Goal: Transaction & Acquisition: Purchase product/service

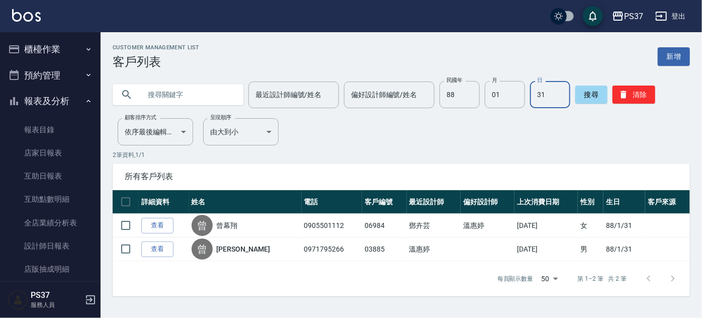
click at [85, 52] on icon "button" at bounding box center [88, 49] width 8 height 8
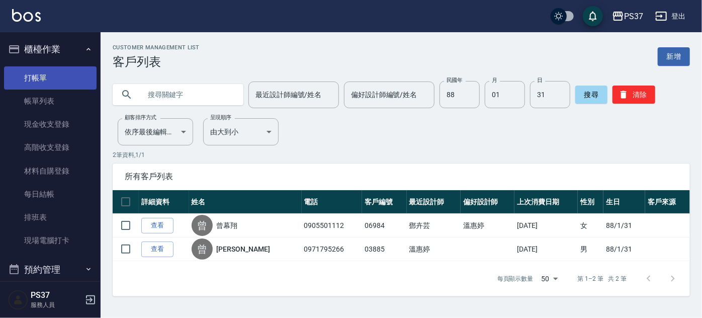
click at [59, 82] on link "打帳單" at bounding box center [50, 77] width 93 height 23
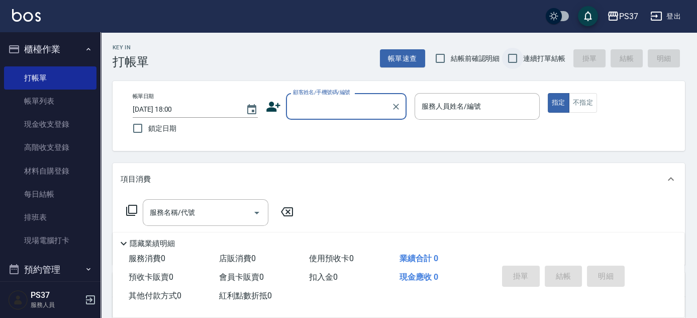
click at [513, 57] on input "連續打單結帳" at bounding box center [512, 58] width 21 height 21
checkbox input "true"
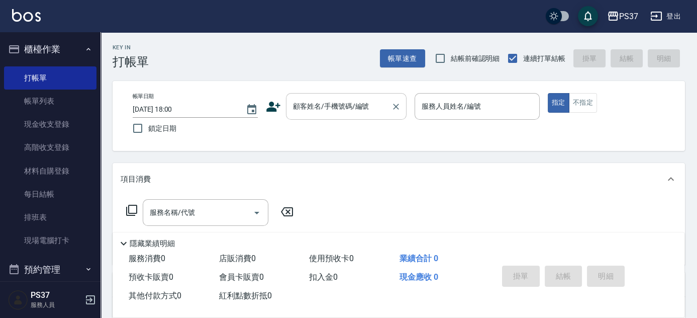
drag, startPoint x: 338, startPoint y: 118, endPoint x: 336, endPoint y: 113, distance: 5.7
click at [337, 119] on div "顧客姓名/手機號碼/編號" at bounding box center [346, 106] width 121 height 27
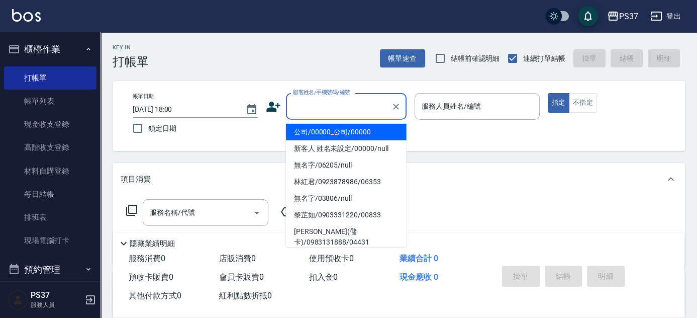
click at [336, 124] on li "公司/00000_公司/00000" at bounding box center [346, 132] width 121 height 17
type input "公司/00000_公司/00000"
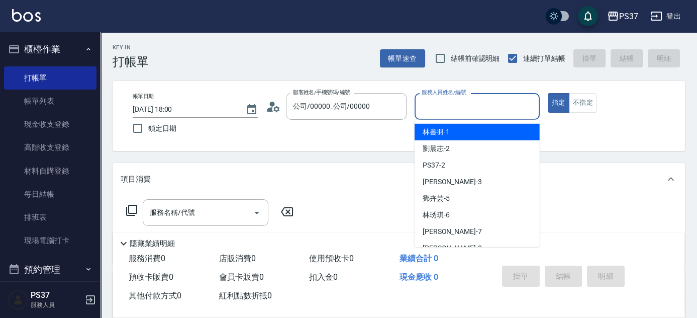
click at [435, 109] on input "服務人員姓名/編號" at bounding box center [477, 107] width 116 height 18
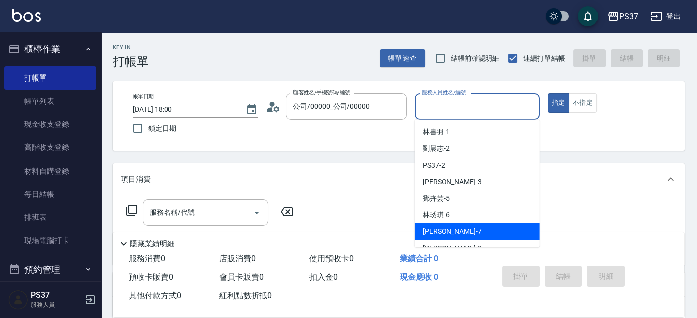
click at [451, 225] on div "[PERSON_NAME] -7" at bounding box center [477, 231] width 125 height 17
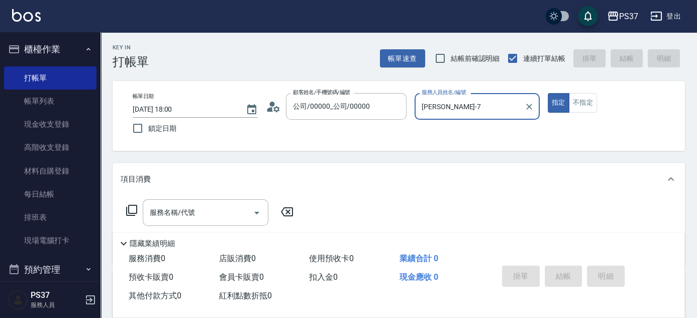
type input "[PERSON_NAME]-7"
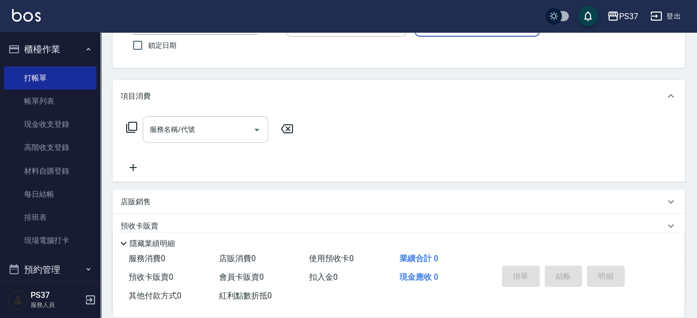
scroll to position [91, 0]
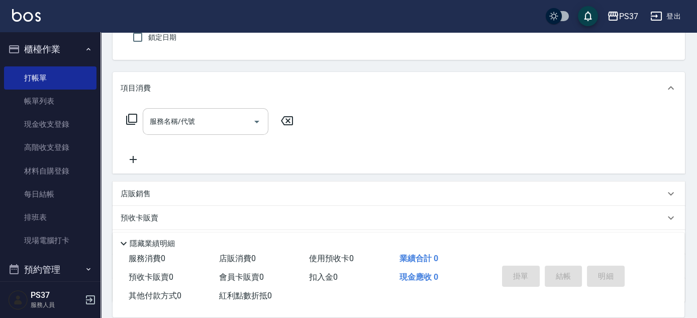
click at [236, 122] on input "服務名稱/代號" at bounding box center [198, 122] width 102 height 18
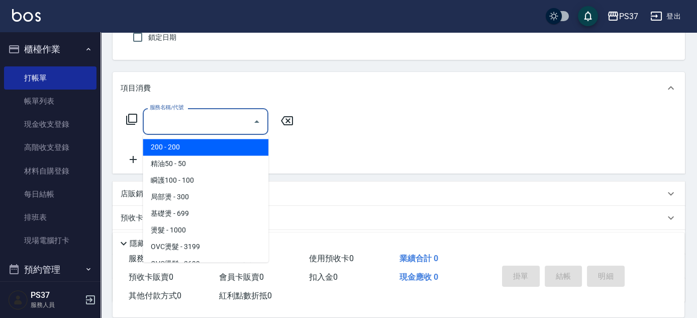
click at [229, 143] on span "200 - 200" at bounding box center [206, 147] width 126 height 17
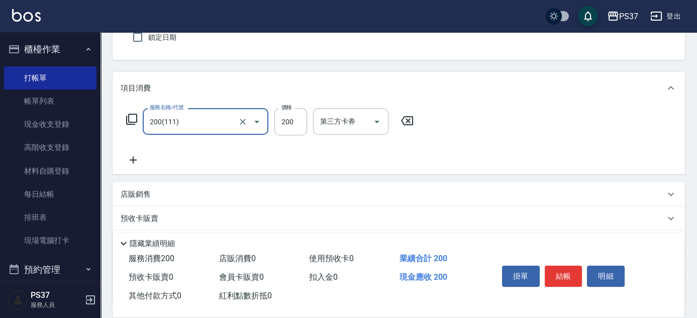
type input "200(111)"
click at [355, 120] on input "洗髮-1" at bounding box center [343, 122] width 51 height 18
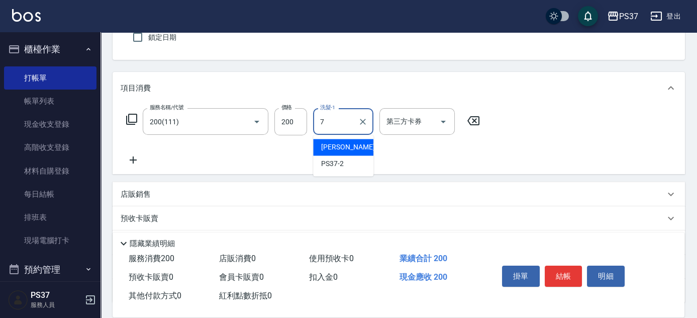
type input "[PERSON_NAME]-7"
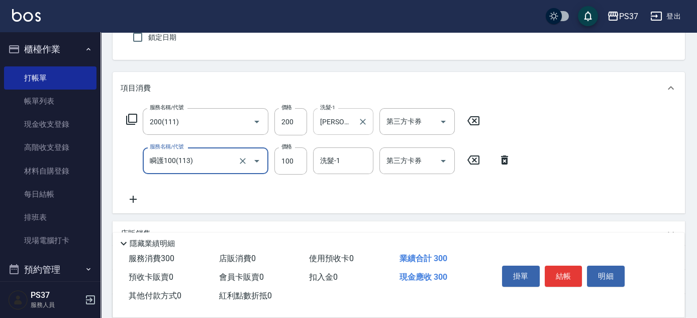
type input "瞬護100(113)"
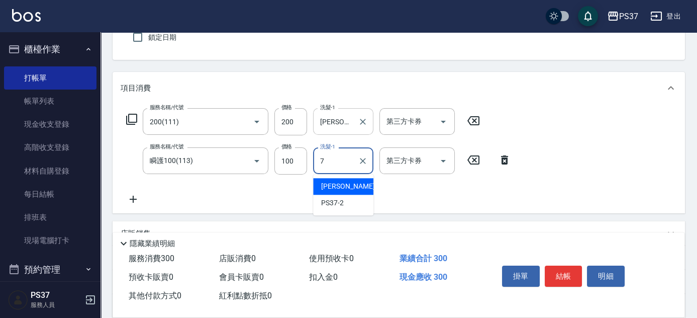
type input "[PERSON_NAME]-7"
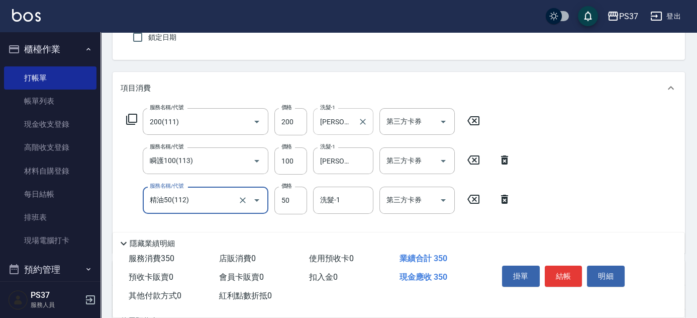
type input "精油50(112)"
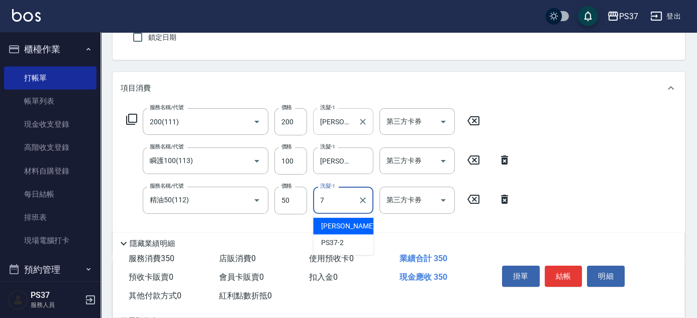
type input "[PERSON_NAME]-7"
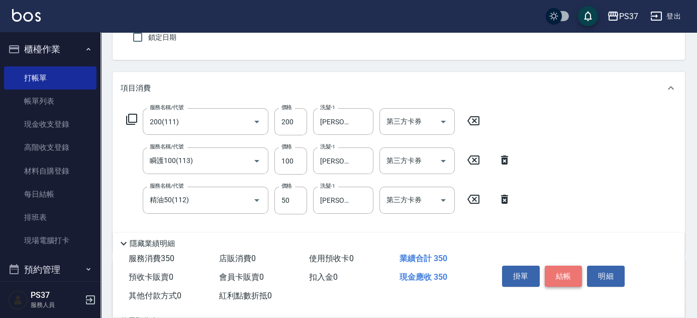
click at [563, 269] on button "結帳" at bounding box center [564, 275] width 38 height 21
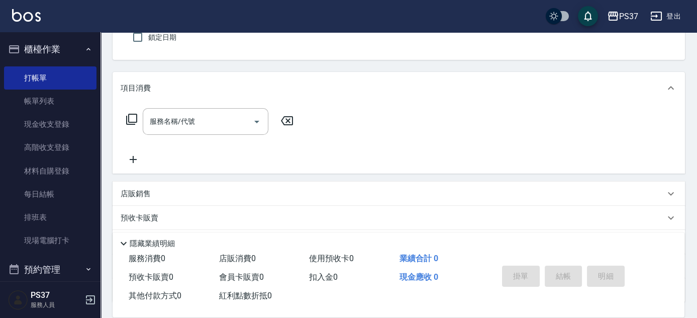
scroll to position [0, 0]
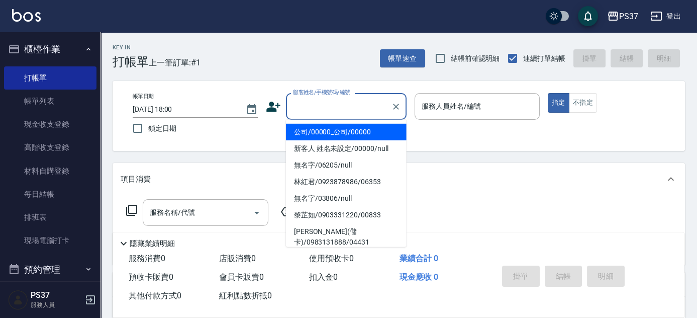
click at [342, 104] on input "顧客姓名/手機號碼/編號" at bounding box center [339, 107] width 97 height 18
drag, startPoint x: 348, startPoint y: 131, endPoint x: 434, endPoint y: 96, distance: 92.2
click at [348, 132] on li "公司/00000_公司/00000" at bounding box center [346, 132] width 121 height 17
type input "公司/00000_公司/00000"
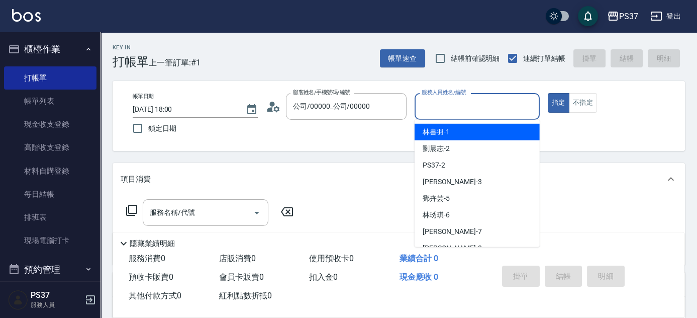
click at [446, 106] on input "服務人員姓名/編號" at bounding box center [477, 107] width 116 height 18
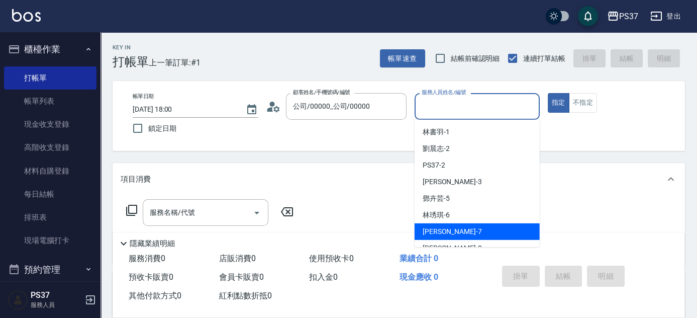
click at [445, 227] on span "[PERSON_NAME] -7" at bounding box center [452, 231] width 59 height 11
type input "[PERSON_NAME]-7"
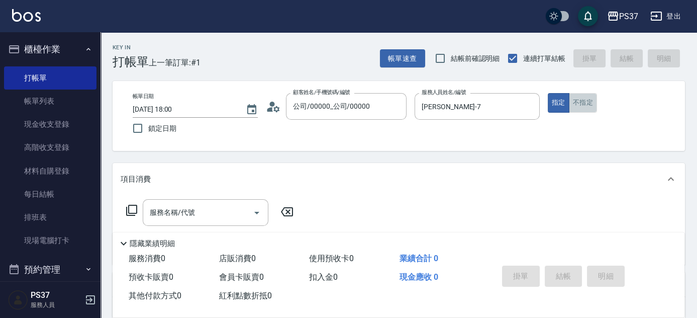
drag, startPoint x: 582, startPoint y: 96, endPoint x: 411, endPoint y: 127, distance: 174.2
click at [581, 97] on button "不指定" at bounding box center [583, 103] width 28 height 20
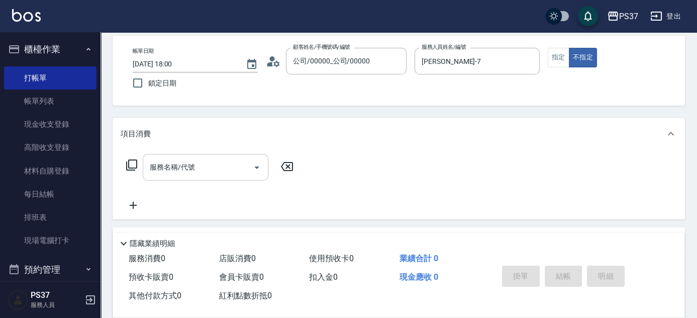
click at [219, 167] on input "服務名稱/代號" at bounding box center [198, 167] width 102 height 18
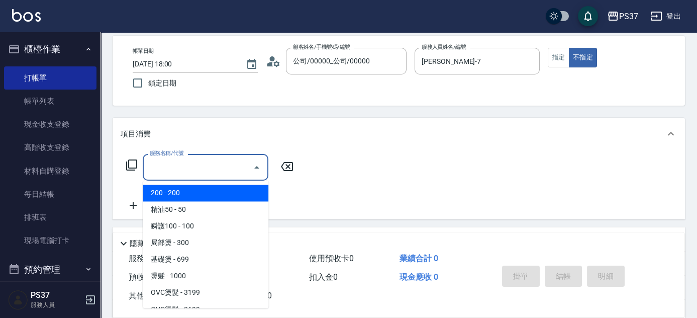
click at [233, 187] on span "200 - 200" at bounding box center [206, 193] width 126 height 17
type input "200(111)"
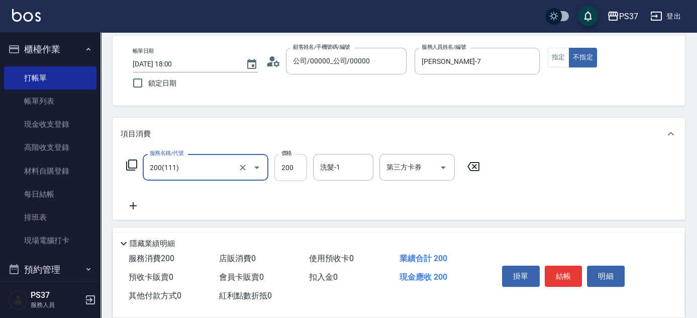
click at [293, 168] on input "200" at bounding box center [291, 167] width 33 height 27
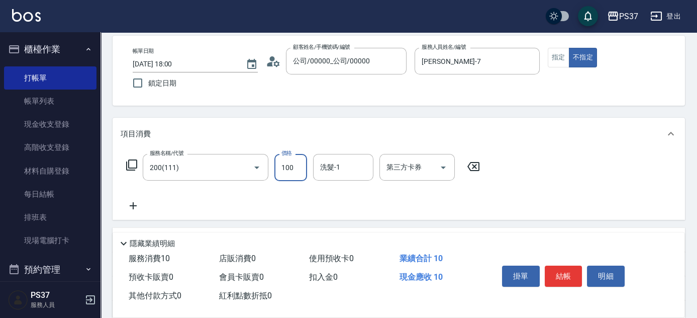
type input "100"
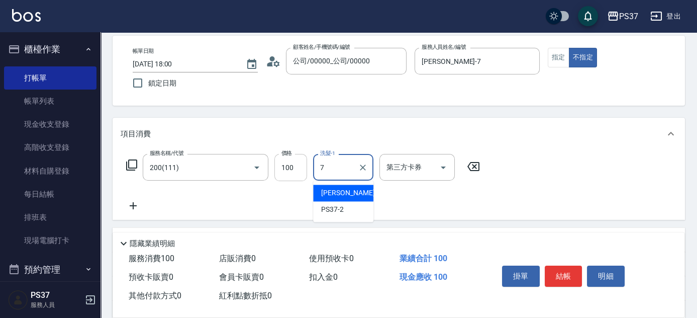
type input "[PERSON_NAME]-7"
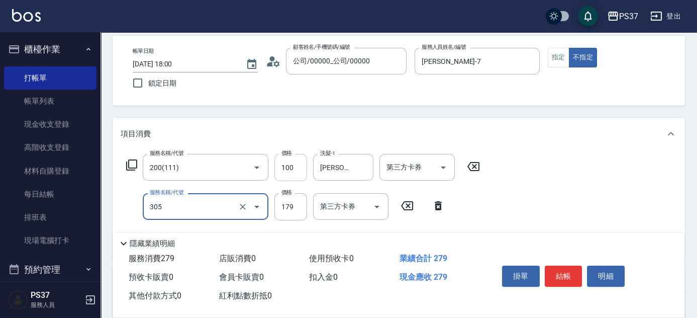
type input "剪髮(305)"
type input "180"
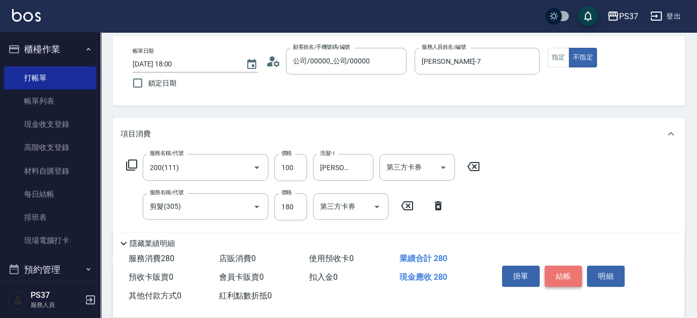
click at [562, 275] on button "結帳" at bounding box center [564, 275] width 38 height 21
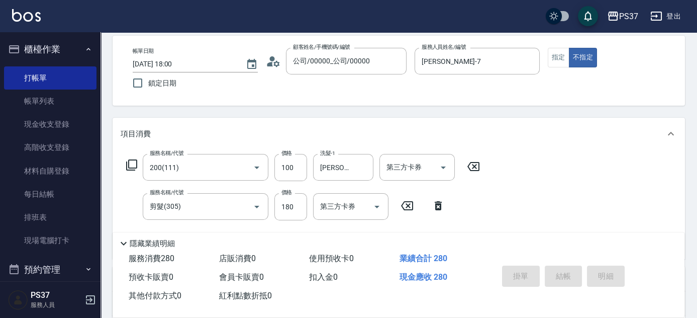
type input "[DATE] 18:02"
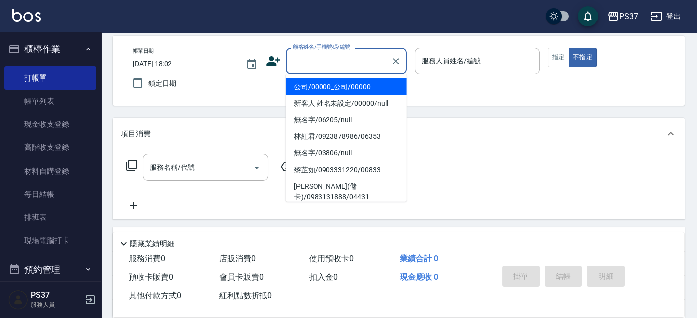
click at [337, 66] on input "顧客姓名/手機號碼/編號" at bounding box center [339, 61] width 97 height 18
click at [354, 80] on li "公司/00000_公司/00000" at bounding box center [346, 86] width 121 height 17
type input "公司/00000_公司/00000"
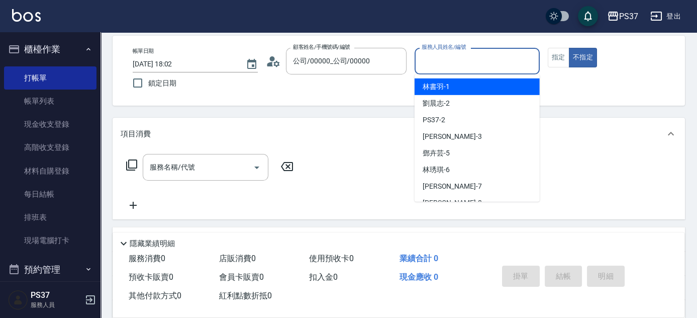
click at [489, 58] on input "服務人員姓名/編號" at bounding box center [477, 61] width 116 height 18
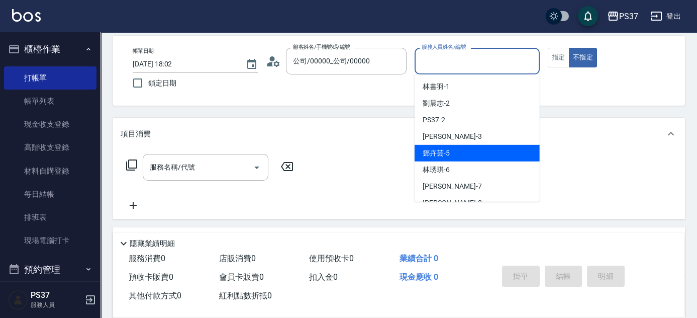
click at [459, 153] on div "[PERSON_NAME]-5" at bounding box center [477, 153] width 125 height 17
type input "[PERSON_NAME]-5"
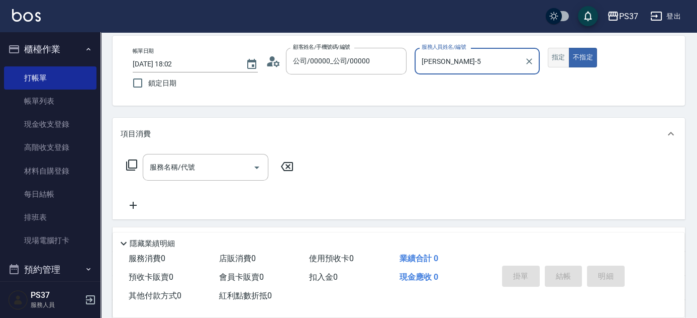
click at [553, 57] on button "指定" at bounding box center [559, 58] width 22 height 20
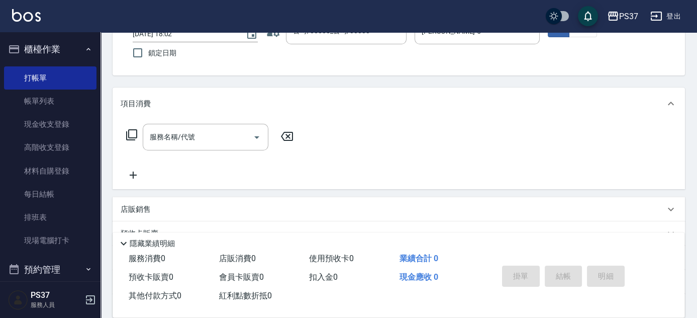
scroll to position [91, 0]
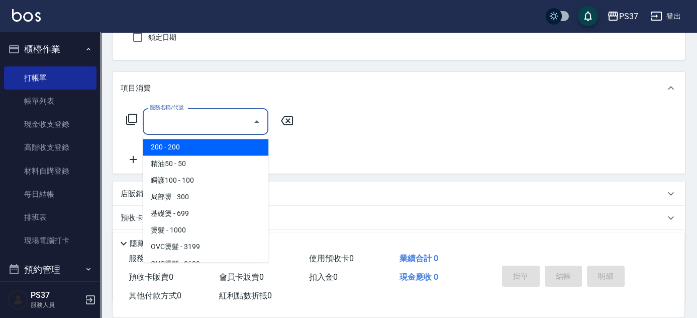
click at [241, 123] on input "服務名稱/代號" at bounding box center [198, 122] width 102 height 18
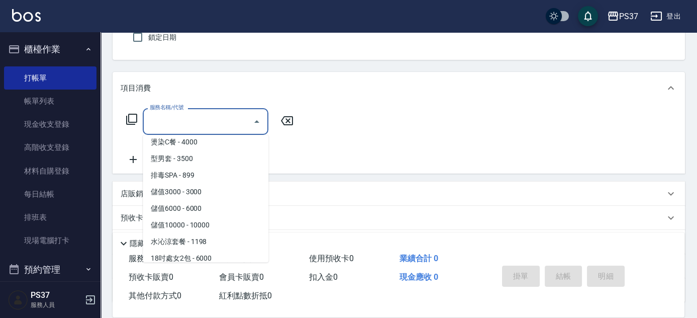
scroll to position [1097, 0]
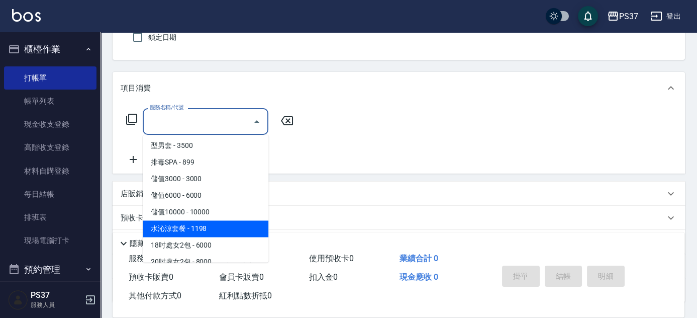
click at [204, 225] on span "水沁涼套餐 - 1198" at bounding box center [206, 228] width 126 height 17
type input "水沁涼套餐(5699)"
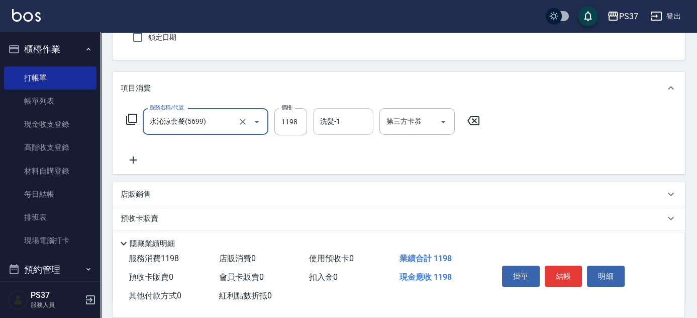
click at [353, 131] on div "洗髮-1" at bounding box center [343, 121] width 60 height 27
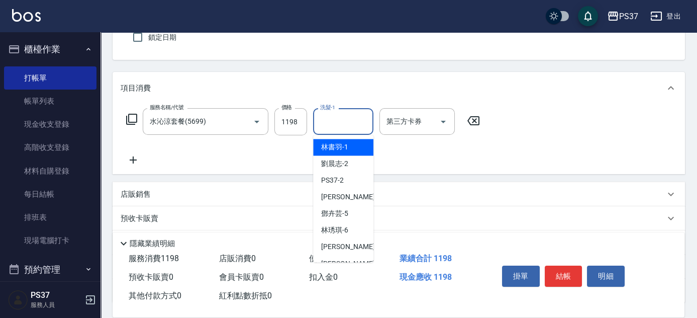
click at [356, 145] on div "林書羽 -1" at bounding box center [343, 147] width 60 height 17
type input "林書羽-1"
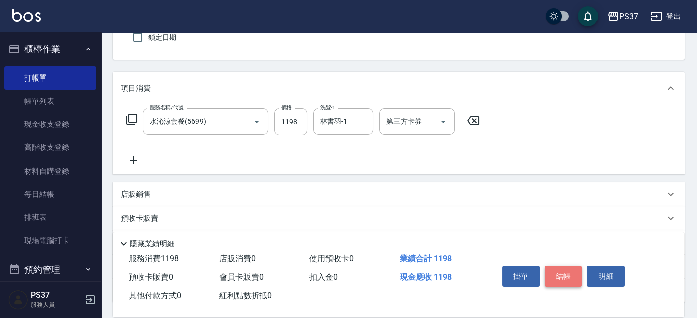
click at [559, 276] on button "結帳" at bounding box center [564, 275] width 38 height 21
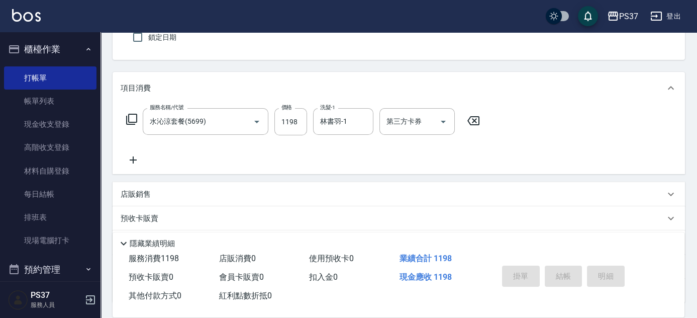
type input "[DATE] 18:04"
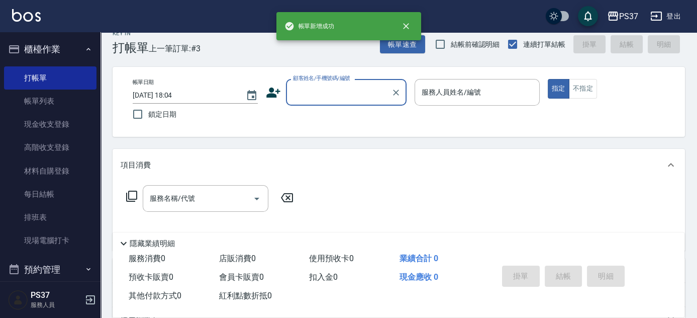
scroll to position [0, 0]
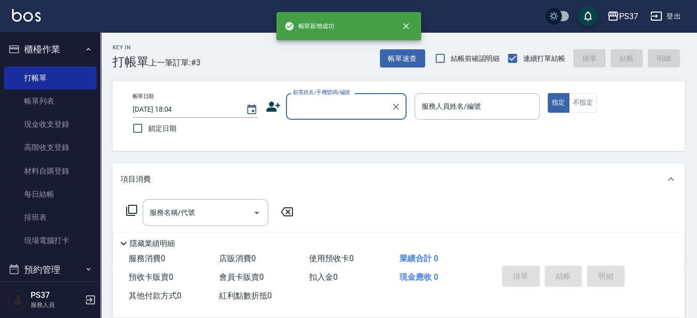
click at [357, 96] on div "顧客姓名/手機號碼/編號" at bounding box center [346, 106] width 121 height 27
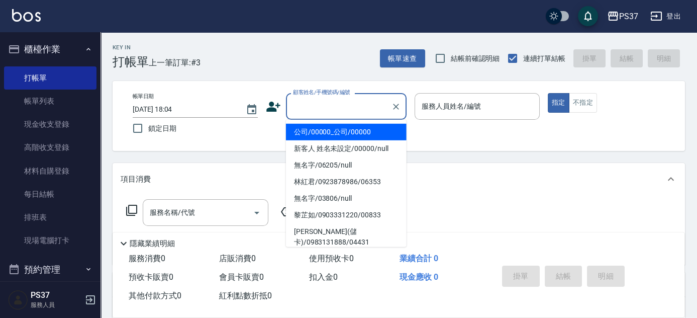
click at [355, 132] on li "公司/00000_公司/00000" at bounding box center [346, 132] width 121 height 17
type input "公司/00000_公司/00000"
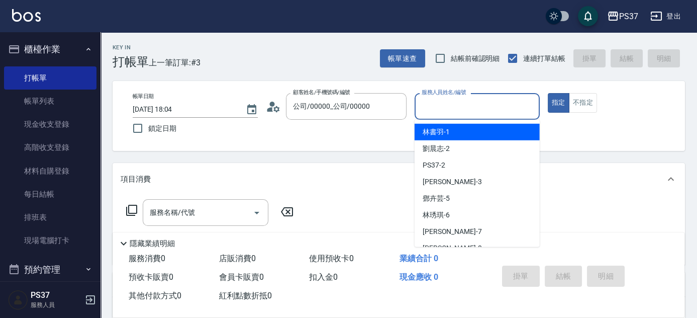
click at [461, 115] on input "服務人員姓名/編號" at bounding box center [477, 107] width 116 height 18
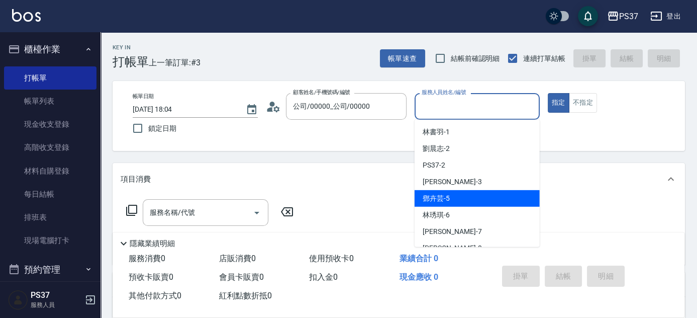
drag, startPoint x: 468, startPoint y: 196, endPoint x: 456, endPoint y: 191, distance: 12.9
click at [466, 196] on div "[PERSON_NAME]-5" at bounding box center [477, 198] width 125 height 17
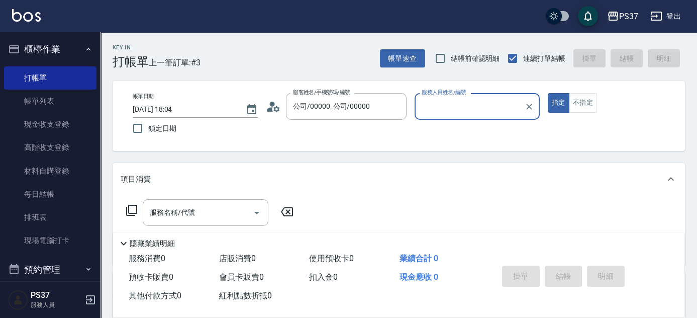
type input "[PERSON_NAME]-5"
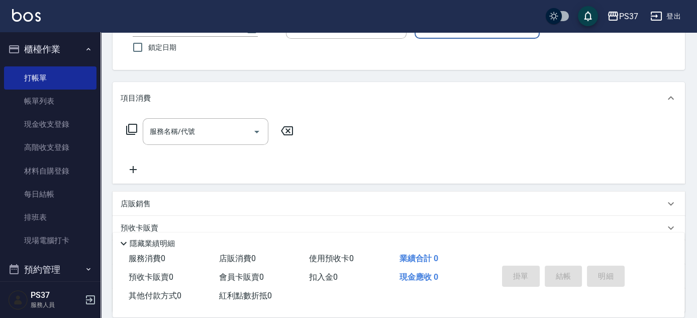
scroll to position [91, 0]
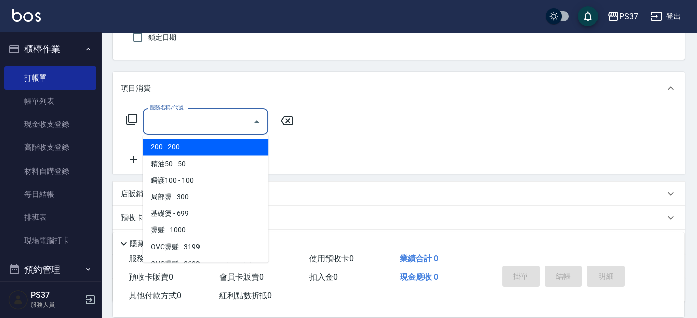
click at [242, 123] on input "服務名稱/代號" at bounding box center [198, 122] width 102 height 18
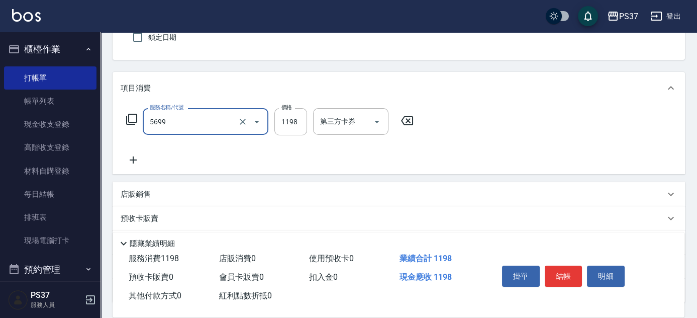
type input "水沁涼套餐(5699)"
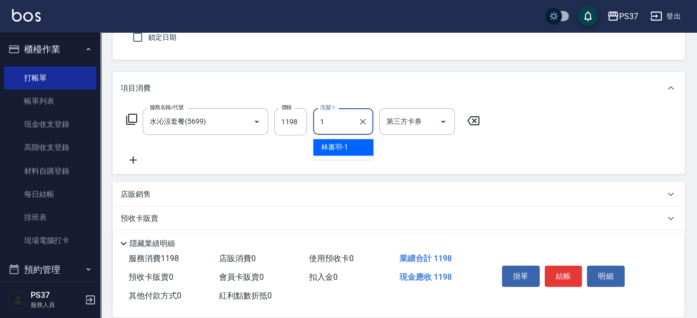
type input "林書羽-1"
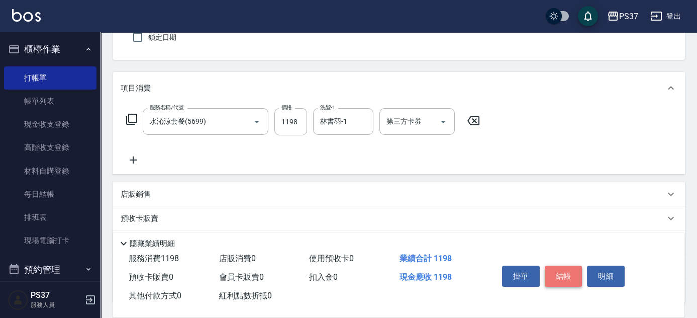
click at [556, 269] on button "結帳" at bounding box center [564, 275] width 38 height 21
type input "[DATE] 18:05"
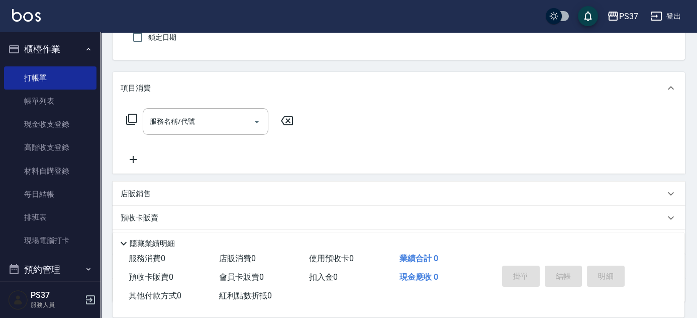
scroll to position [0, 0]
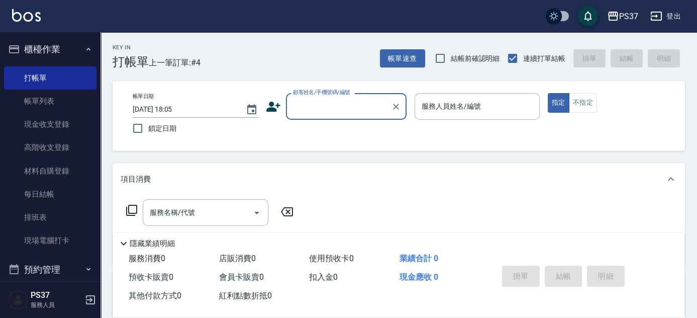
click at [355, 115] on div "顧客姓名/手機號碼/編號" at bounding box center [346, 106] width 121 height 27
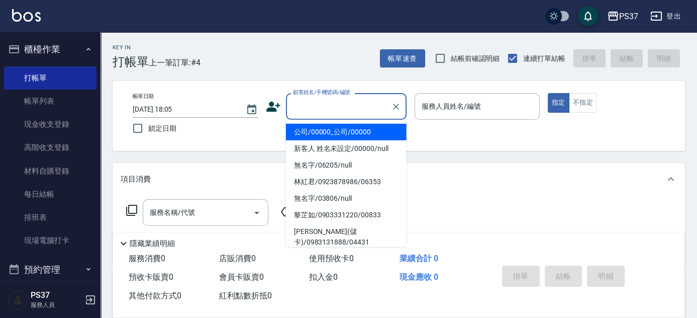
click at [352, 129] on li "公司/00000_公司/00000" at bounding box center [346, 132] width 121 height 17
type input "公司/00000_公司/00000"
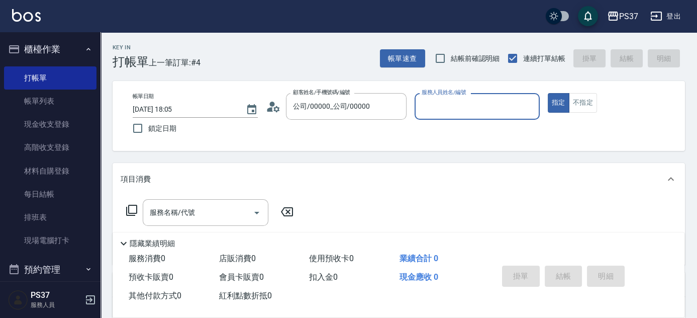
click at [415, 110] on div "服務人員姓名/編號" at bounding box center [477, 106] width 125 height 27
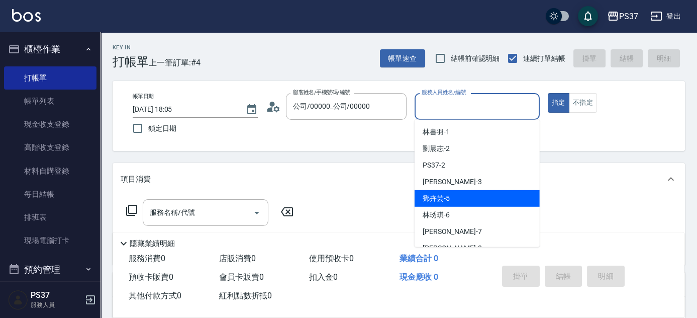
click at [440, 198] on span "[PERSON_NAME]-5" at bounding box center [436, 198] width 27 height 11
type input "[PERSON_NAME]-5"
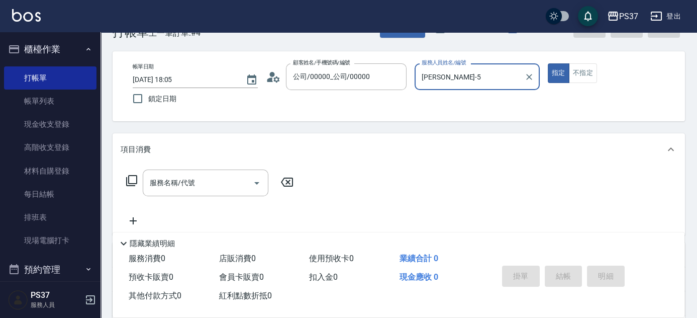
scroll to position [45, 0]
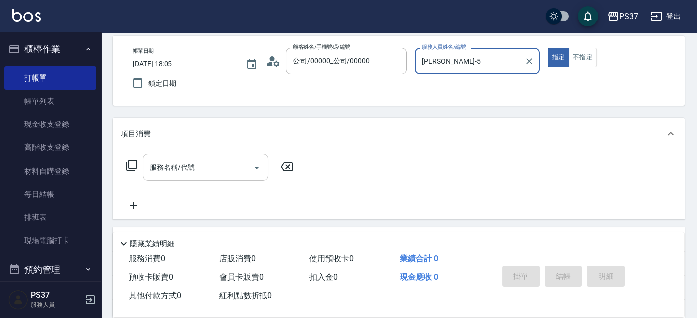
click at [214, 174] on input "服務名稱/代號" at bounding box center [198, 167] width 102 height 18
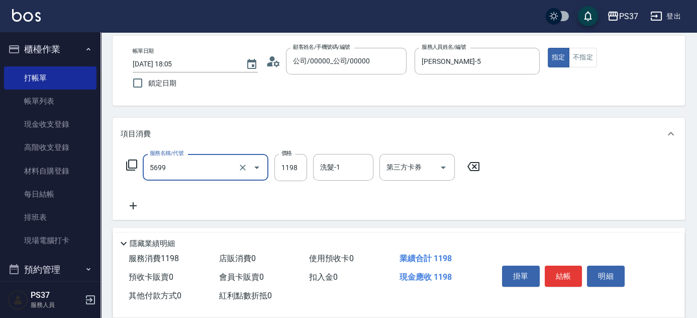
type input "水沁涼套餐(5699)"
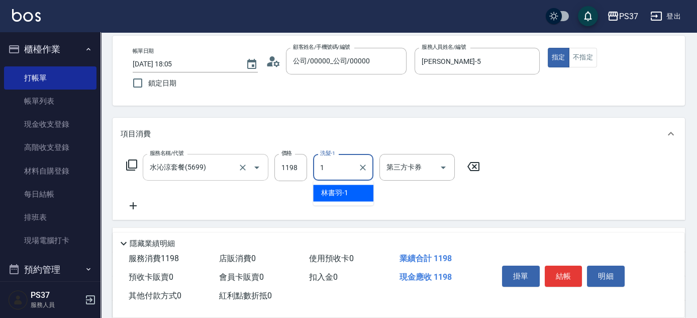
type input "林書羽-1"
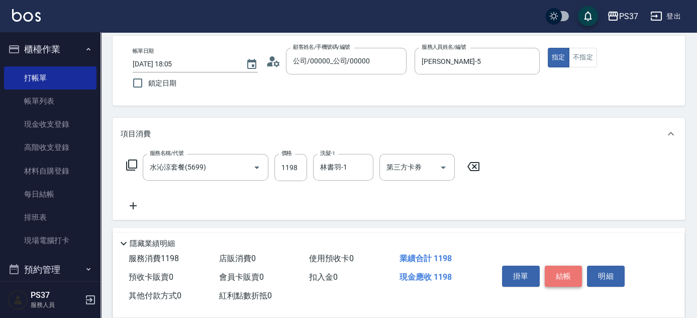
click at [560, 272] on button "結帳" at bounding box center [564, 275] width 38 height 21
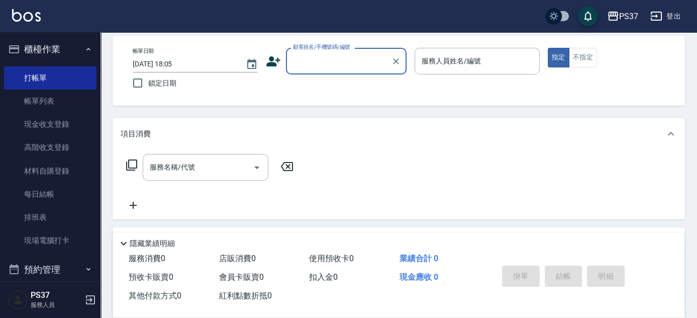
click at [329, 62] on input "顧客姓名/手機號碼/編號" at bounding box center [339, 61] width 97 height 18
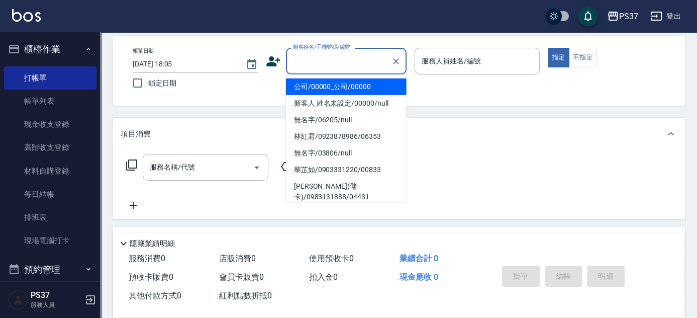
click at [339, 84] on li "公司/00000_公司/00000" at bounding box center [346, 86] width 121 height 17
type input "公司/00000_公司/00000"
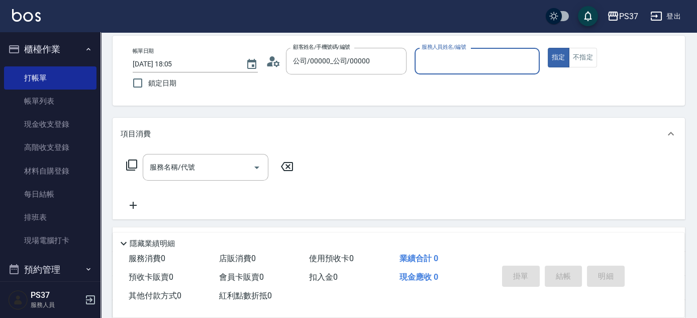
click at [459, 50] on div "服務人員姓名/編號" at bounding box center [477, 61] width 125 height 27
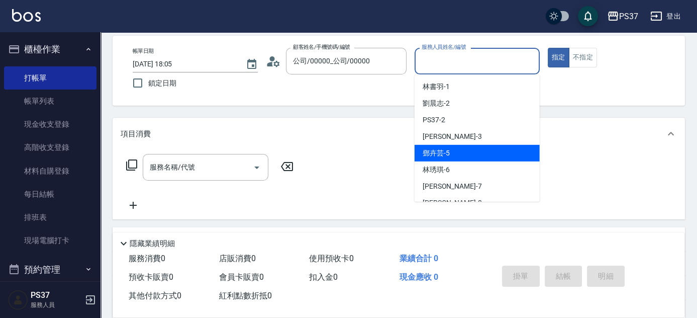
click at [463, 152] on div "[PERSON_NAME]-5" at bounding box center [477, 153] width 125 height 17
type input "[PERSON_NAME]-5"
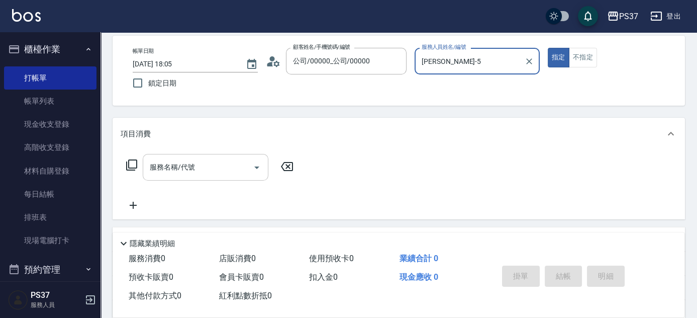
drag, startPoint x: 229, startPoint y: 170, endPoint x: 225, endPoint y: 174, distance: 5.3
click at [227, 170] on input "服務名稱/代號" at bounding box center [198, 167] width 102 height 18
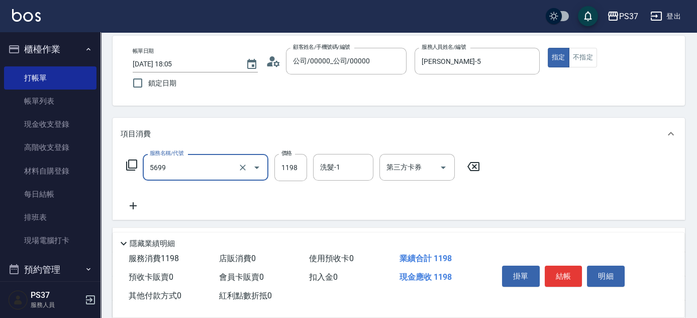
type input "水沁涼套餐(5699)"
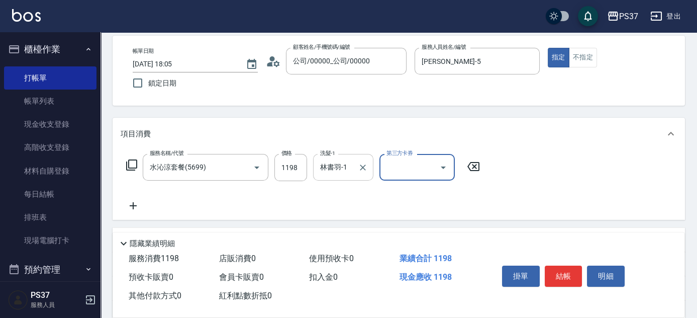
click at [330, 162] on input "林書羽-1" at bounding box center [336, 167] width 36 height 18
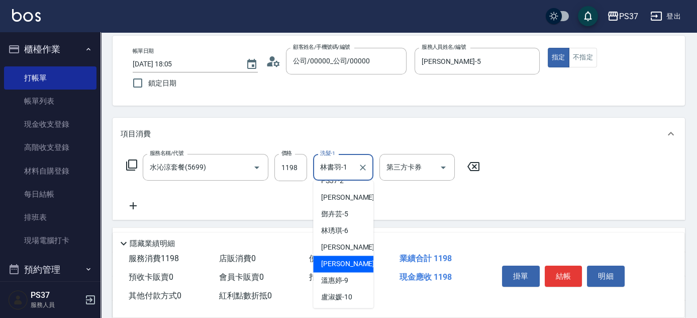
click at [343, 258] on span "[PERSON_NAME]-8" at bounding box center [350, 263] width 59 height 11
type input "[PERSON_NAME]-8"
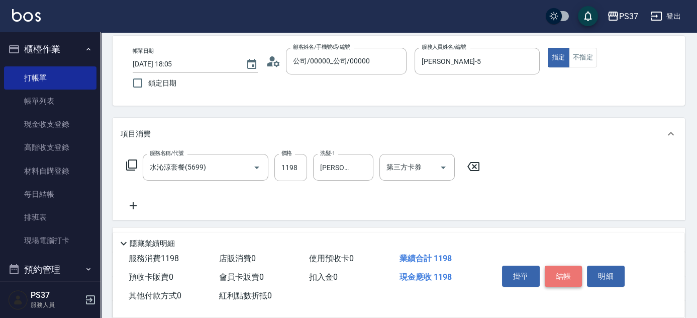
click at [556, 271] on button "結帳" at bounding box center [564, 275] width 38 height 21
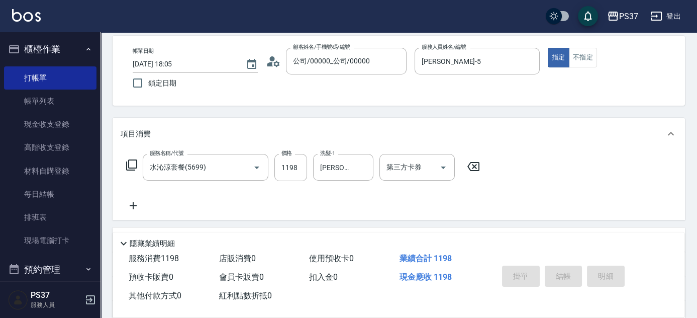
type input "[DATE] 18:07"
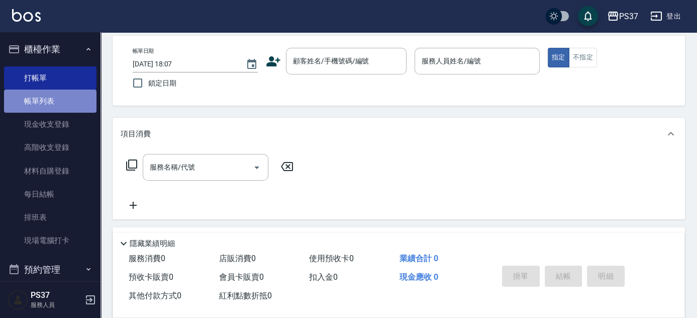
click at [56, 102] on link "帳單列表" at bounding box center [50, 100] width 93 height 23
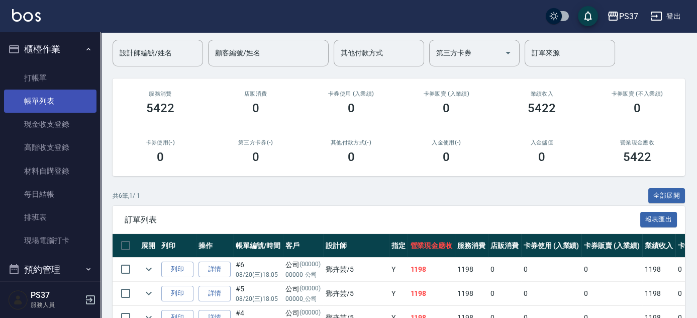
scroll to position [68, 0]
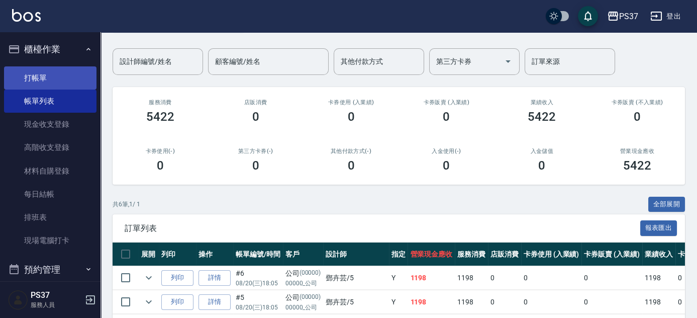
click at [73, 77] on link "打帳單" at bounding box center [50, 77] width 93 height 23
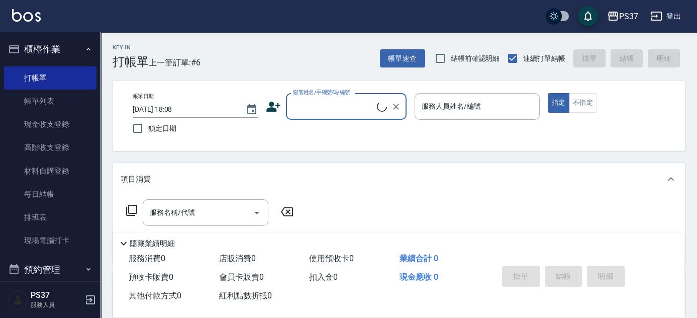
click at [320, 100] on input "顧客姓名/手機號碼/編號" at bounding box center [334, 107] width 86 height 18
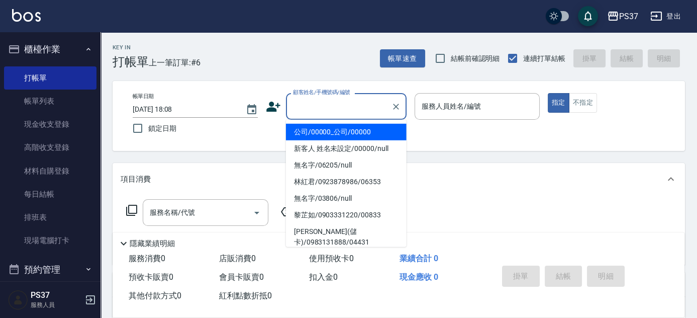
click at [318, 131] on li "公司/00000_公司/00000" at bounding box center [346, 132] width 121 height 17
type input "公司/00000_公司/00000"
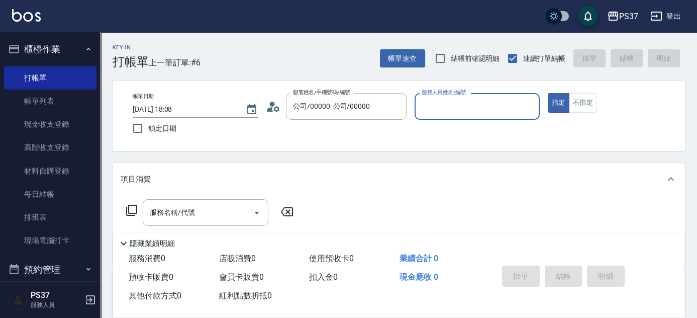
click at [481, 110] on input "服務人員姓名/編號" at bounding box center [477, 107] width 116 height 18
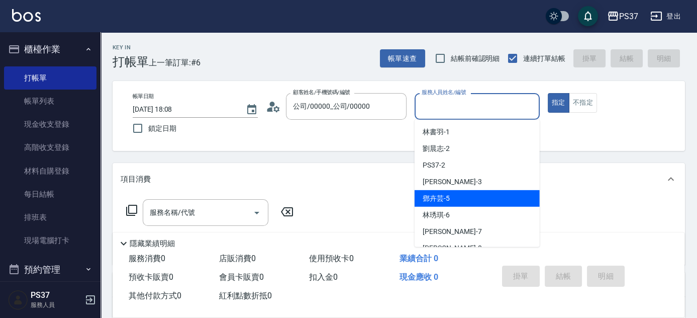
click at [492, 192] on div "[PERSON_NAME]-5" at bounding box center [477, 198] width 125 height 17
type input "[PERSON_NAME]-5"
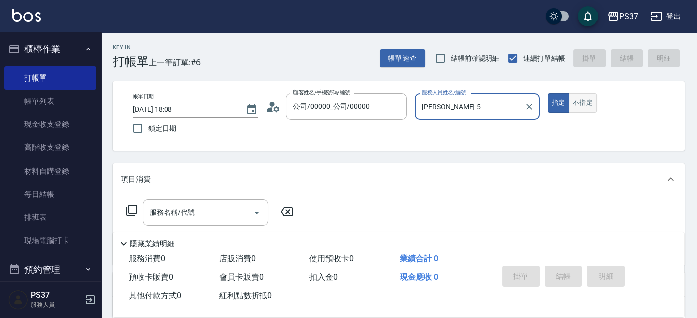
click at [587, 105] on button "不指定" at bounding box center [583, 103] width 28 height 20
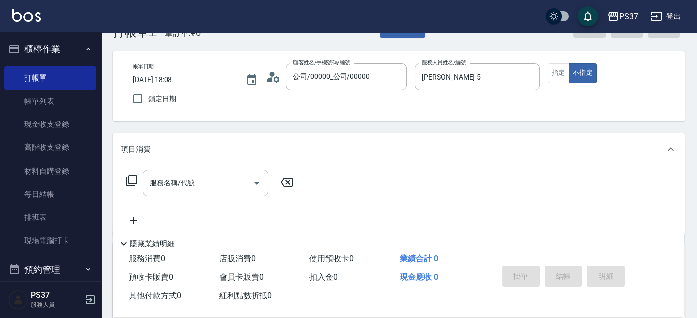
scroll to position [45, 0]
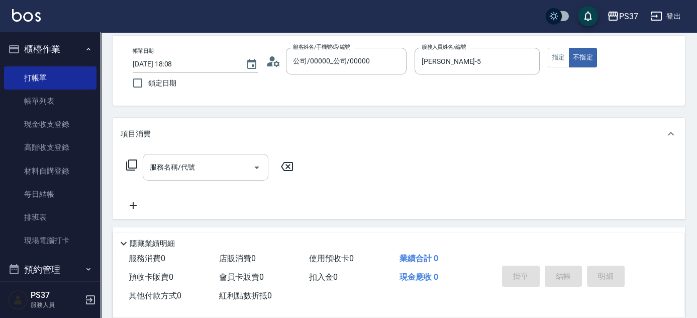
click at [204, 172] on input "服務名稱/代號" at bounding box center [198, 167] width 102 height 18
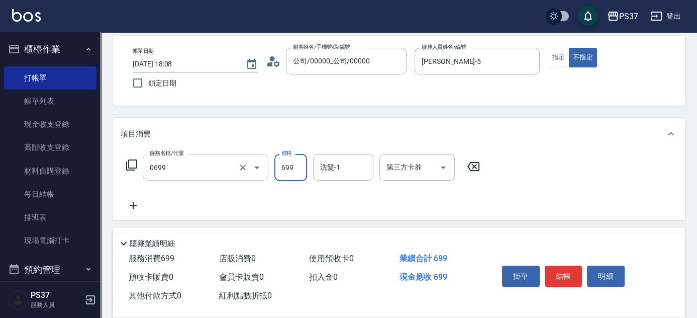
type input "精油SPA(0699)"
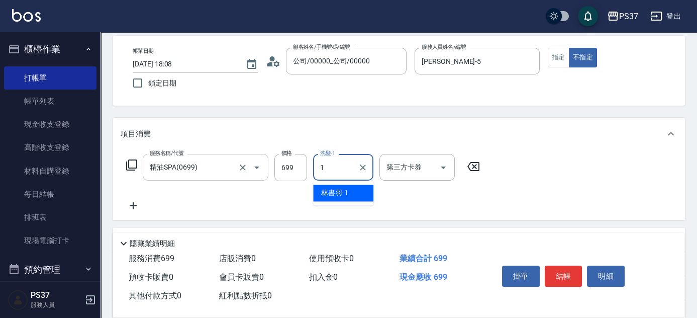
type input "林書羽-1"
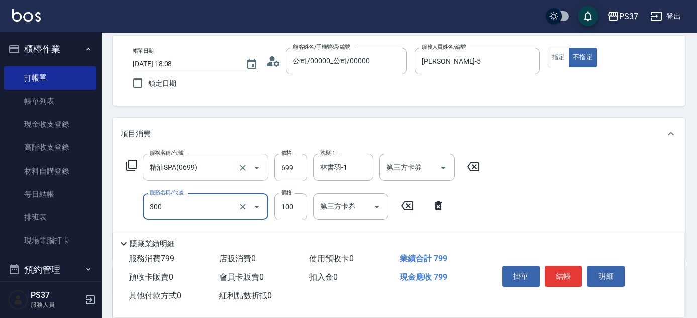
type input "剪髮(300)"
type input "95"
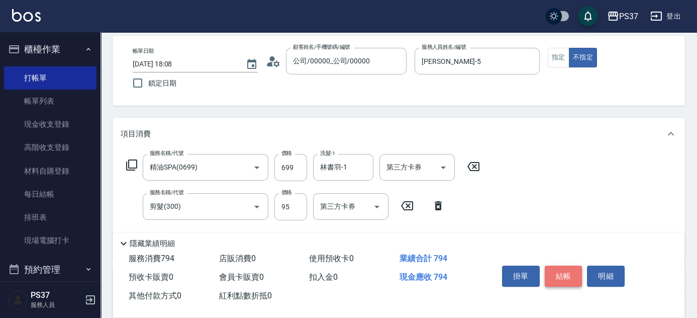
click at [574, 280] on button "結帳" at bounding box center [564, 275] width 38 height 21
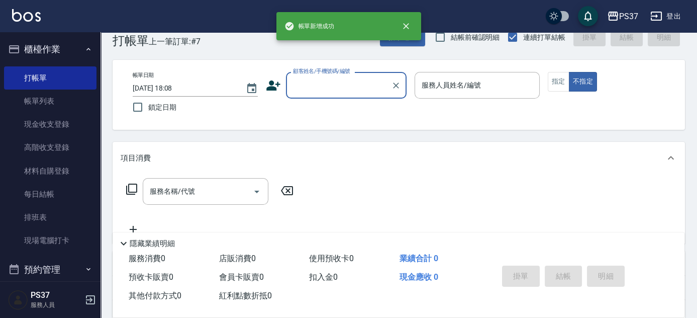
scroll to position [0, 0]
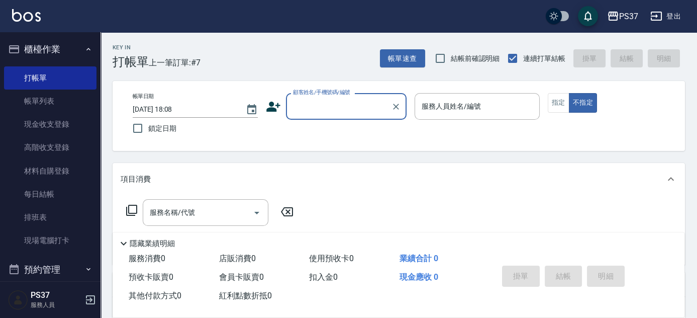
click at [303, 118] on div "顧客姓名/手機號碼/編號" at bounding box center [346, 106] width 121 height 27
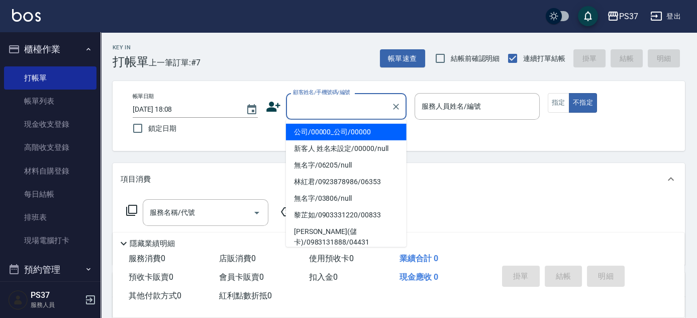
click at [335, 125] on li "公司/00000_公司/00000" at bounding box center [346, 132] width 121 height 17
type input "公司/00000_公司/00000"
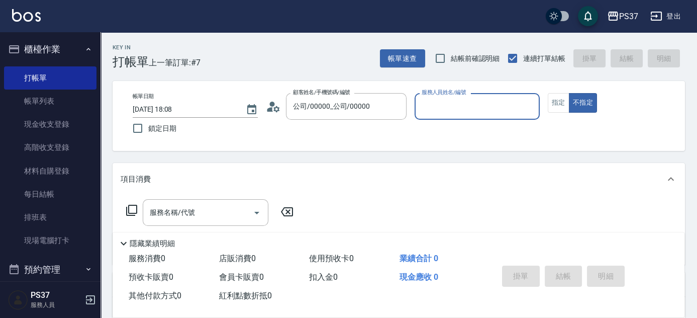
click at [466, 108] on input "服務人員姓名/編號" at bounding box center [477, 107] width 116 height 18
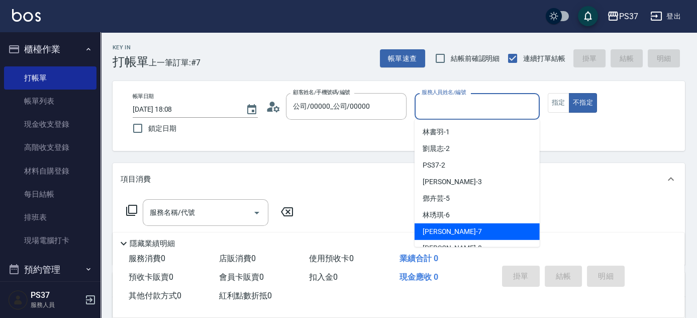
click at [461, 232] on div "[PERSON_NAME] -7" at bounding box center [477, 231] width 125 height 17
type input "[PERSON_NAME]-7"
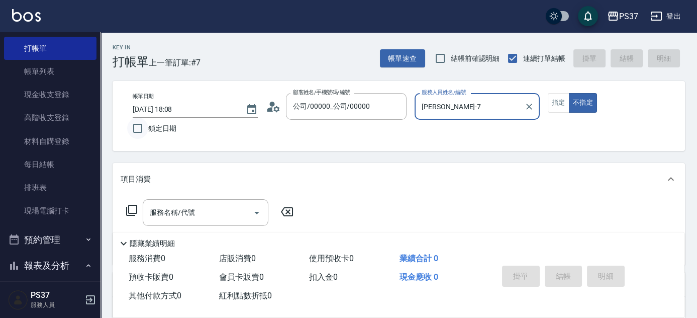
scroll to position [45, 0]
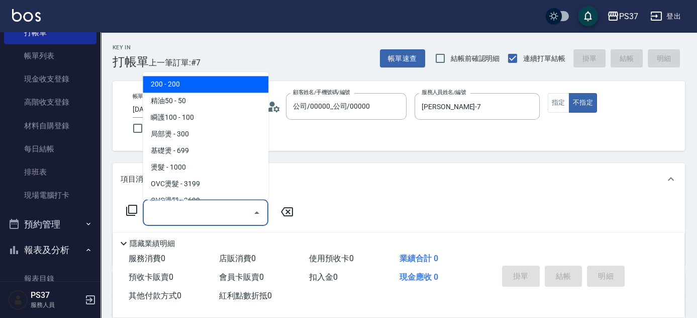
click at [222, 215] on input "服務名稱/代號" at bounding box center [198, 213] width 102 height 18
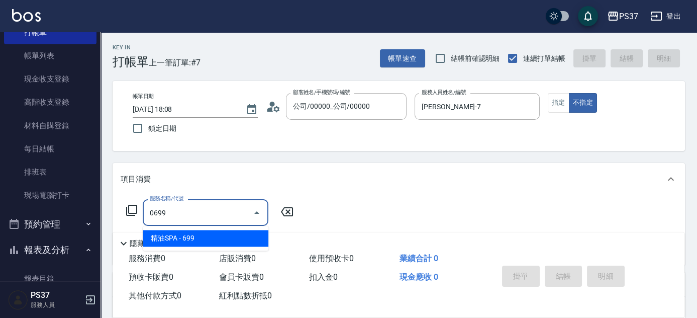
type input "精油SPA(0699)"
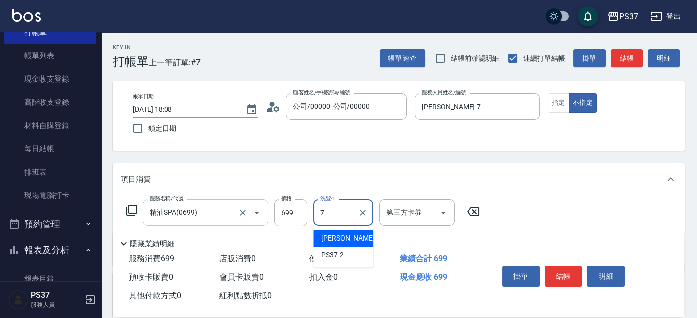
type input "[PERSON_NAME]-7"
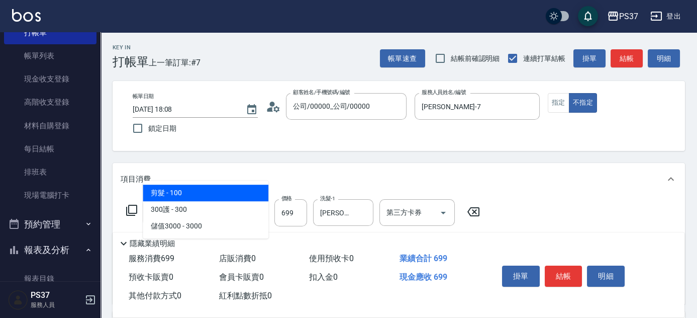
type input "剪髮(300)"
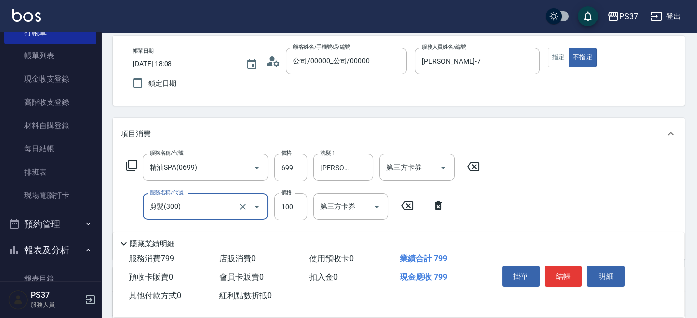
click at [225, 213] on input "剪髮(300)" at bounding box center [191, 207] width 88 height 18
type input "200(111)"
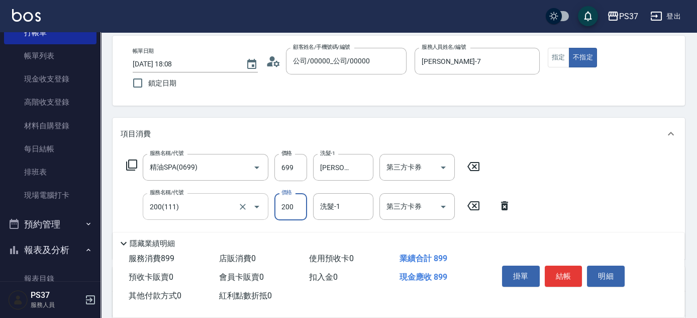
click at [255, 217] on div at bounding box center [250, 206] width 28 height 27
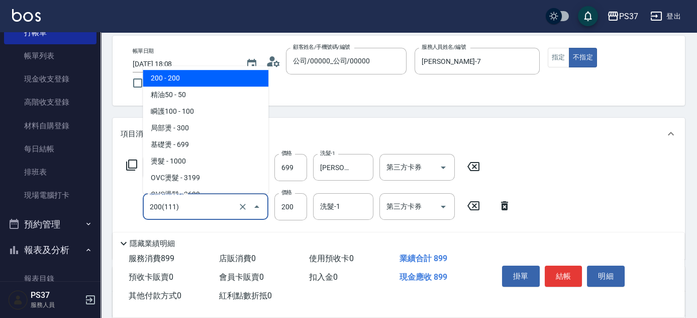
click at [230, 211] on input "200(111)" at bounding box center [191, 207] width 88 height 18
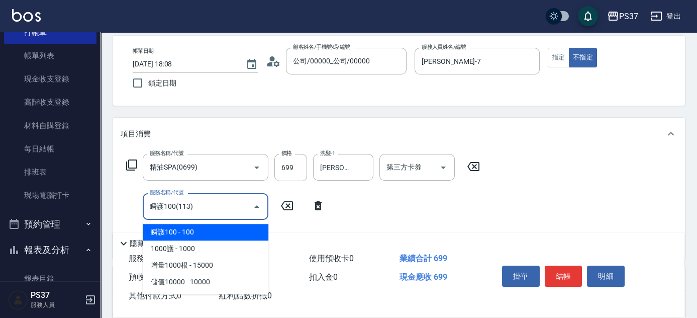
type input "瞬護100(113)"
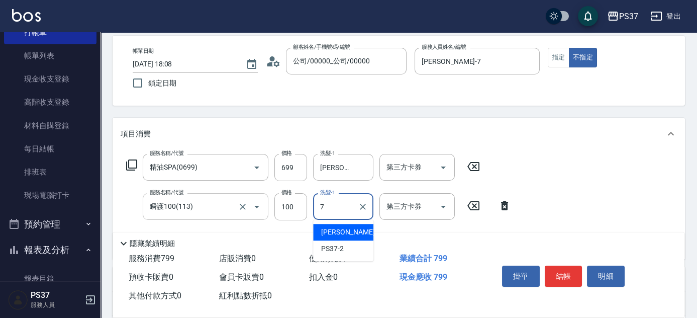
type input "[PERSON_NAME]-7"
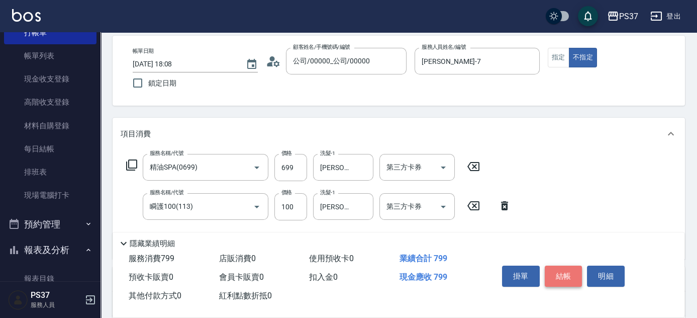
click at [556, 269] on button "結帳" at bounding box center [564, 275] width 38 height 21
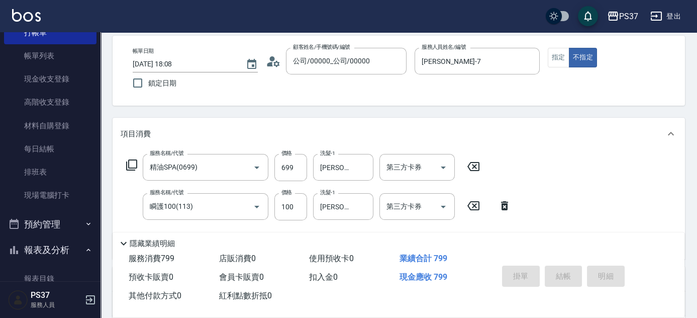
type input "[DATE] 18:09"
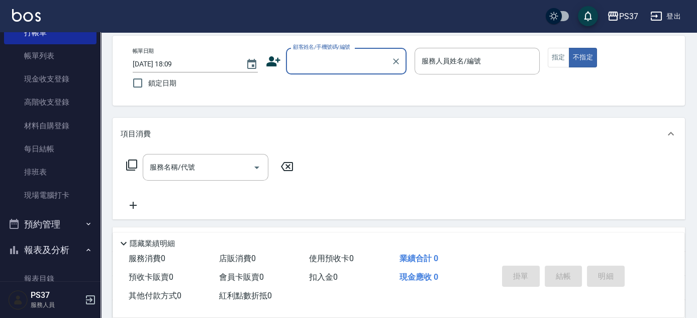
click at [341, 57] on input "顧客姓名/手機號碼/編號" at bounding box center [339, 61] width 97 height 18
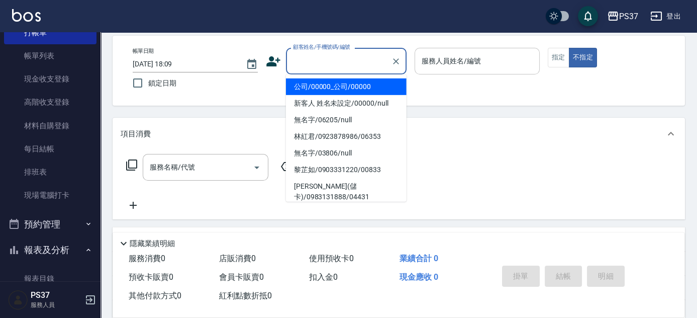
drag, startPoint x: 363, startPoint y: 87, endPoint x: 460, endPoint y: 73, distance: 98.1
click at [363, 87] on li "公司/00000_公司/00000" at bounding box center [346, 86] width 121 height 17
type input "公司/00000_公司/00000"
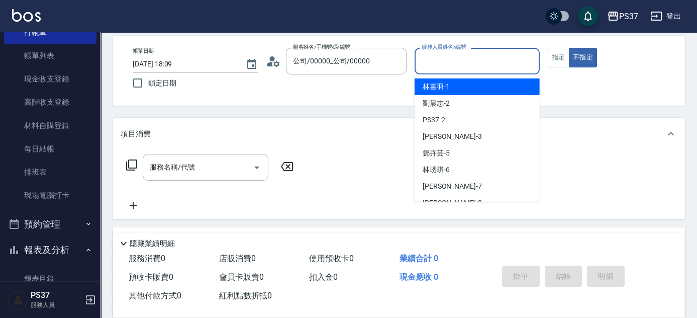
click at [493, 67] on input "服務人員姓名/編號" at bounding box center [477, 61] width 116 height 18
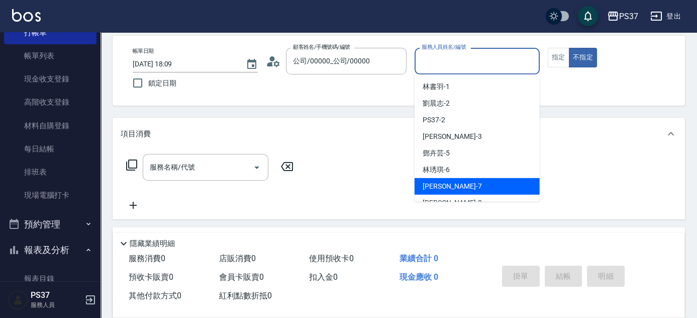
click at [472, 182] on div "[PERSON_NAME] -7" at bounding box center [477, 186] width 125 height 17
type input "[PERSON_NAME]-7"
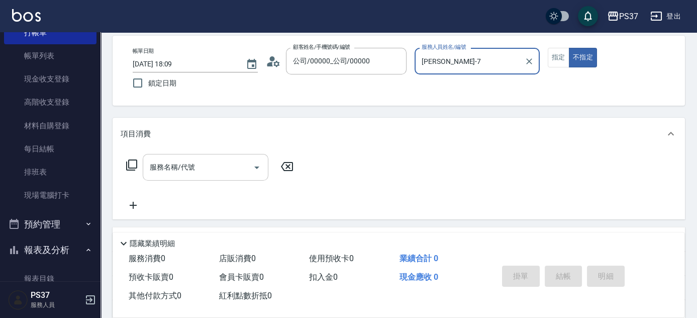
click at [175, 171] on input "服務名稱/代號" at bounding box center [198, 167] width 102 height 18
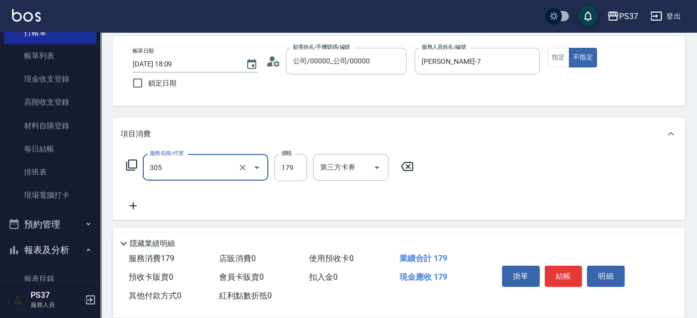
type input "剪髮(305)"
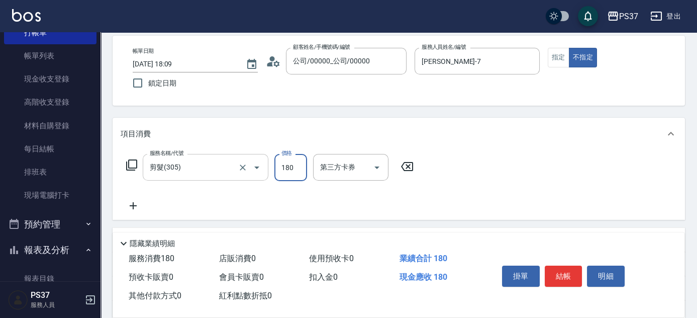
type input "180"
click at [550, 268] on button "結帳" at bounding box center [564, 275] width 38 height 21
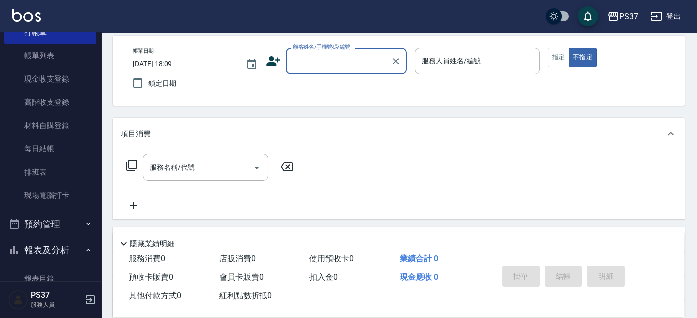
scroll to position [0, 0]
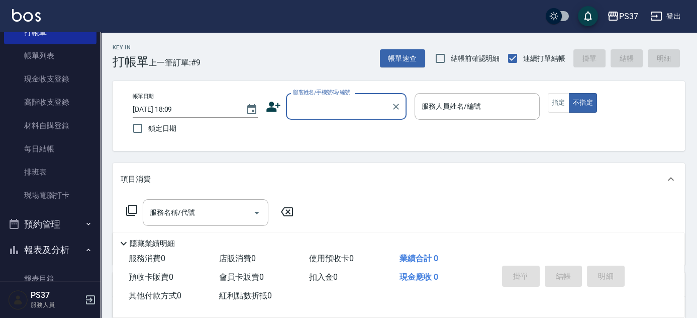
click at [321, 104] on input "顧客姓名/手機號碼/編號" at bounding box center [339, 107] width 97 height 18
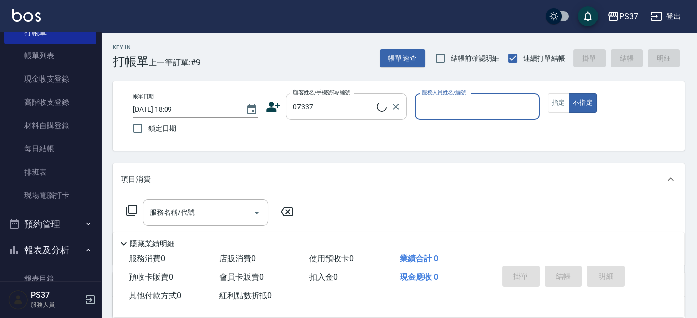
type input "[PERSON_NAME]/0906612801/07337"
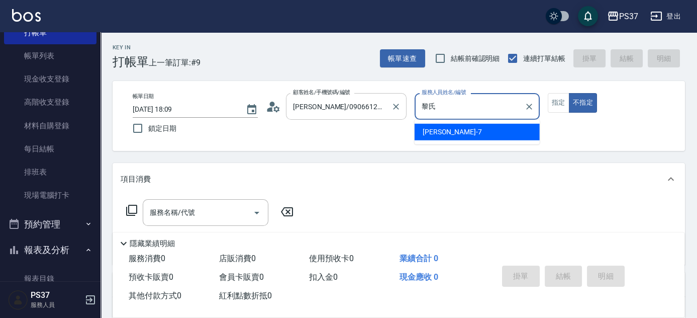
type input "黎"
type input "[PERSON_NAME]-5"
type button "false"
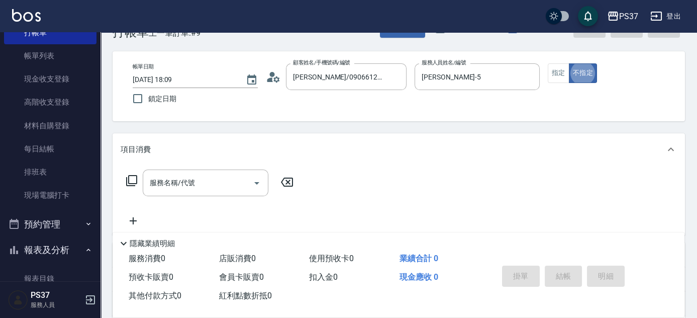
scroll to position [45, 0]
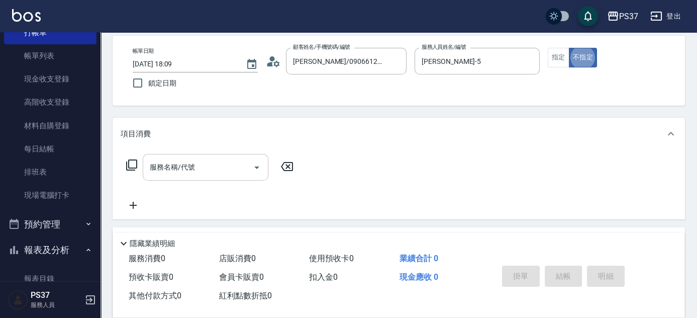
click at [220, 172] on input "服務名稱/代號" at bounding box center [198, 167] width 102 height 18
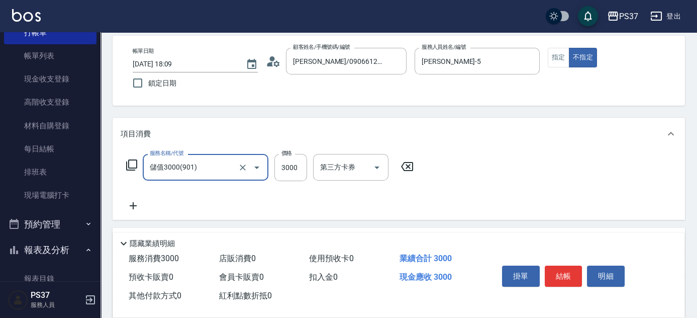
type input "儲值3000(901)"
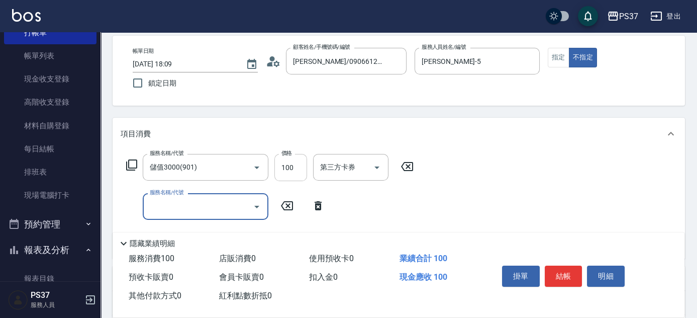
click at [291, 173] on input "100" at bounding box center [291, 167] width 33 height 27
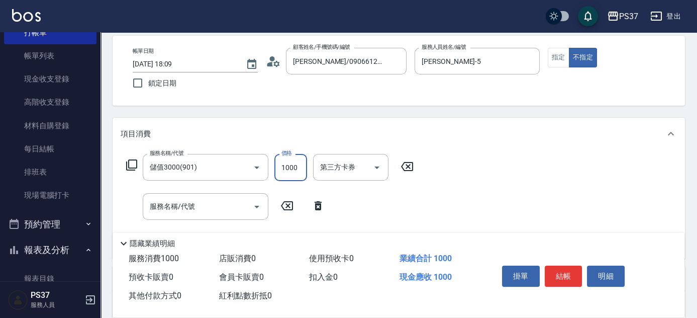
type input "1000"
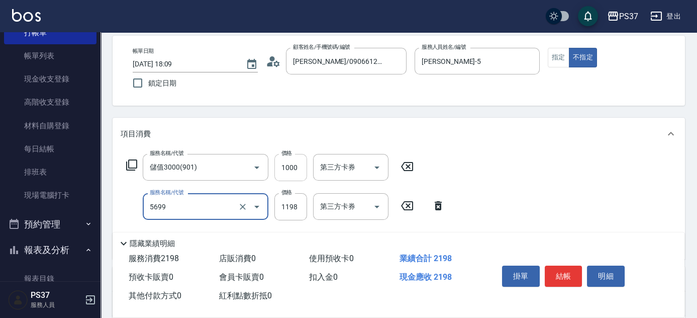
type input "水沁涼套餐(5699)"
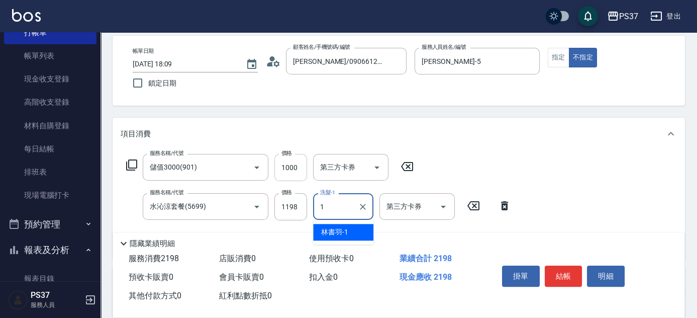
type input "林書羽-1"
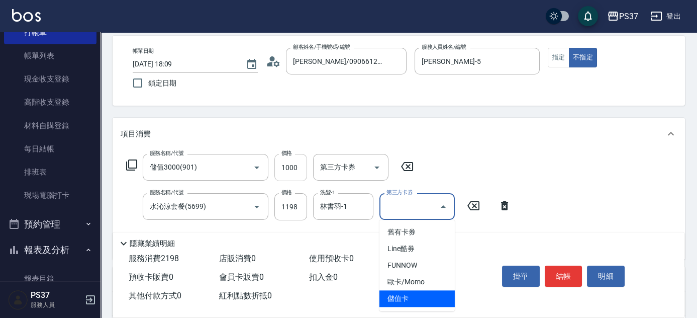
type input "儲值卡"
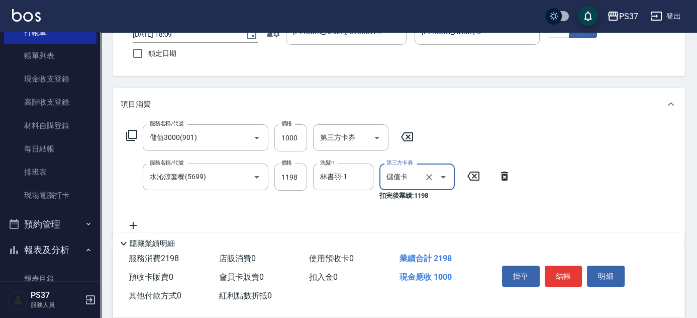
scroll to position [91, 0]
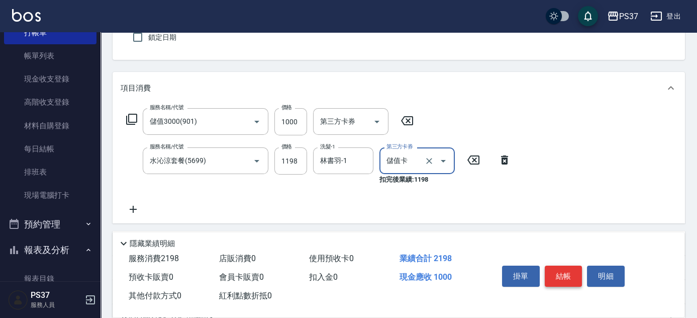
click at [573, 272] on button "結帳" at bounding box center [564, 275] width 38 height 21
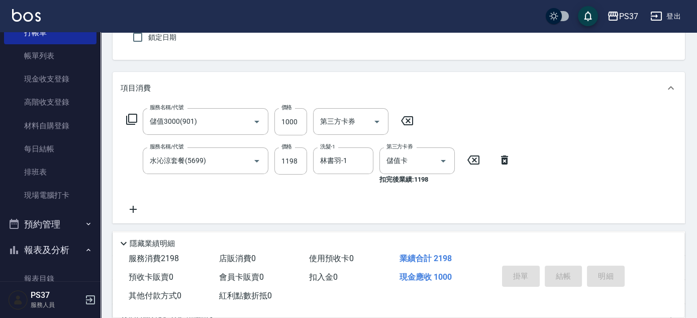
type input "[DATE] 18:10"
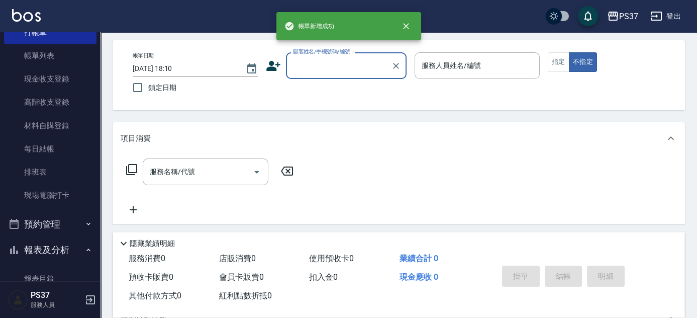
scroll to position [0, 0]
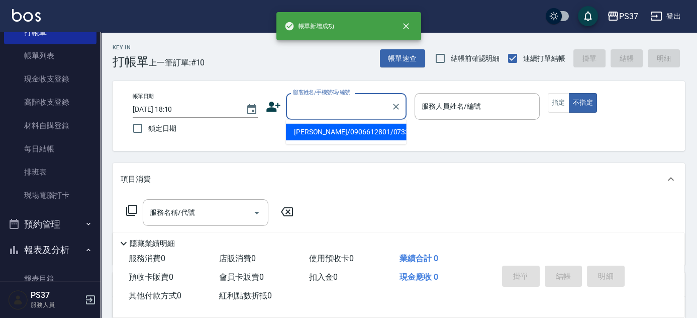
click at [358, 111] on input "顧客姓名/手機號碼/編號" at bounding box center [339, 107] width 97 height 18
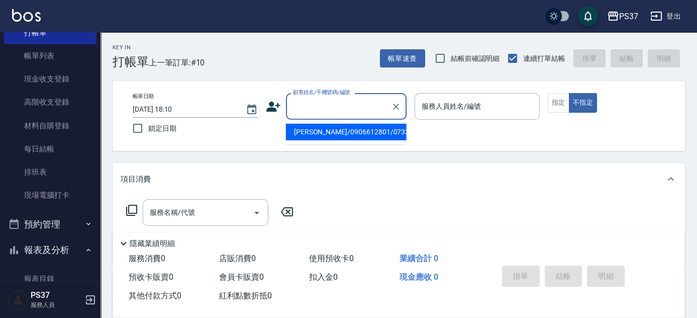
click at [360, 131] on li "[PERSON_NAME]/0906612801/07337" at bounding box center [346, 132] width 121 height 17
type input "[PERSON_NAME]/0906612801/07337"
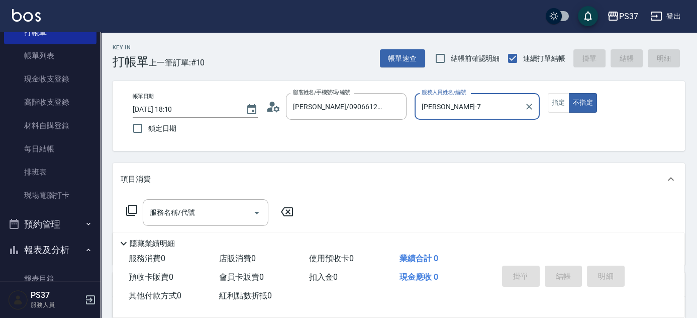
click at [467, 111] on input "[PERSON_NAME]-7" at bounding box center [469, 107] width 101 height 18
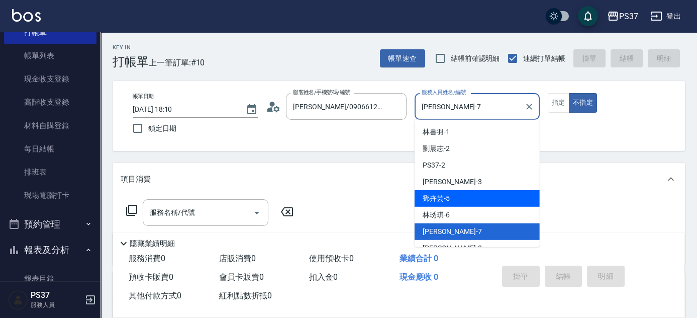
click at [472, 197] on div "[PERSON_NAME]-5" at bounding box center [477, 198] width 125 height 17
type input "[PERSON_NAME]-5"
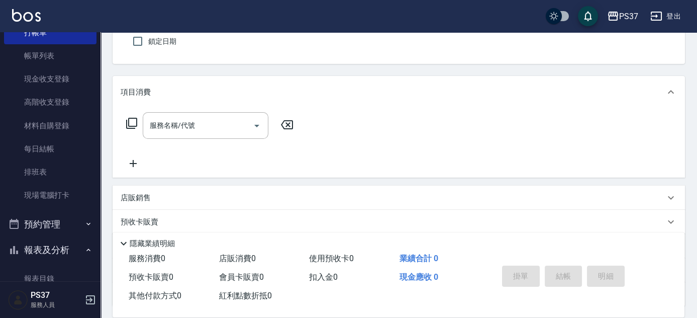
scroll to position [91, 0]
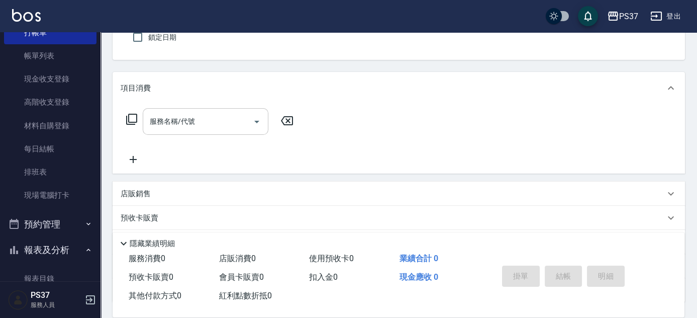
click at [208, 125] on input "服務名稱/代號" at bounding box center [198, 122] width 102 height 18
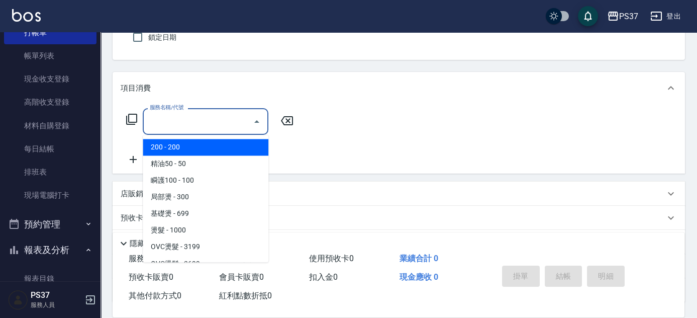
click at [208, 114] on input "服務名稱/代號" at bounding box center [198, 122] width 102 height 18
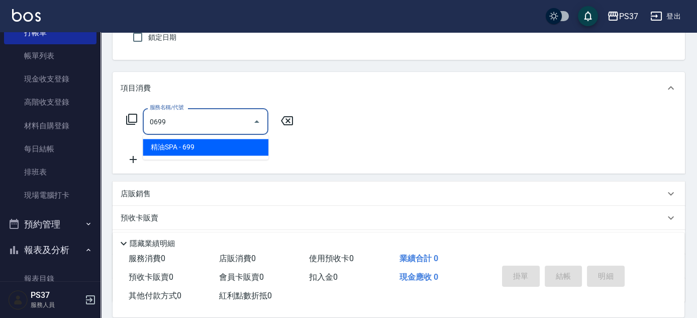
type input "精油SPA(0699)"
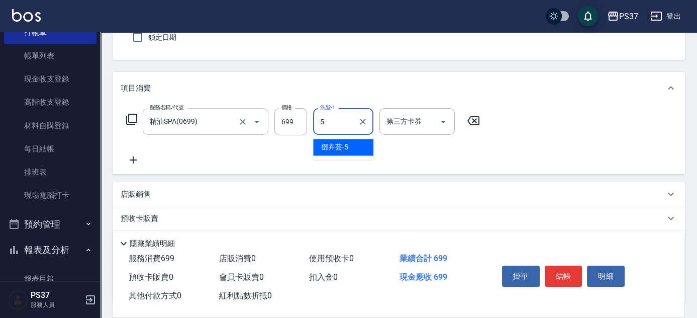
type input "[PERSON_NAME]-5"
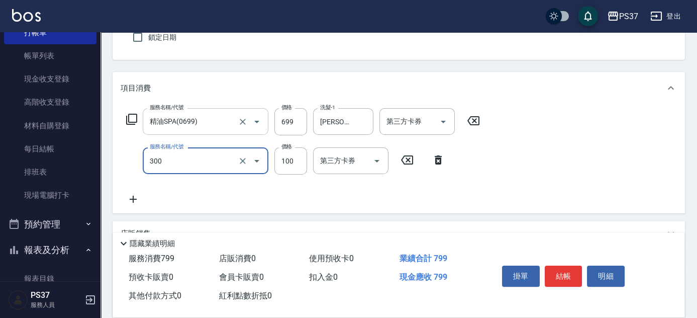
type input "剪髮(300)"
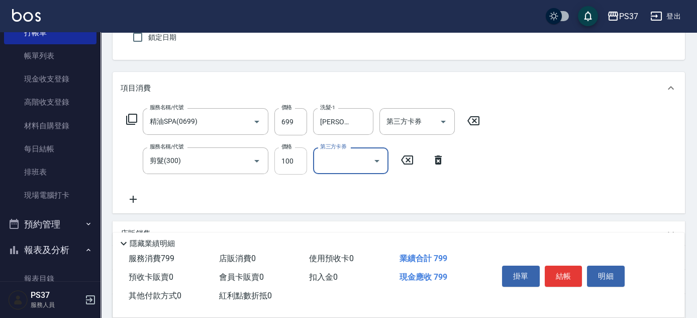
click at [287, 159] on input "100" at bounding box center [291, 160] width 33 height 27
type input "3"
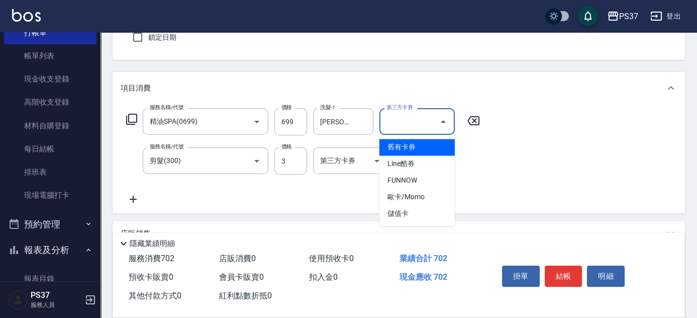
click at [390, 123] on input "第三方卡券" at bounding box center [409, 122] width 51 height 18
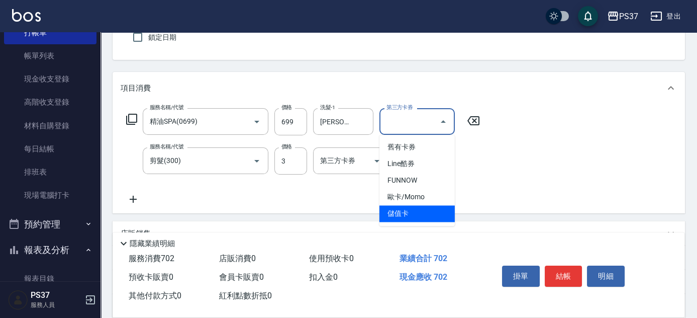
click at [409, 209] on span "儲值卡" at bounding box center [417, 213] width 75 height 17
type input "儲值卡"
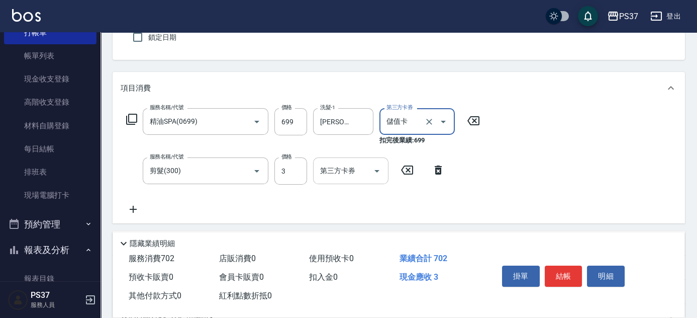
click at [336, 169] on input "第三方卡券" at bounding box center [343, 171] width 51 height 18
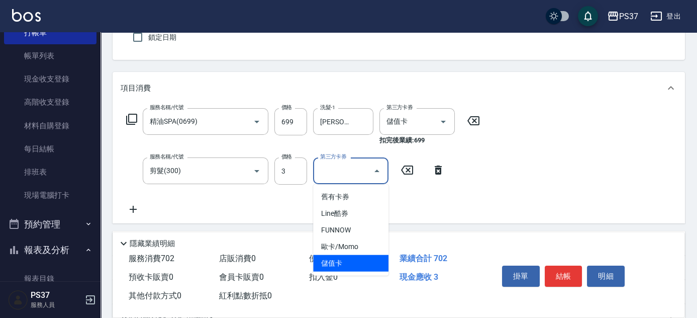
click at [357, 263] on span "儲值卡" at bounding box center [350, 263] width 75 height 17
type input "儲值卡"
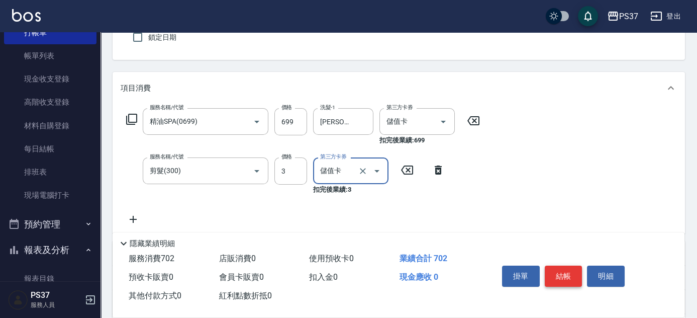
click at [567, 272] on button "結帳" at bounding box center [564, 275] width 38 height 21
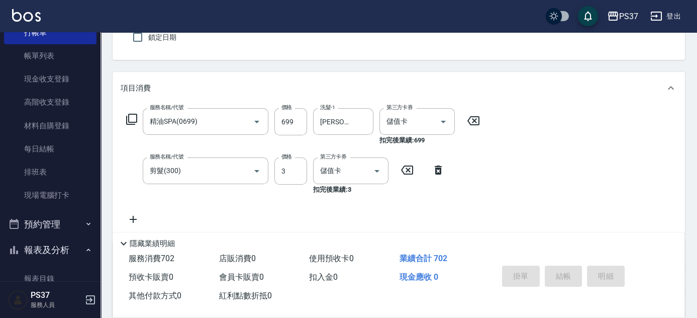
type input "[DATE] 18:11"
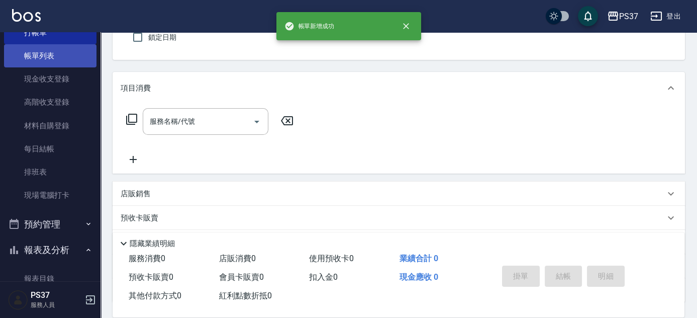
scroll to position [0, 0]
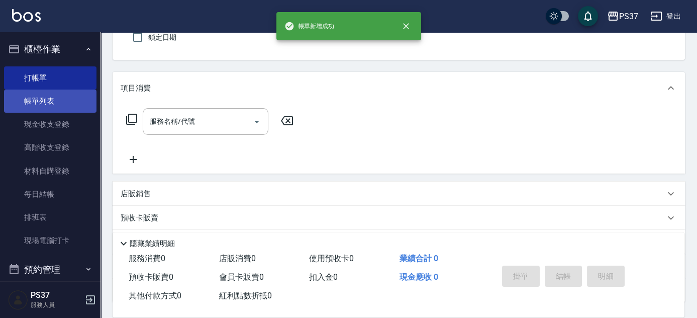
click at [59, 99] on link "帳單列表" at bounding box center [50, 100] width 93 height 23
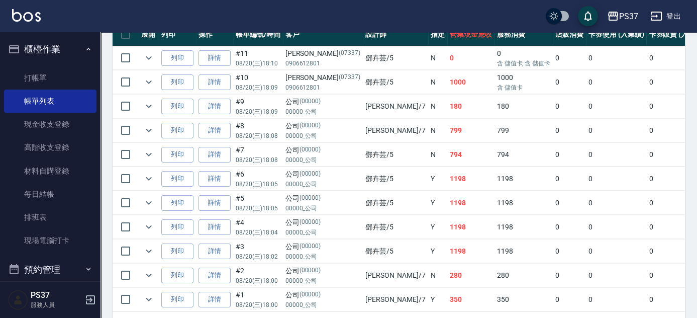
scroll to position [325, 0]
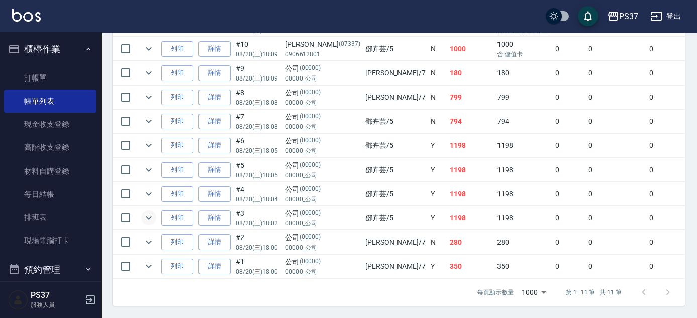
click at [152, 212] on icon "expand row" at bounding box center [149, 218] width 12 height 12
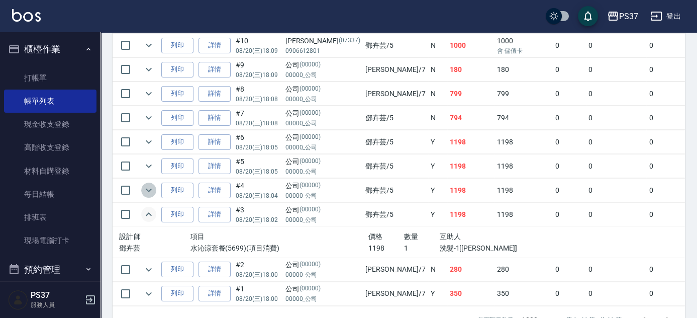
click at [149, 190] on icon "expand row" at bounding box center [149, 190] width 12 height 12
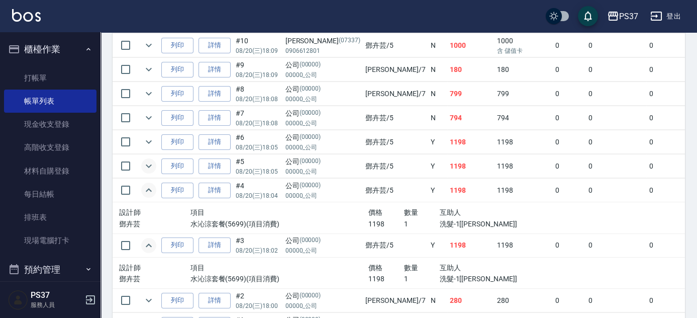
click at [145, 162] on icon "expand row" at bounding box center [149, 166] width 12 height 12
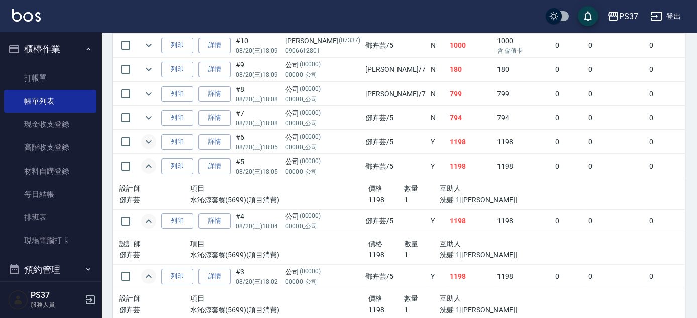
click at [145, 137] on icon "expand row" at bounding box center [149, 142] width 12 height 12
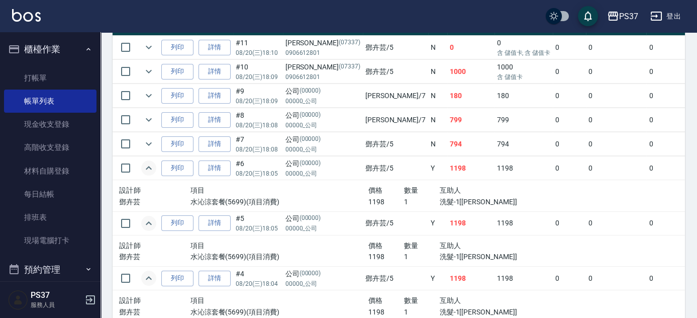
scroll to position [279, 0]
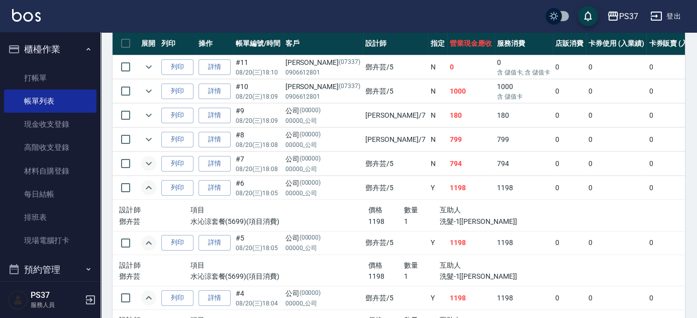
click at [151, 165] on icon "expand row" at bounding box center [149, 163] width 12 height 12
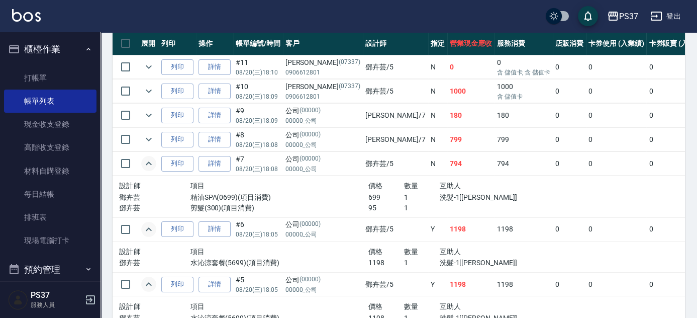
click at [148, 160] on icon "expand row" at bounding box center [149, 163] width 12 height 12
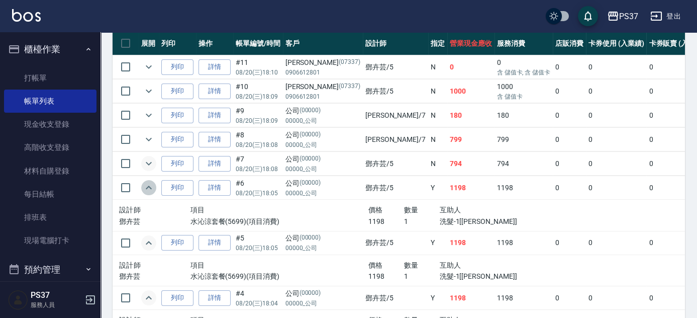
click at [152, 183] on icon "expand row" at bounding box center [149, 188] width 12 height 12
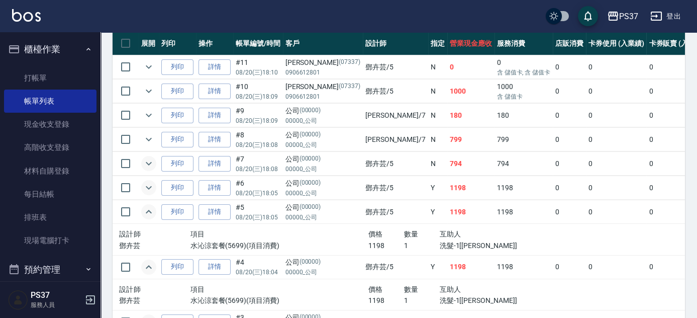
click at [151, 211] on icon "expand row" at bounding box center [149, 212] width 12 height 12
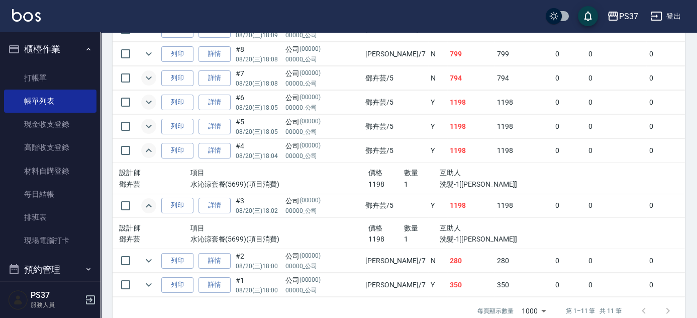
scroll to position [371, 0]
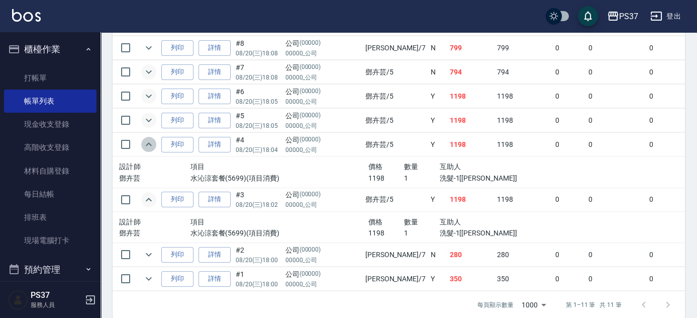
click at [148, 144] on icon "expand row" at bounding box center [149, 144] width 12 height 12
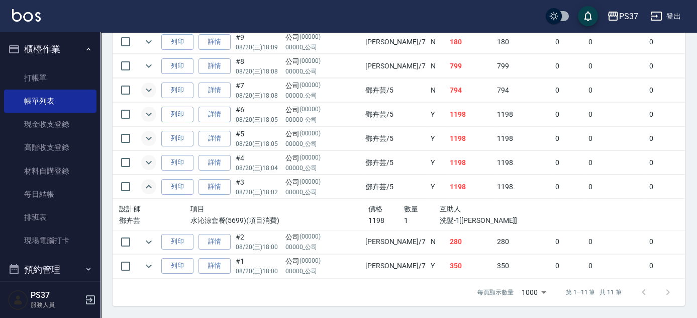
click at [152, 181] on icon "expand row" at bounding box center [149, 187] width 12 height 12
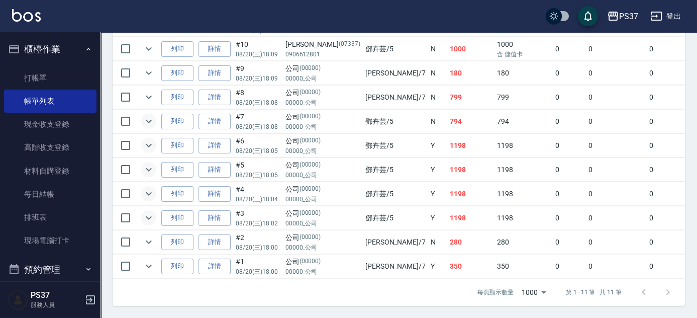
scroll to position [279, 0]
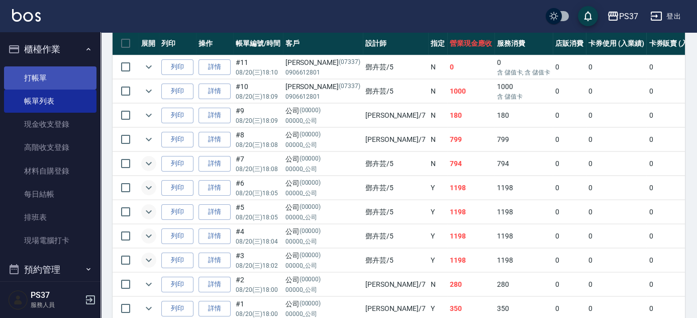
click at [60, 74] on link "打帳單" at bounding box center [50, 77] width 93 height 23
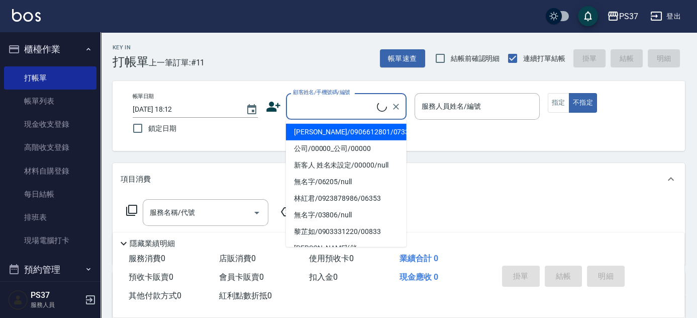
click at [341, 107] on input "顧客姓名/手機號碼/編號" at bounding box center [334, 107] width 86 height 18
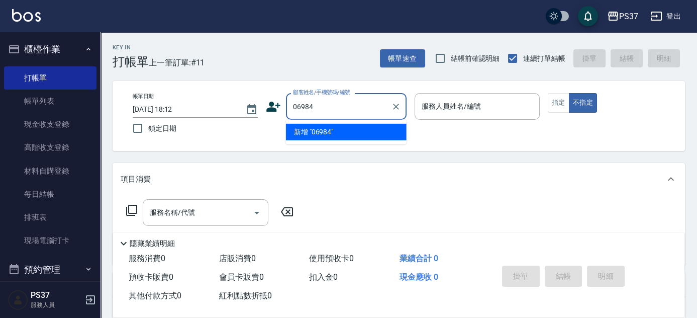
type input "06984"
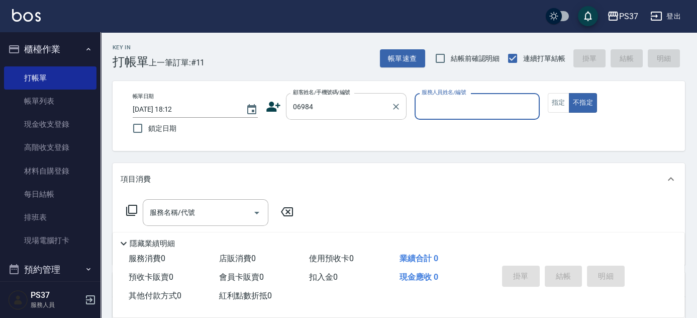
type input "5"
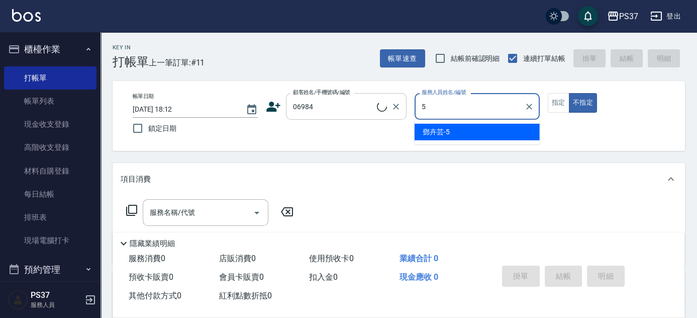
type input "曾幕翔/0905501112/06984"
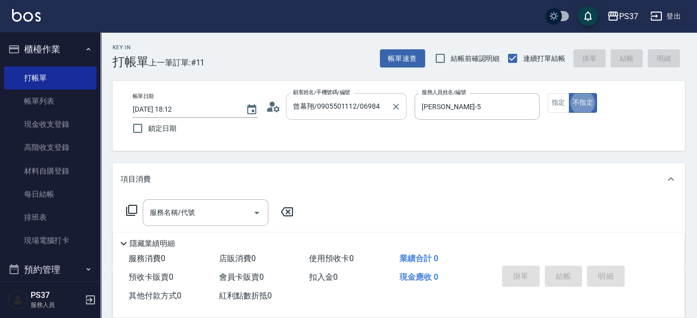
type input "溫惠婷-9"
type button "false"
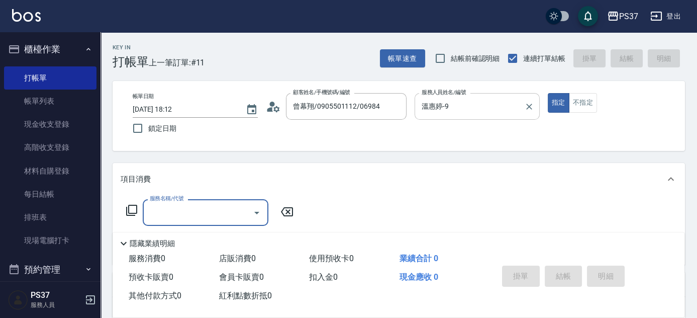
drag, startPoint x: 487, startPoint y: 105, endPoint x: 472, endPoint y: 116, distance: 18.7
click at [487, 105] on input "溫惠婷-9" at bounding box center [469, 107] width 101 height 18
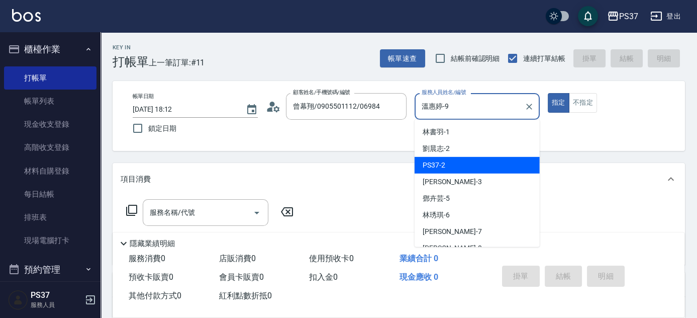
scroll to position [26, 0]
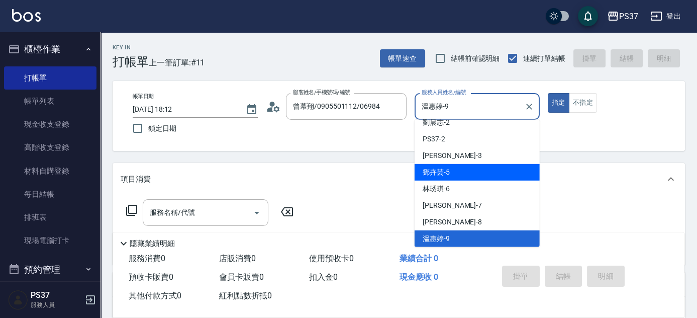
click at [441, 177] on div "[PERSON_NAME]-5" at bounding box center [477, 172] width 125 height 17
type input "[PERSON_NAME]-5"
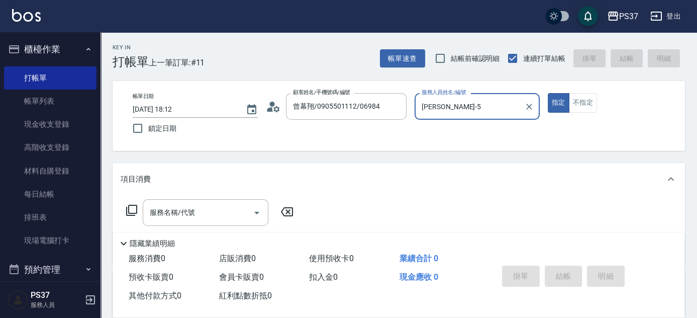
scroll to position [45, 0]
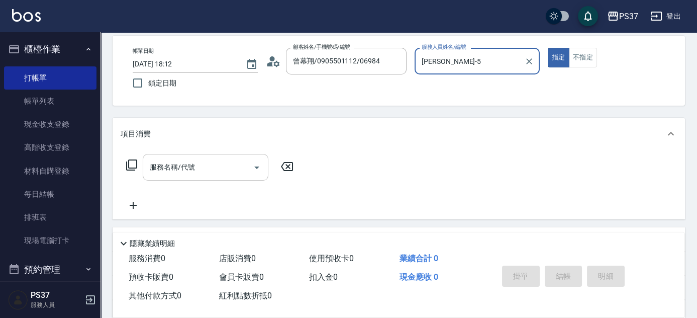
click at [168, 159] on div "服務名稱/代號 服務名稱/代號" at bounding box center [206, 167] width 126 height 27
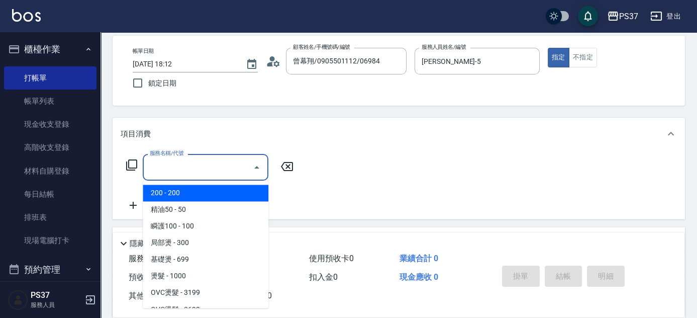
click at [176, 190] on span "200 - 200" at bounding box center [206, 193] width 126 height 17
type input "200(111)"
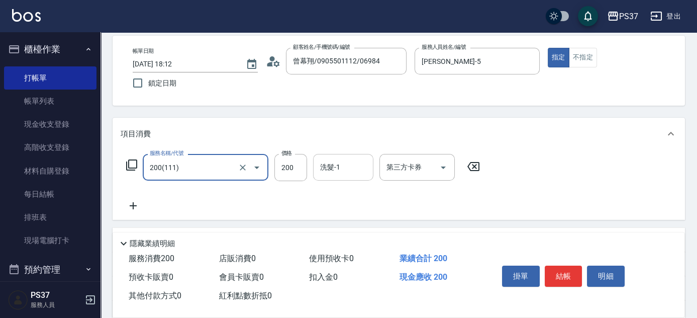
click at [346, 175] on div "洗髮-1" at bounding box center [343, 167] width 60 height 27
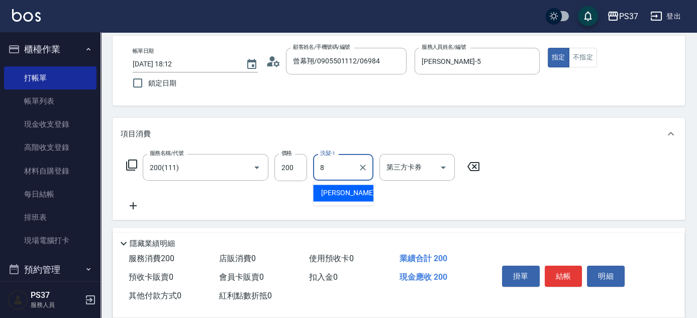
type input "[PERSON_NAME]-8"
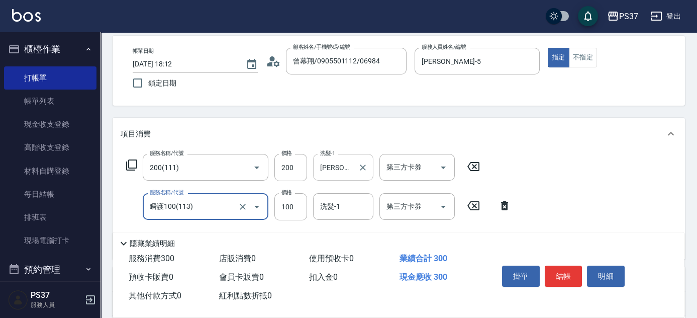
type input "瞬護100(113)"
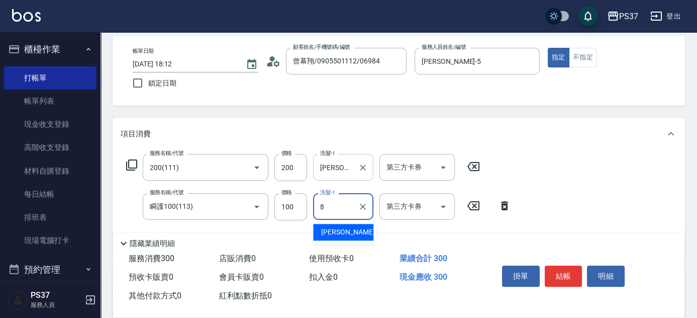
type input "[PERSON_NAME]-8"
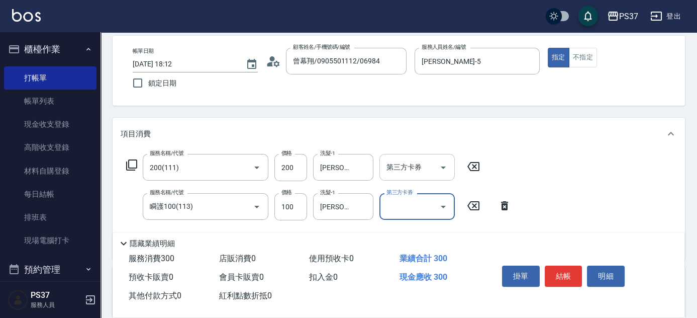
click at [405, 178] on div "第三方卡券" at bounding box center [417, 167] width 75 height 27
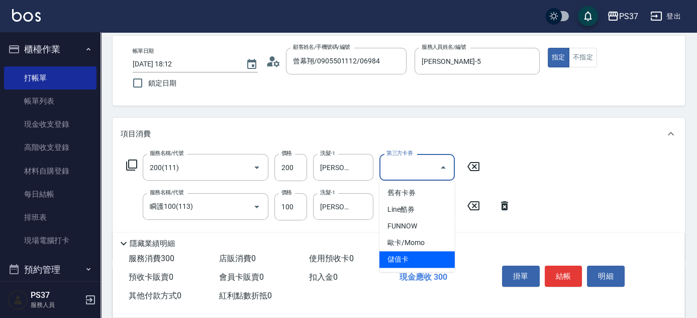
click at [421, 253] on span "儲值卡" at bounding box center [417, 259] width 75 height 17
type input "儲值卡"
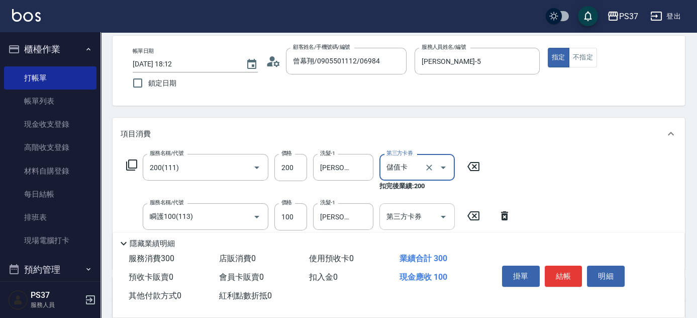
click at [441, 213] on icon "Open" at bounding box center [443, 217] width 12 height 12
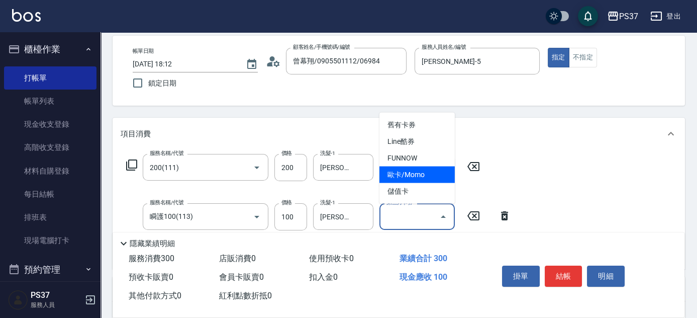
click at [422, 182] on ul "舊有卡券 Line酷券 FUNNOW 歐卡/Momo 儲值卡" at bounding box center [417, 158] width 75 height 91
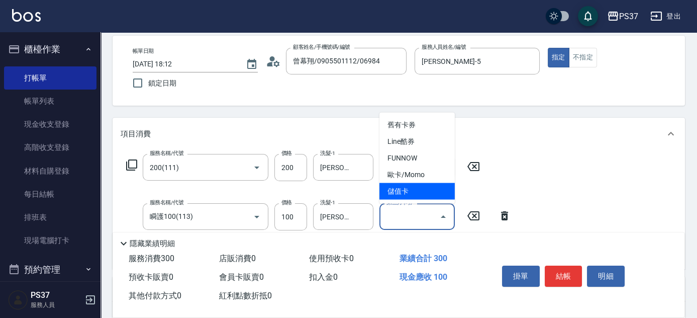
click at [422, 185] on span "儲值卡" at bounding box center [417, 191] width 75 height 17
type input "儲值卡"
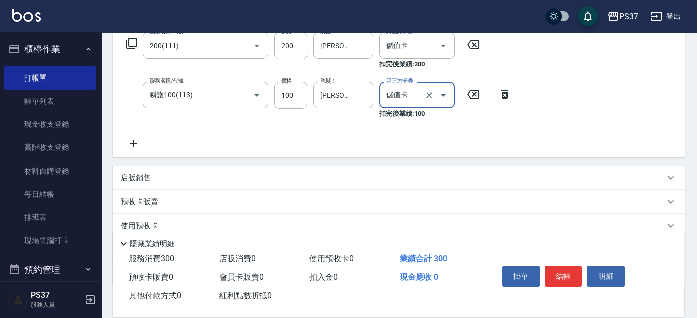
scroll to position [183, 0]
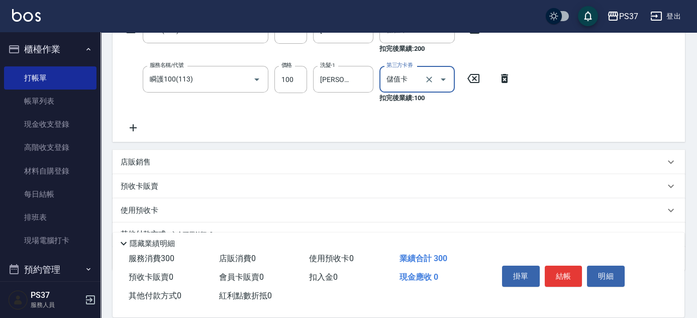
click at [221, 160] on div "店販銷售" at bounding box center [393, 162] width 545 height 11
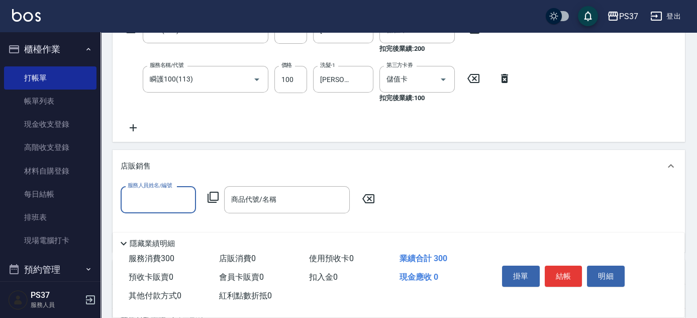
scroll to position [0, 0]
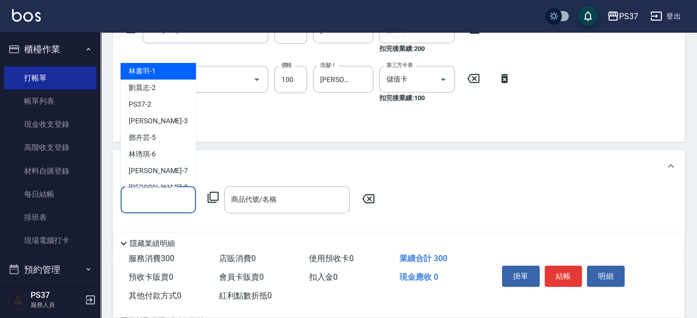
click at [149, 192] on input "服務人員姓名/編號" at bounding box center [158, 200] width 66 height 18
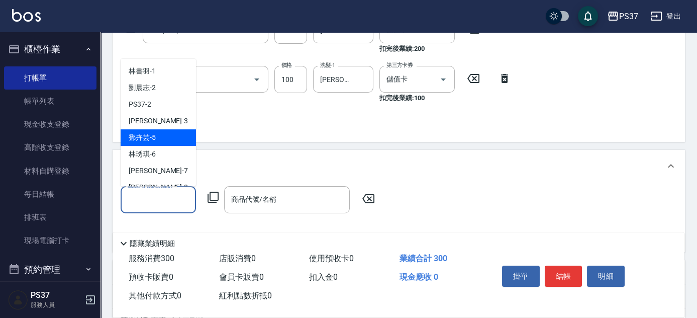
click at [158, 136] on div "[PERSON_NAME]-5" at bounding box center [158, 137] width 75 height 17
type input "[PERSON_NAME]-5"
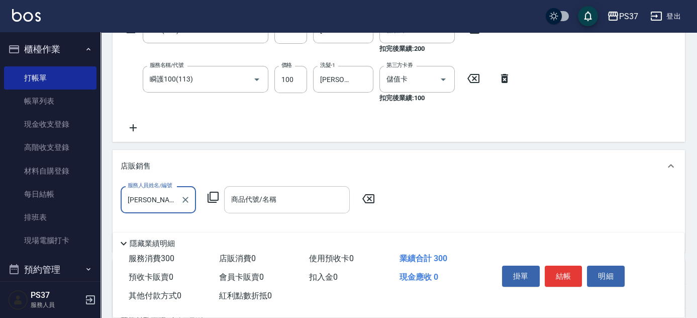
click at [294, 203] on input "商品代號/名稱" at bounding box center [287, 200] width 117 height 18
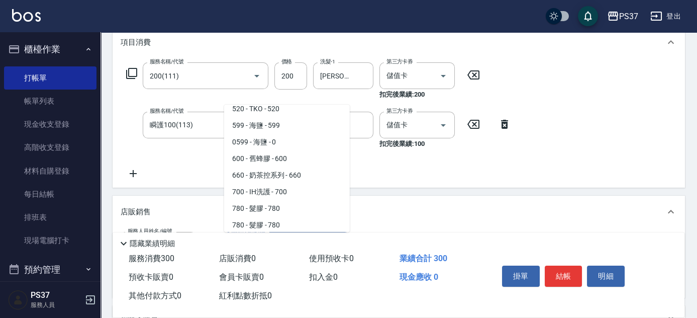
scroll to position [91, 0]
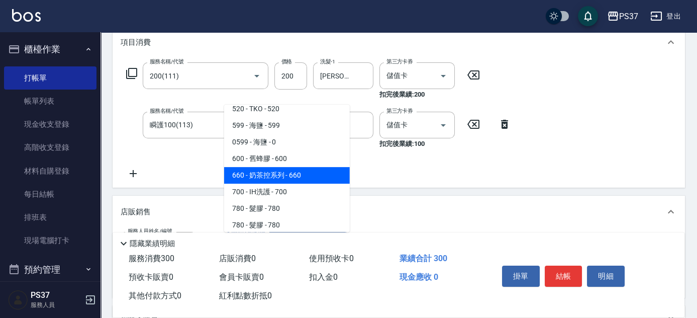
click at [300, 175] on span "660 - 奶茶控系列 - 660" at bounding box center [287, 175] width 126 height 17
type input "奶茶控系列"
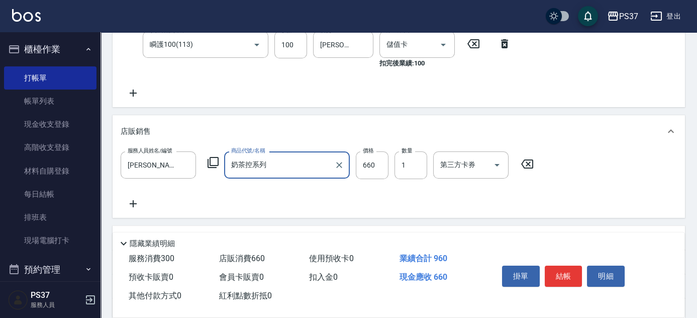
scroll to position [228, 0]
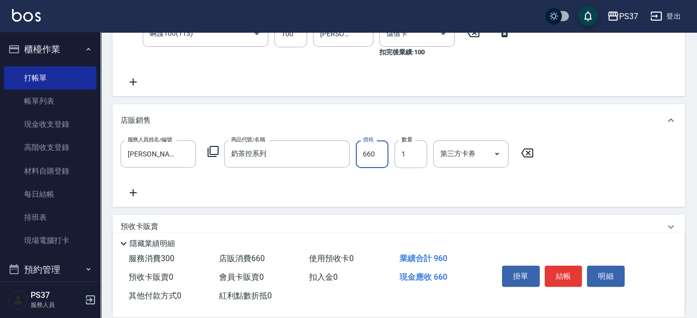
click at [370, 160] on input "660" at bounding box center [372, 153] width 33 height 27
type input "680"
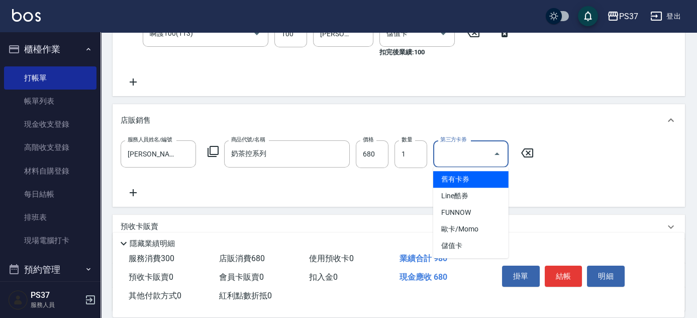
click at [467, 159] on input "第三方卡券" at bounding box center [463, 154] width 51 height 18
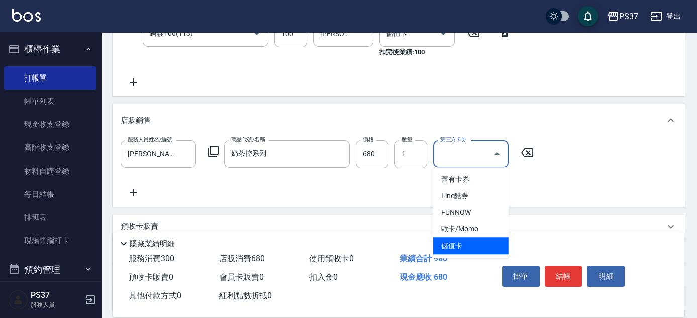
click at [458, 245] on span "儲值卡" at bounding box center [470, 245] width 75 height 17
type input "儲值卡"
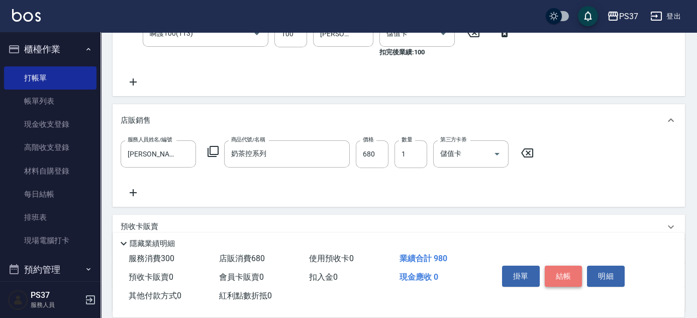
click at [574, 272] on button "結帳" at bounding box center [564, 275] width 38 height 21
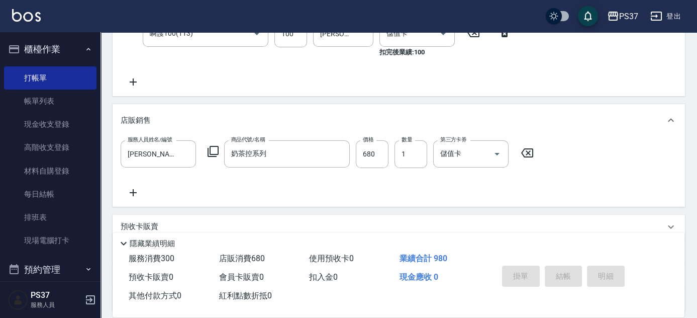
type input "[DATE] 18:13"
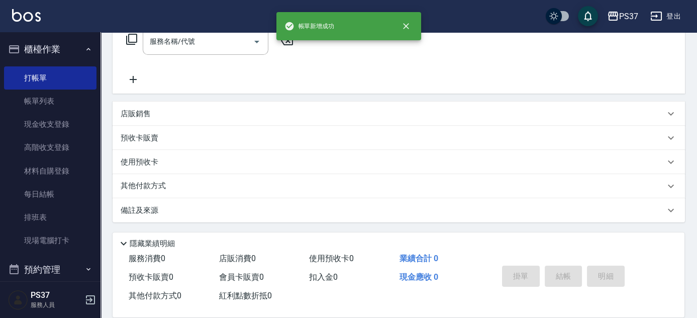
scroll to position [0, 0]
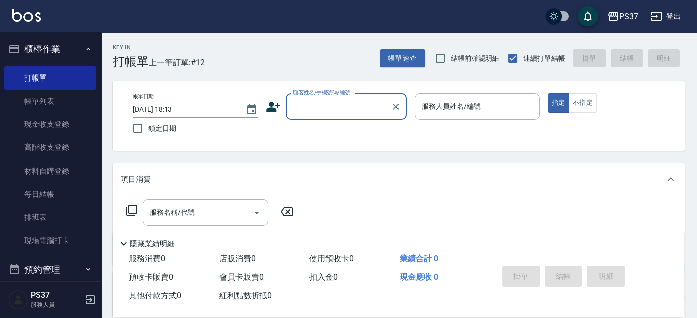
click at [296, 107] on input "顧客姓名/手機號碼/編號" at bounding box center [339, 107] width 97 height 18
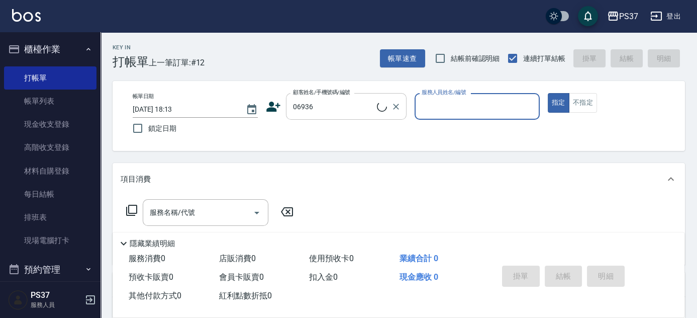
type input "[PERSON_NAME]/0982614966/06936"
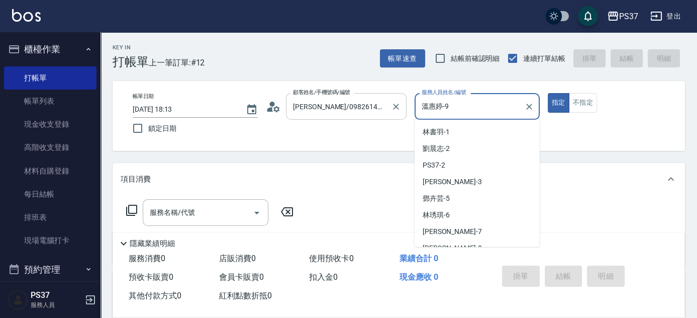
scroll to position [26, 0]
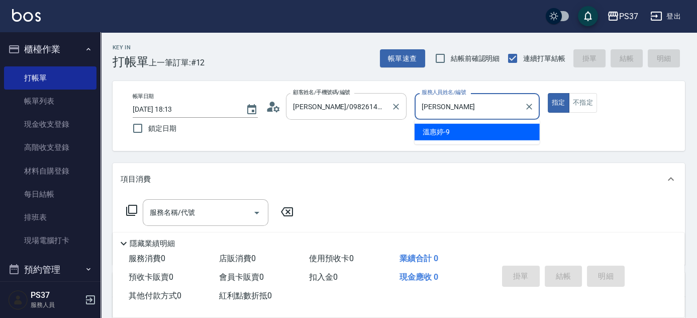
type input "溫"
type input "[PERSON_NAME]-8"
type button "true"
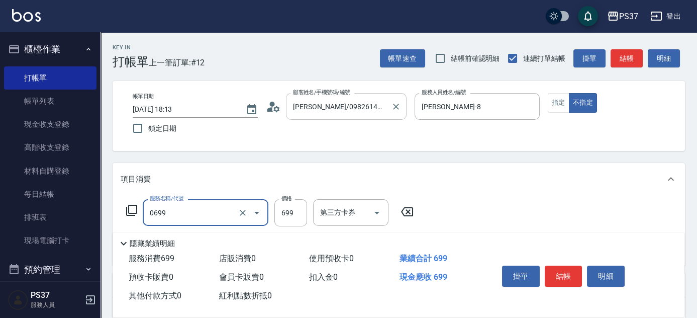
type input "精油SPA(0699)"
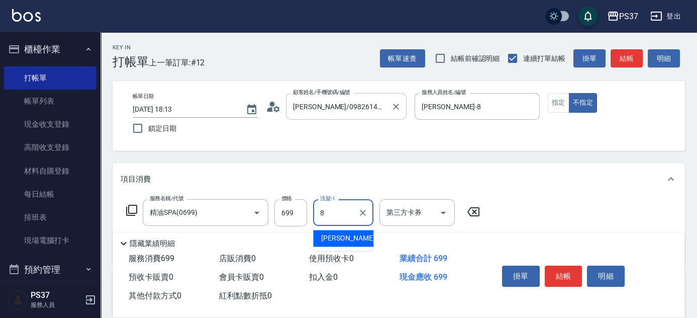
type input "[PERSON_NAME]-8"
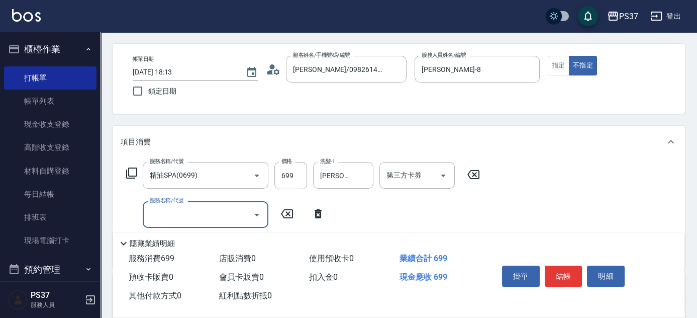
scroll to position [91, 0]
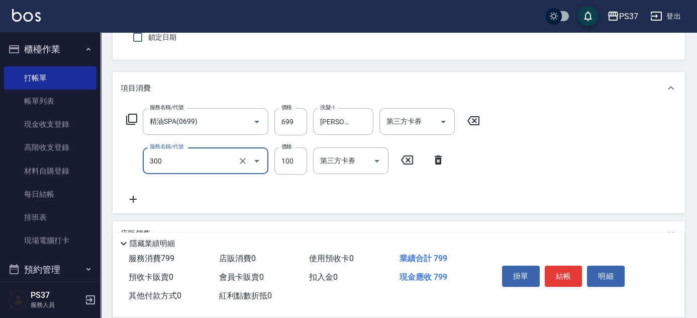
type input "剪髮(300)"
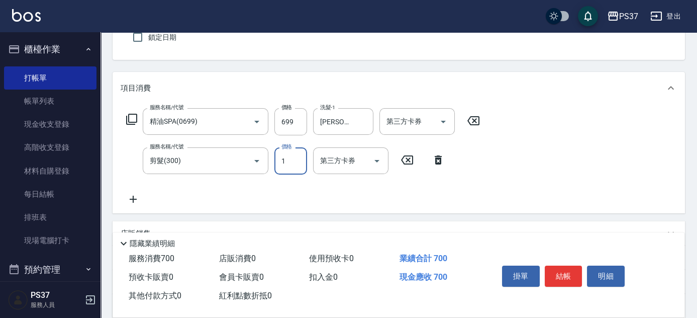
type input "1"
click at [340, 163] on input "第三方卡券" at bounding box center [343, 161] width 51 height 18
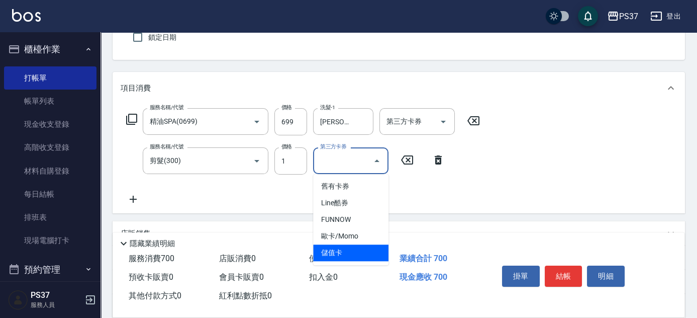
click at [338, 248] on span "儲值卡" at bounding box center [350, 252] width 75 height 17
type input "儲值卡"
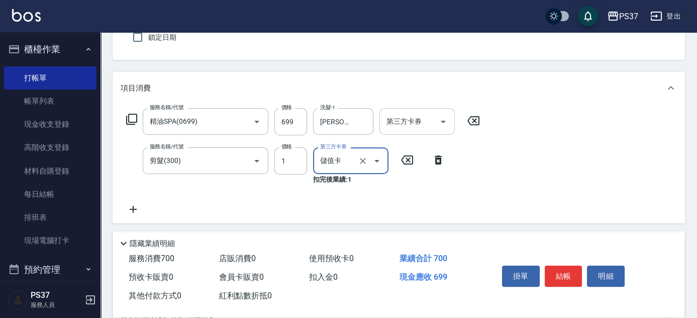
click at [422, 128] on input "第三方卡券" at bounding box center [409, 122] width 51 height 18
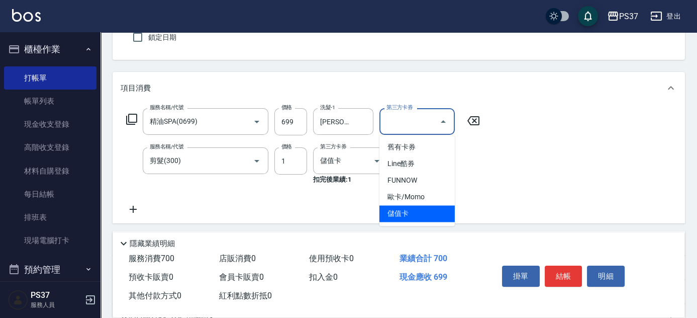
click at [394, 214] on span "儲值卡" at bounding box center [417, 213] width 75 height 17
type input "儲值卡"
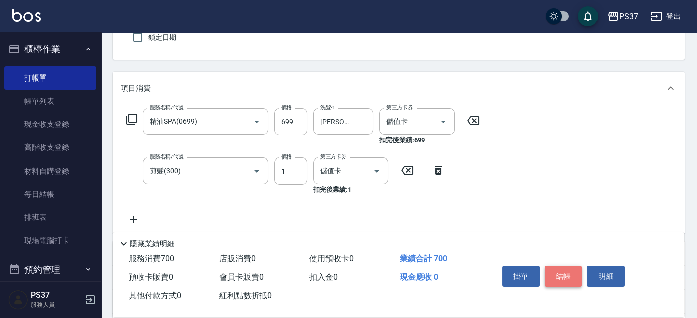
click at [561, 274] on button "結帳" at bounding box center [564, 275] width 38 height 21
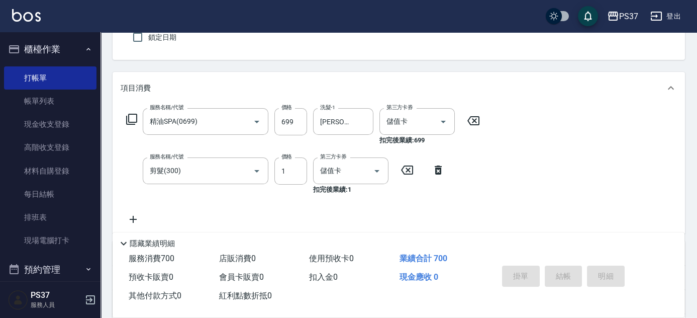
type input "[DATE] 18:14"
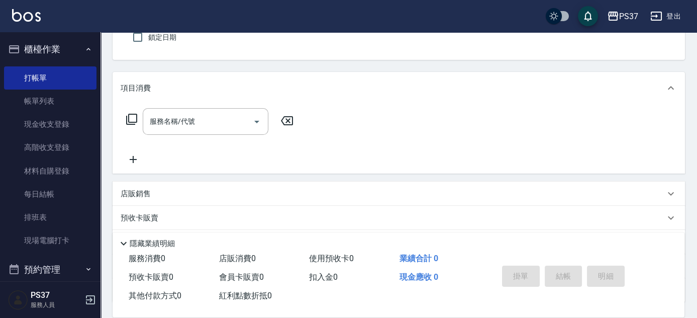
click at [41, 48] on button "櫃檯作業" at bounding box center [50, 49] width 93 height 26
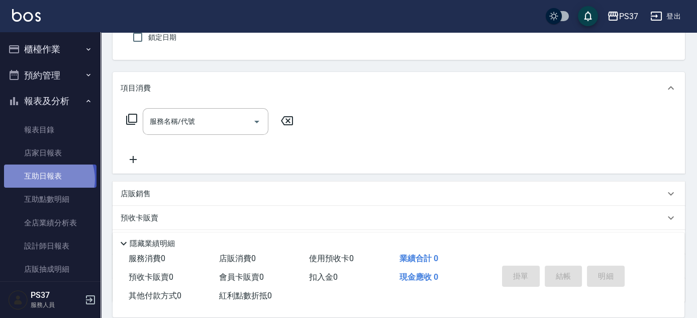
click at [47, 179] on link "互助日報表" at bounding box center [50, 175] width 93 height 23
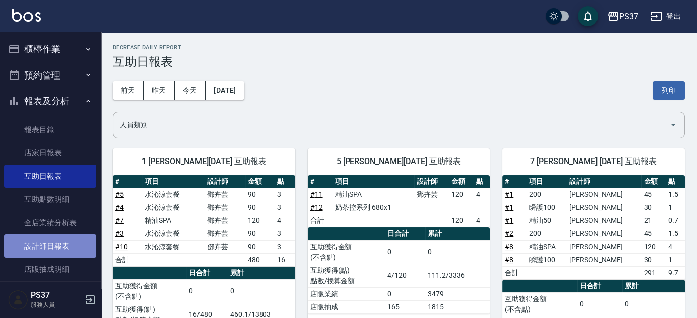
click at [62, 241] on link "設計師日報表" at bounding box center [50, 245] width 93 height 23
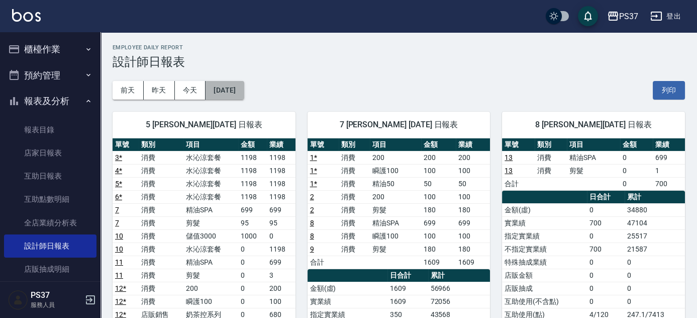
click at [244, 92] on button "[DATE]" at bounding box center [225, 90] width 38 height 19
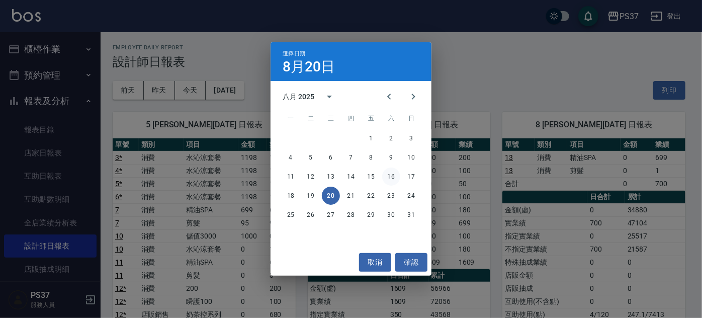
click at [388, 176] on button "16" at bounding box center [391, 176] width 18 height 18
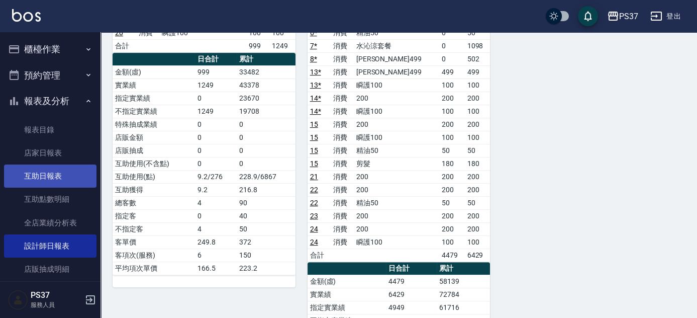
click at [59, 182] on link "互助日報表" at bounding box center [50, 175] width 93 height 23
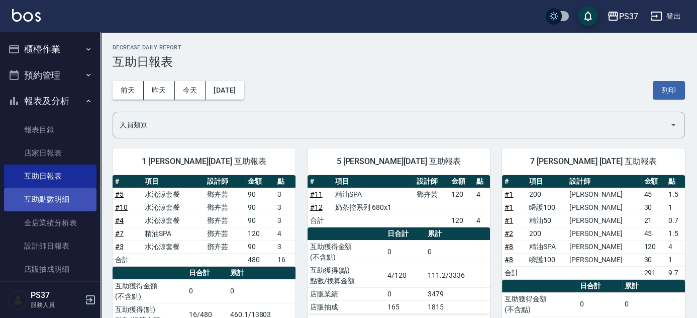
click at [41, 199] on link "互助點數明細" at bounding box center [50, 199] width 93 height 23
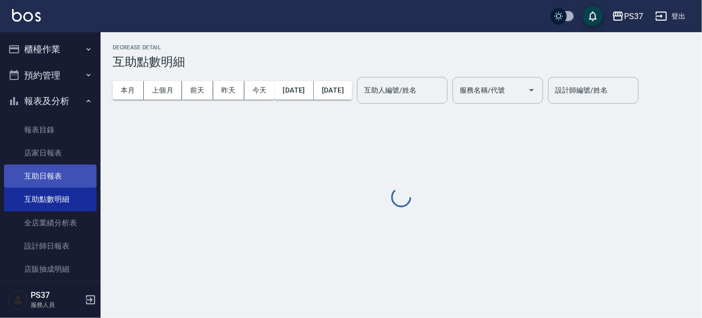
click at [59, 178] on link "互助日報表" at bounding box center [50, 175] width 93 height 23
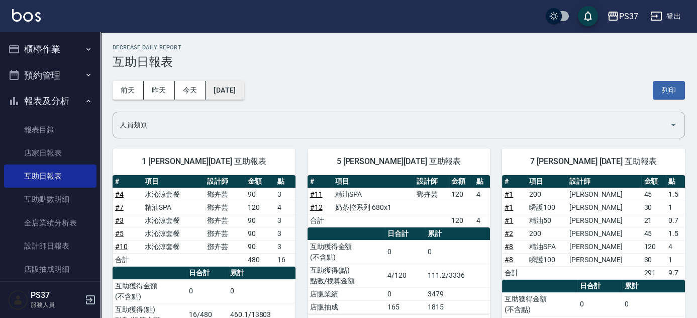
click at [227, 95] on button "[DATE]" at bounding box center [225, 90] width 38 height 19
click at [240, 92] on button "[DATE]" at bounding box center [225, 90] width 38 height 19
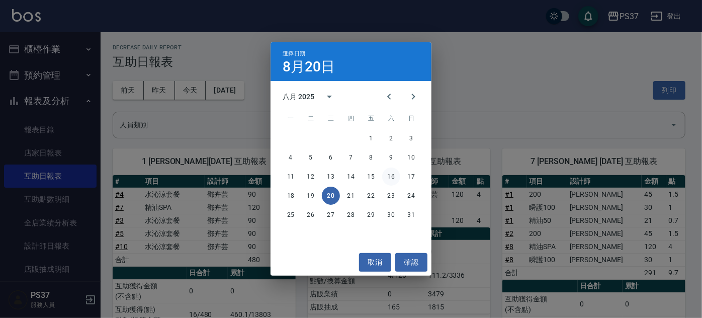
click at [393, 174] on button "16" at bounding box center [391, 176] width 18 height 18
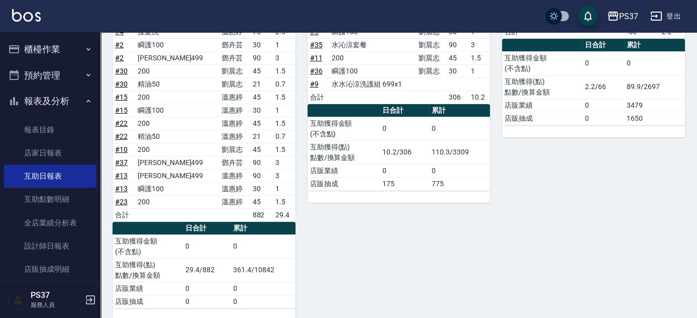
scroll to position [183, 0]
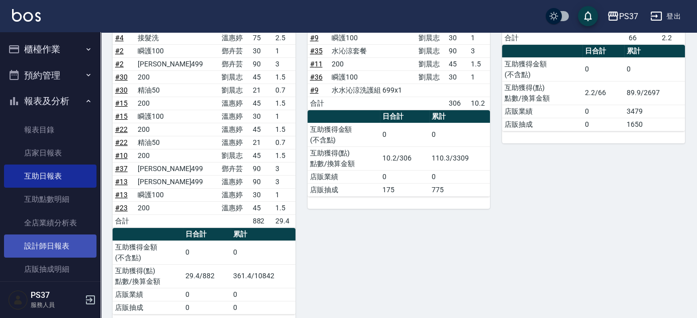
click at [52, 241] on link "設計師日報表" at bounding box center [50, 245] width 93 height 23
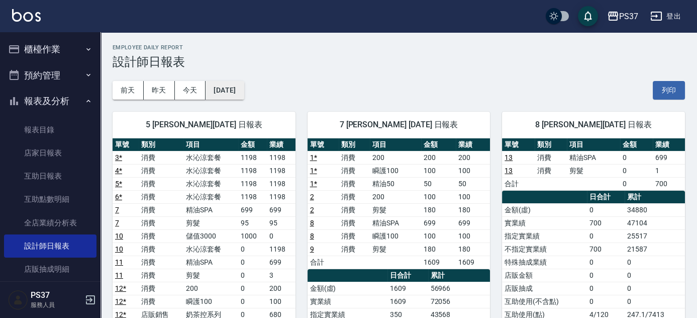
click at [231, 84] on button "[DATE]" at bounding box center [225, 90] width 38 height 19
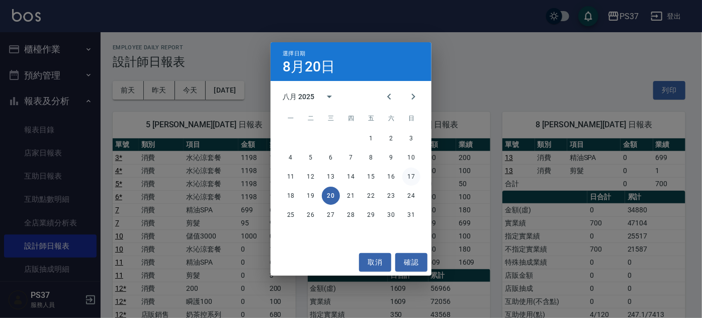
click at [410, 174] on button "17" at bounding box center [411, 176] width 18 height 18
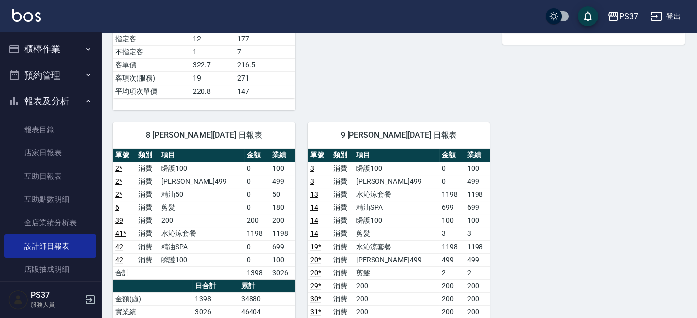
scroll to position [685, 0]
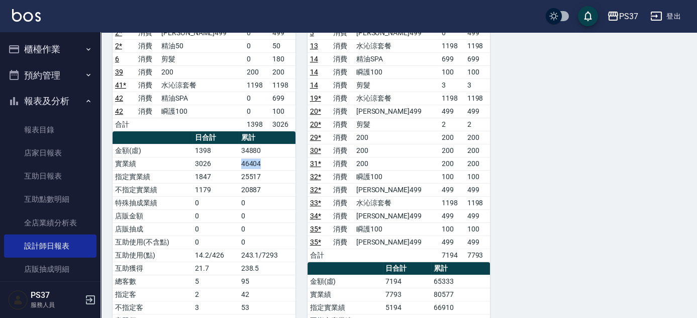
drag, startPoint x: 242, startPoint y: 154, endPoint x: 276, endPoint y: 160, distance: 34.2
click at [276, 160] on td "46404" at bounding box center [267, 163] width 57 height 13
drag, startPoint x: 594, startPoint y: 165, endPoint x: 562, endPoint y: 162, distance: 32.3
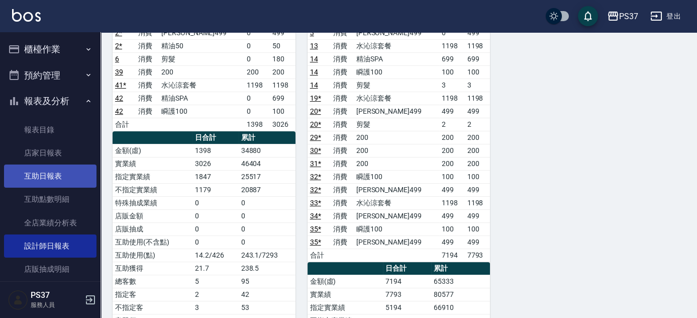
click at [34, 176] on link "互助日報表" at bounding box center [50, 175] width 93 height 23
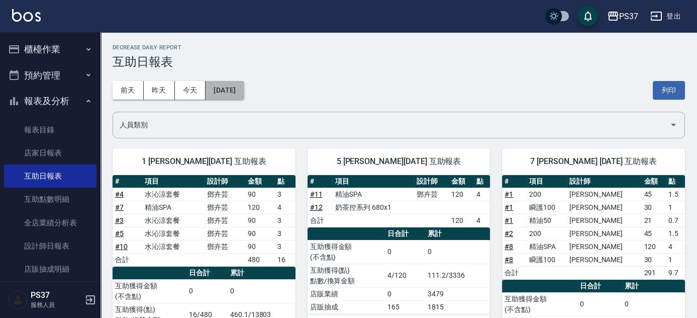
click at [239, 89] on button "[DATE]" at bounding box center [225, 90] width 38 height 19
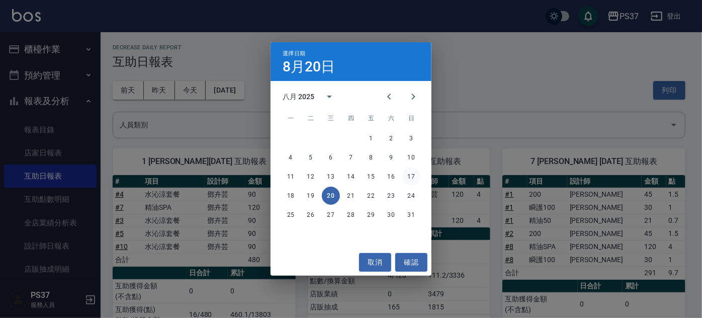
click at [411, 174] on button "17" at bounding box center [411, 176] width 18 height 18
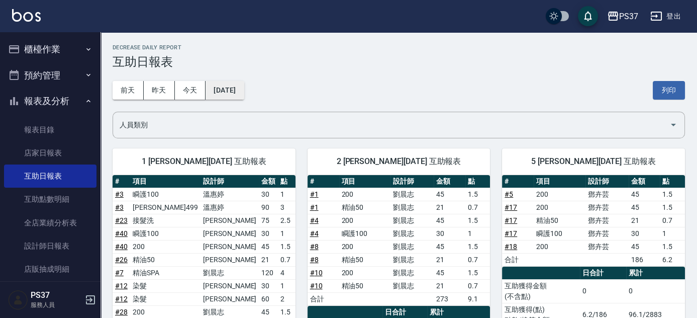
click at [244, 93] on button "[DATE]" at bounding box center [225, 90] width 38 height 19
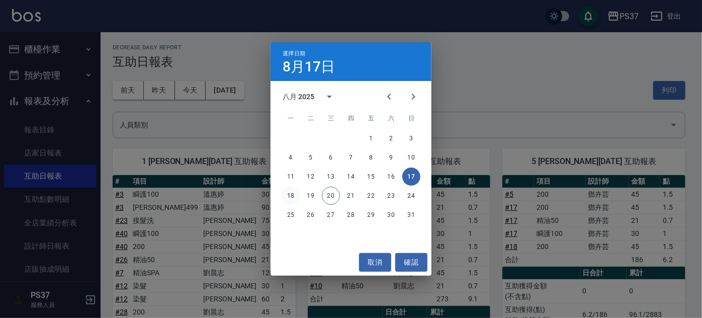
click at [287, 193] on button "18" at bounding box center [291, 196] width 18 height 18
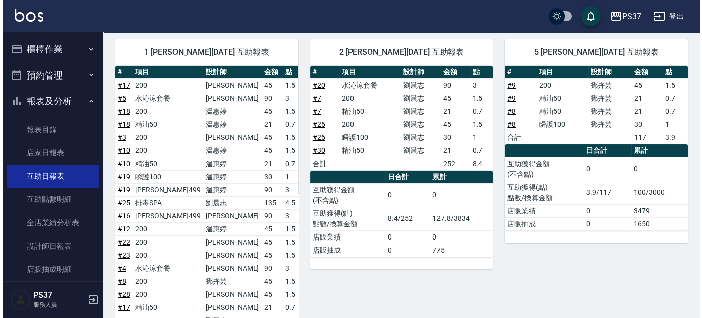
scroll to position [45, 0]
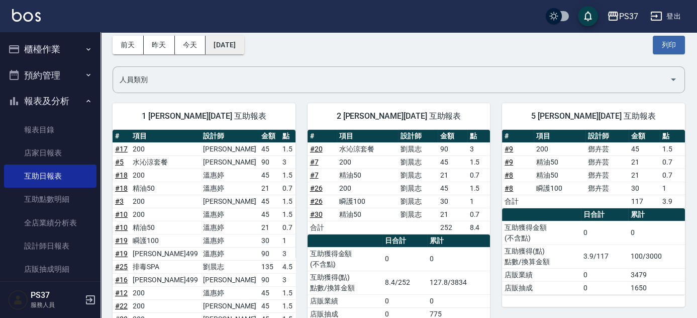
click at [239, 36] on button "[DATE]" at bounding box center [225, 45] width 38 height 19
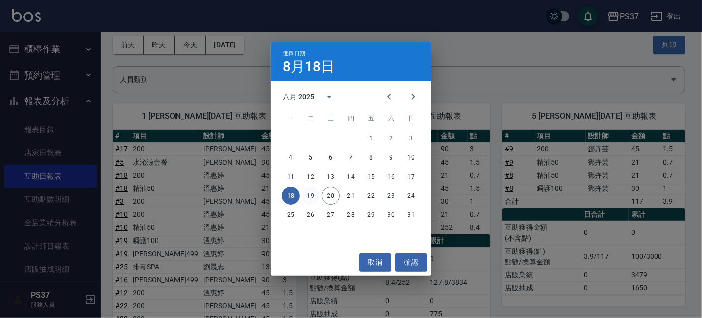
click at [308, 196] on button "19" at bounding box center [311, 196] width 18 height 18
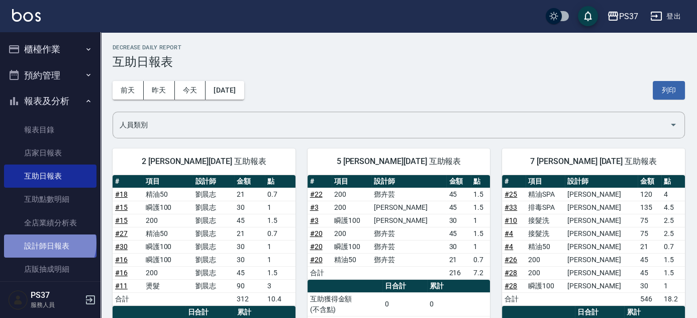
click at [49, 243] on link "設計師日報表" at bounding box center [50, 245] width 93 height 23
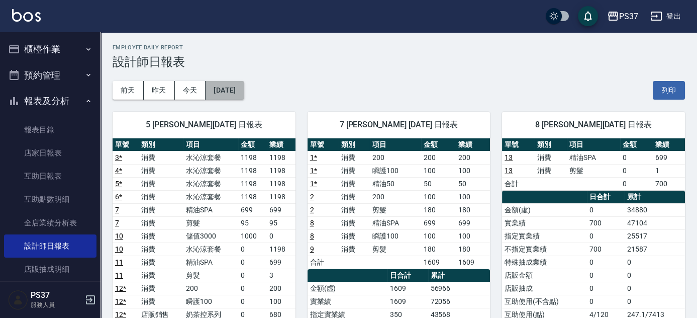
click at [226, 86] on button "[DATE]" at bounding box center [225, 90] width 38 height 19
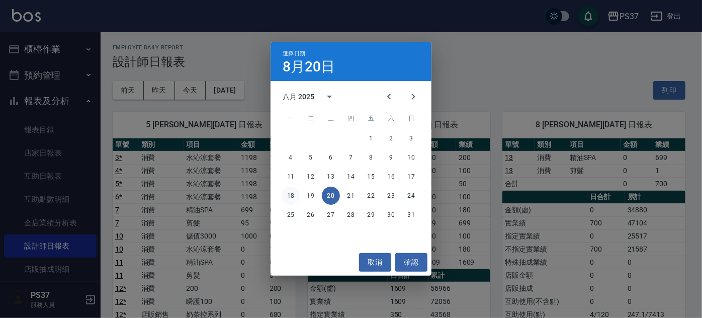
click at [292, 193] on button "18" at bounding box center [291, 196] width 18 height 18
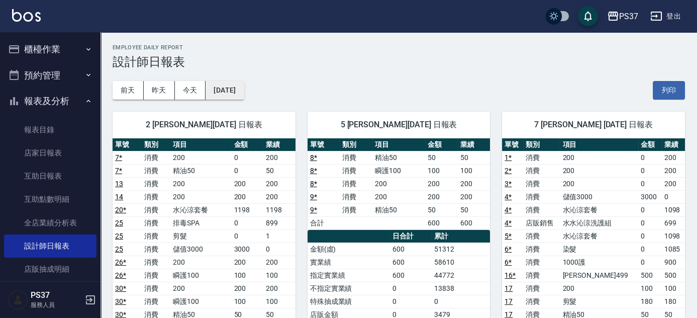
click at [242, 86] on button "[DATE]" at bounding box center [225, 90] width 38 height 19
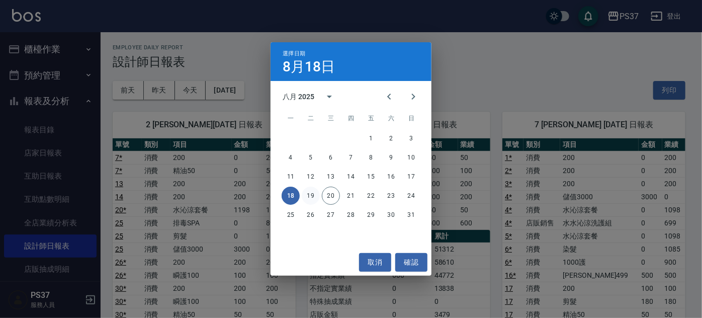
click at [310, 193] on button "19" at bounding box center [311, 196] width 18 height 18
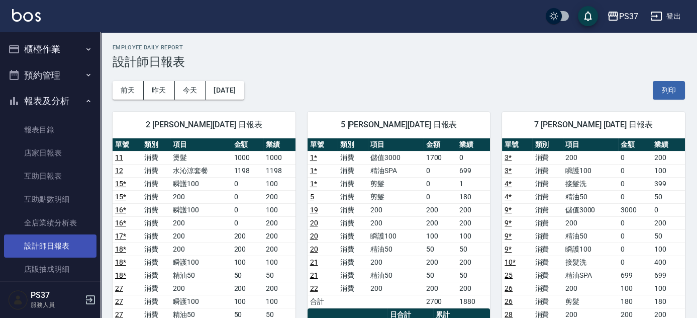
click at [47, 239] on link "設計師日報表" at bounding box center [50, 245] width 93 height 23
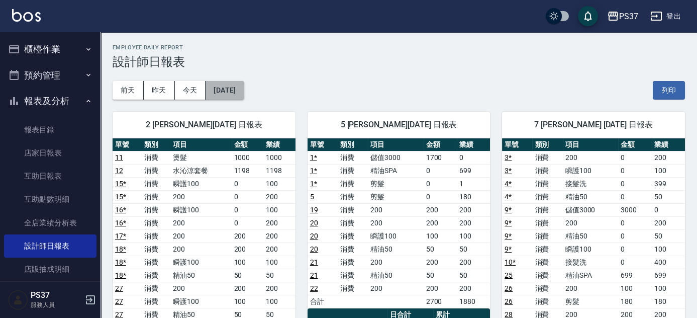
click at [244, 84] on button "[DATE]" at bounding box center [225, 90] width 38 height 19
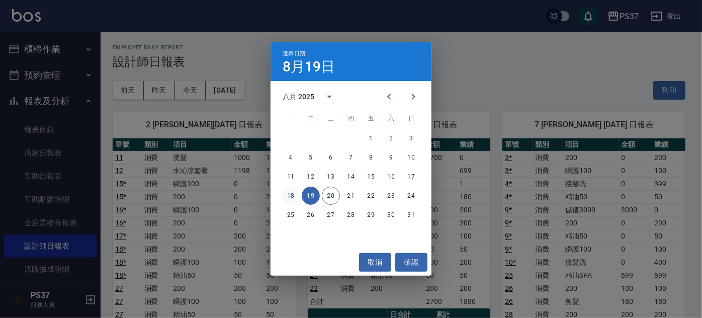
click at [292, 193] on button "18" at bounding box center [291, 196] width 18 height 18
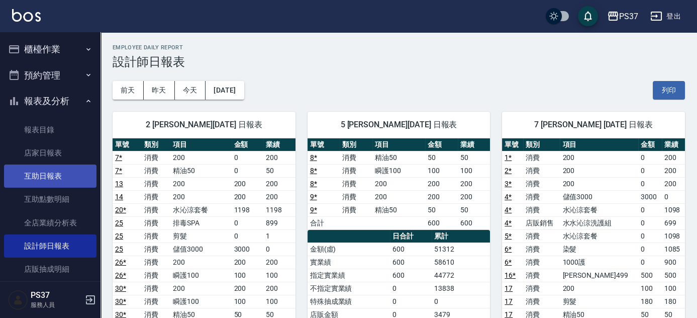
click at [46, 175] on link "互助日報表" at bounding box center [50, 175] width 93 height 23
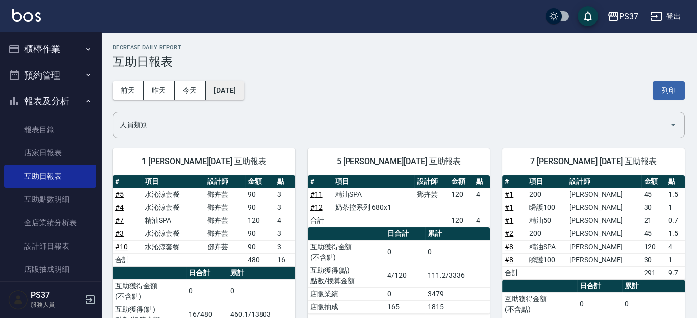
click at [229, 86] on button "[DATE]" at bounding box center [225, 90] width 38 height 19
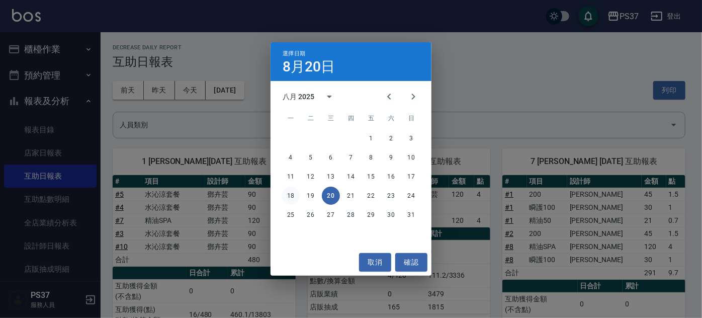
click at [291, 194] on button "18" at bounding box center [291, 196] width 18 height 18
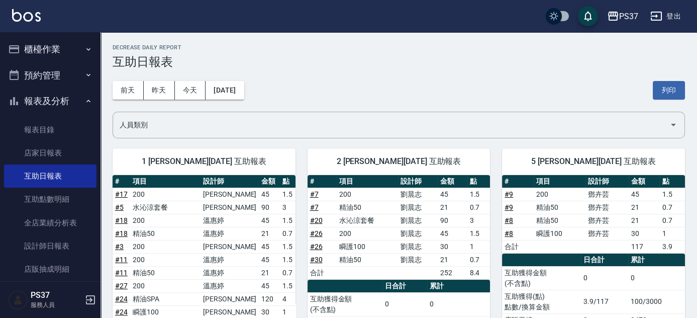
click at [40, 100] on button "報表及分析" at bounding box center [50, 101] width 93 height 26
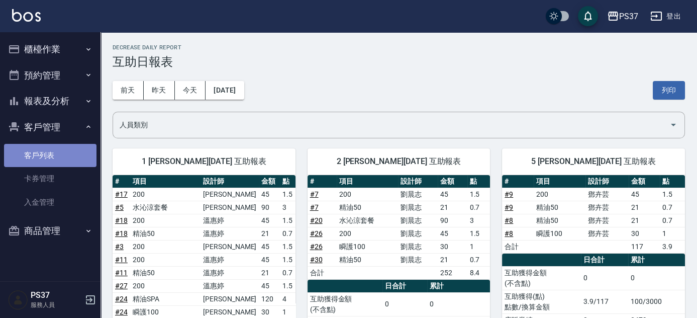
click at [47, 158] on link "客戶列表" at bounding box center [50, 155] width 93 height 23
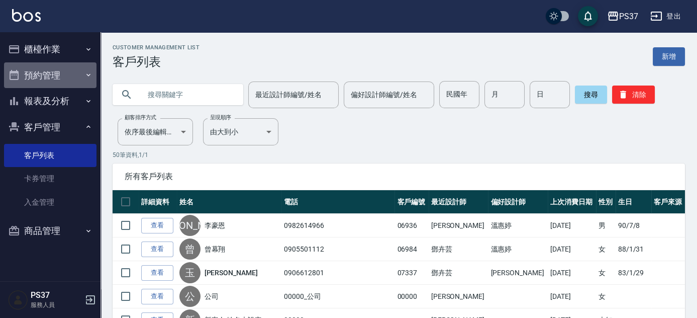
click at [81, 79] on button "預約管理" at bounding box center [50, 75] width 93 height 26
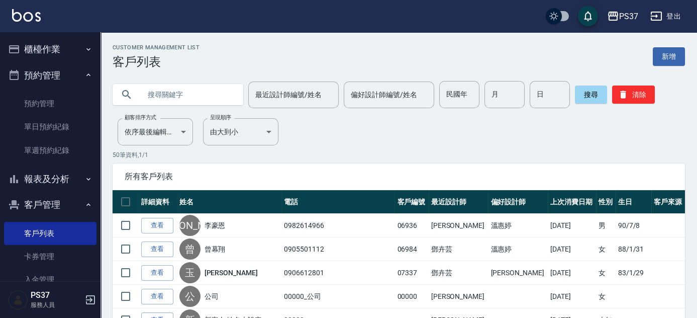
click at [86, 50] on icon "button" at bounding box center [88, 49] width 8 height 8
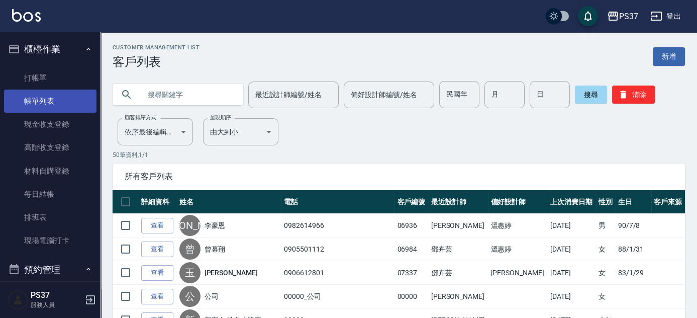
click at [59, 103] on link "帳單列表" at bounding box center [50, 100] width 93 height 23
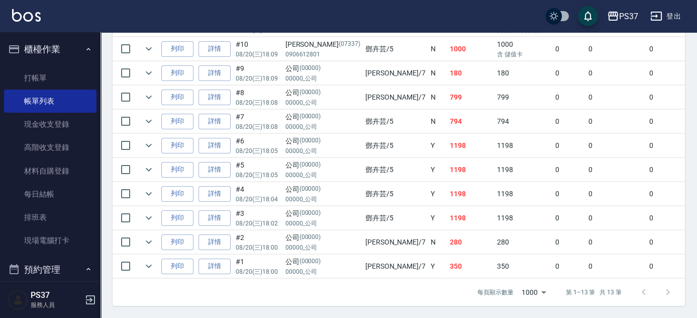
scroll to position [373, 0]
click at [148, 139] on icon "expand row" at bounding box center [149, 145] width 12 height 12
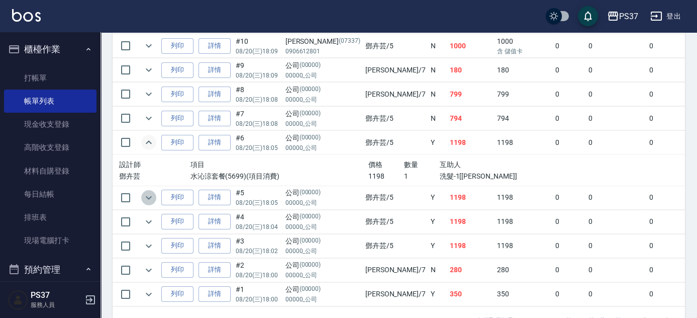
click at [150, 197] on icon "expand row" at bounding box center [149, 198] width 12 height 12
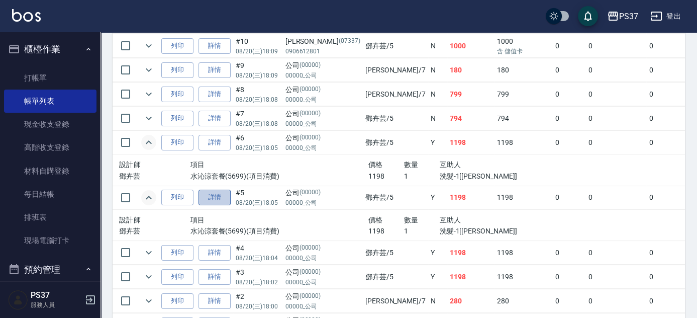
click at [226, 195] on link "詳情" at bounding box center [215, 198] width 32 height 16
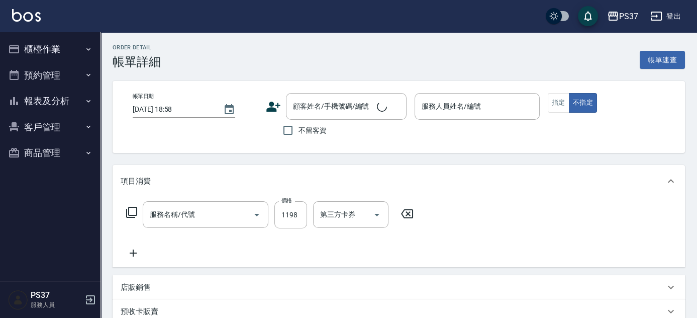
type input "[DATE] 18:05"
type input "[PERSON_NAME]-5"
type input "水沁涼套餐(5699)"
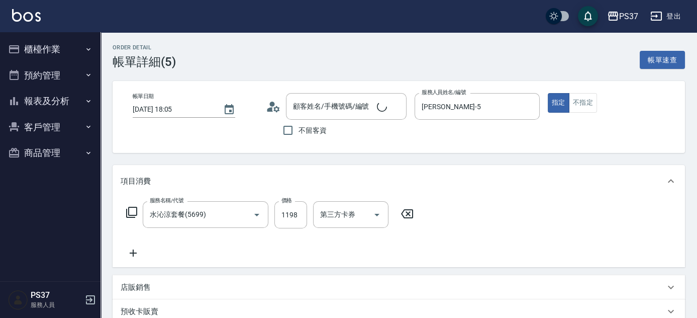
type input "公司/00000_公司/00000"
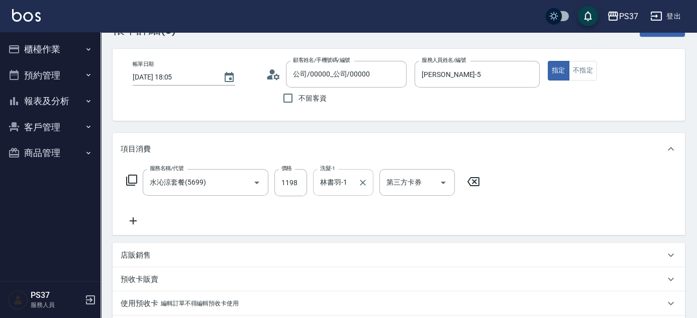
scroll to position [45, 0]
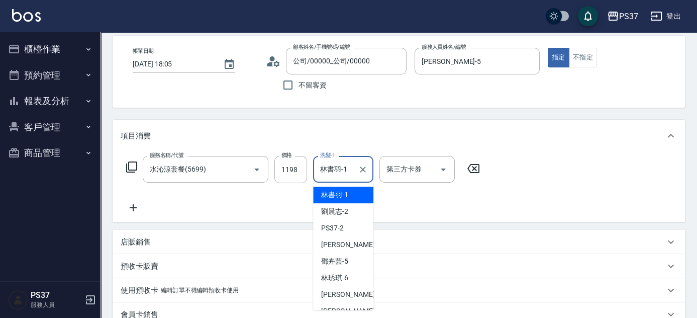
click at [346, 177] on input "林書羽-1" at bounding box center [336, 169] width 36 height 18
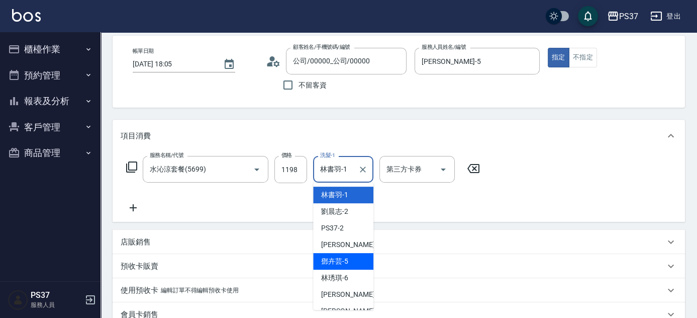
click at [347, 263] on span "[PERSON_NAME]-5" at bounding box center [334, 261] width 27 height 11
type input "[PERSON_NAME]-5"
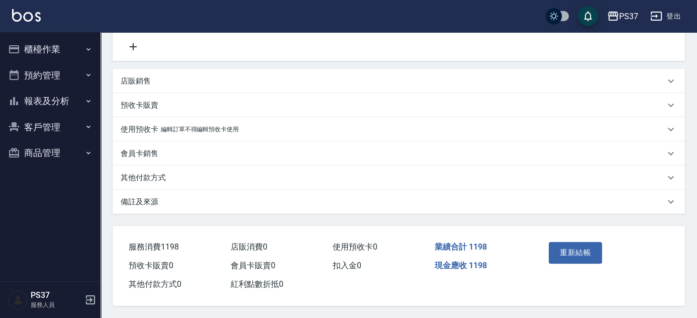
scroll to position [209, 0]
click at [584, 247] on button "重新結帳" at bounding box center [575, 252] width 53 height 21
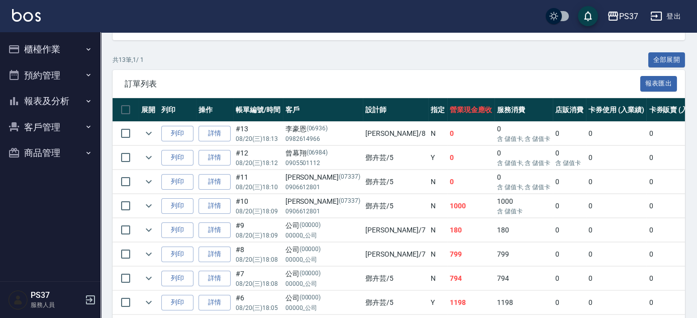
scroll to position [228, 0]
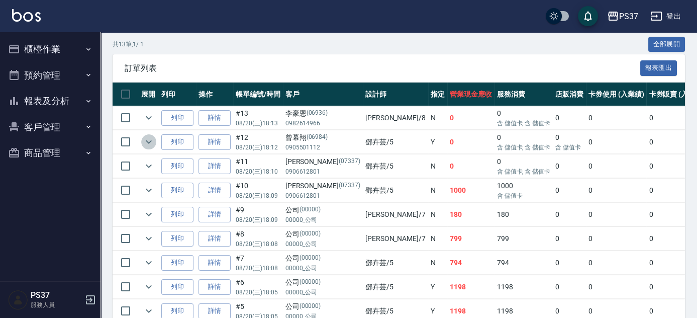
click at [148, 140] on icon "expand row" at bounding box center [149, 142] width 12 height 12
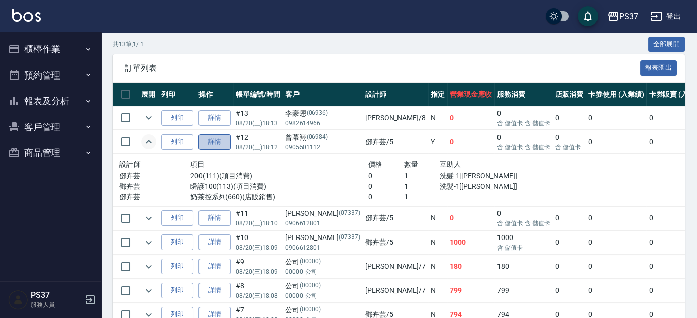
click at [221, 143] on link "詳情" at bounding box center [215, 142] width 32 height 16
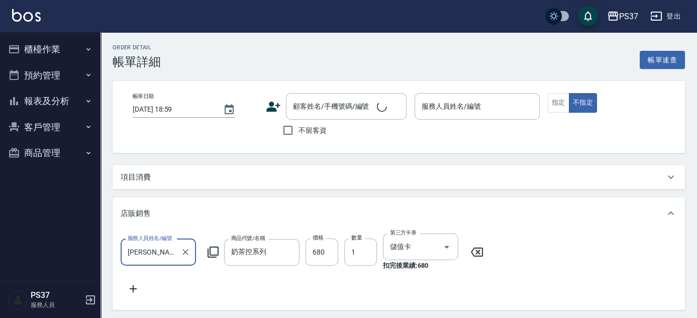
scroll to position [23, 0]
type input "[DATE] 18:12"
type input "[PERSON_NAME]-5"
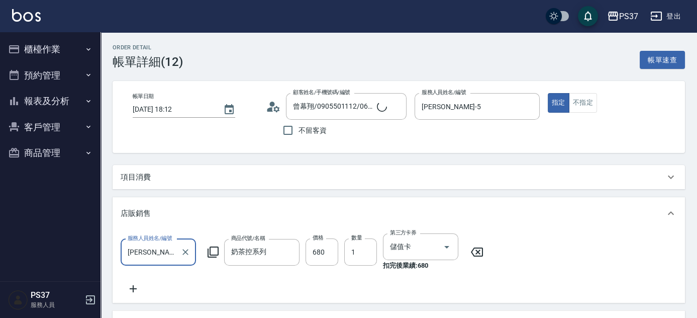
type input "曾幕翔/0905501112/06984"
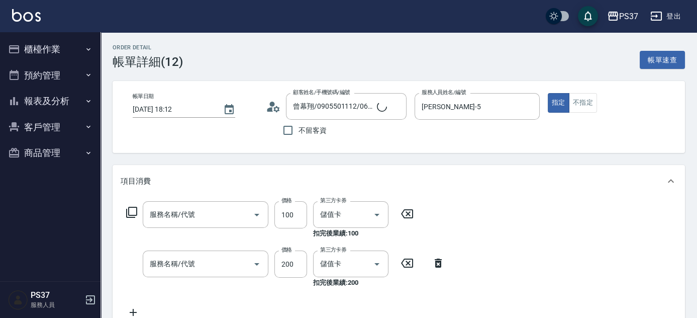
scroll to position [137, 0]
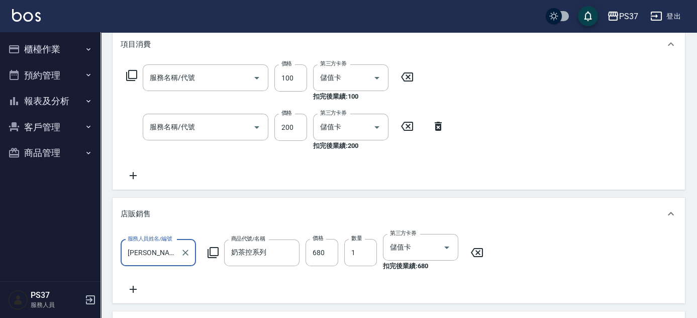
type input "瞬護100(113)"
type input "200(111)"
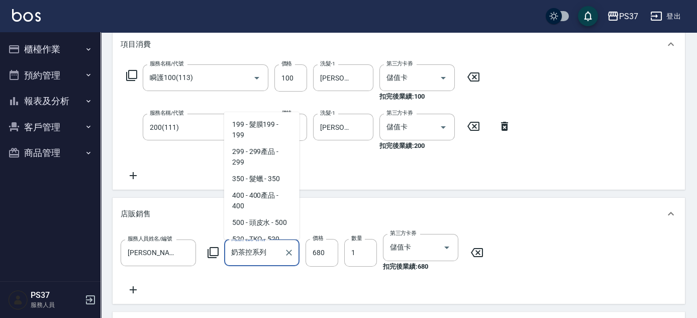
click at [256, 251] on input "奶茶控系列" at bounding box center [254, 253] width 51 height 18
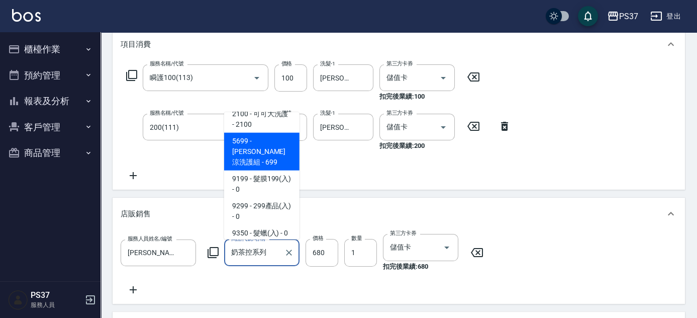
scroll to position [503, 0]
click at [271, 170] on span "5699 - [PERSON_NAME]涼洗護組 - 699" at bounding box center [261, 151] width 75 height 38
type input "水水沁涼洗護組"
type input "699"
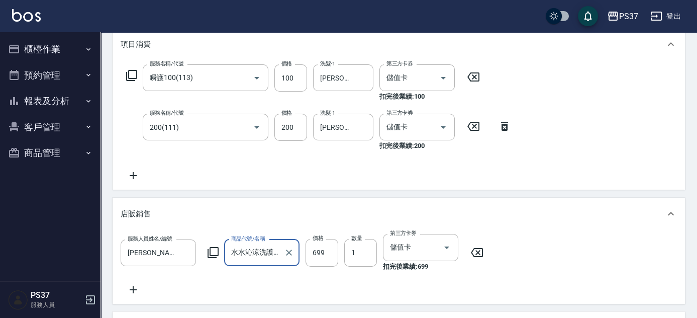
click at [467, 77] on icon at bounding box center [473, 77] width 25 height 12
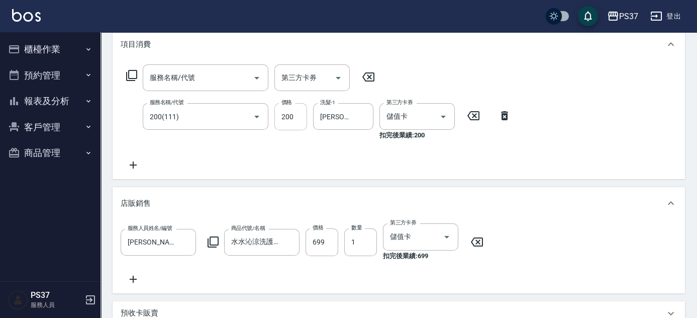
click at [284, 116] on input "200" at bounding box center [291, 116] width 33 height 27
click at [206, 88] on div "服務名稱/代號" at bounding box center [206, 77] width 126 height 27
type input "100"
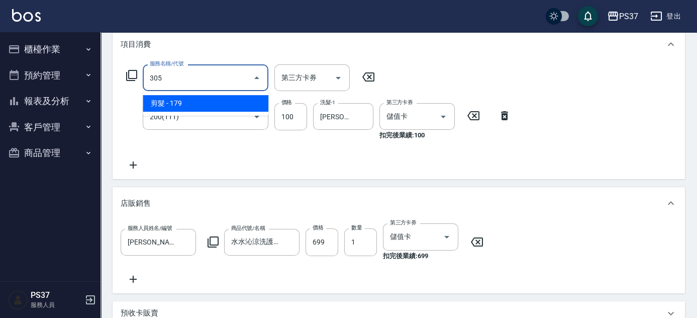
type input "剪髮(305)"
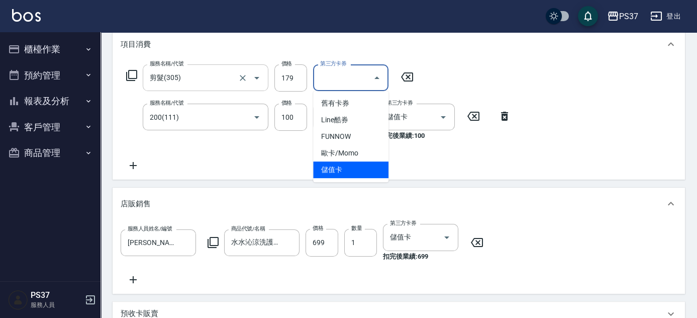
type input "儲值卡"
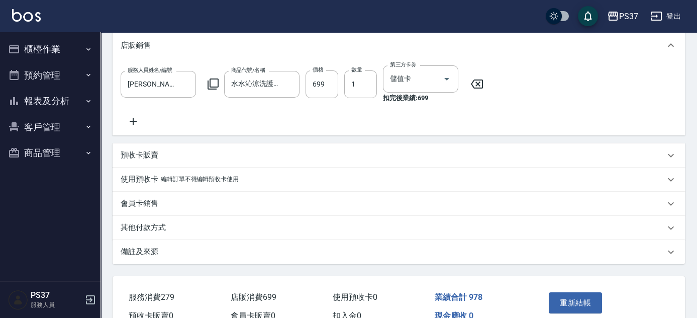
scroll to position [91, 0]
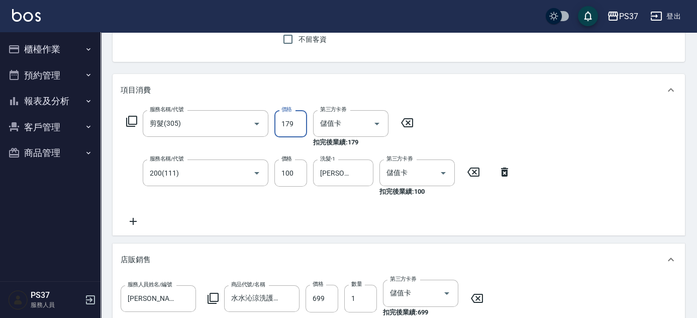
drag, startPoint x: 296, startPoint y: 123, endPoint x: 311, endPoint y: 124, distance: 14.7
click at [296, 123] on input "179" at bounding box center [291, 123] width 33 height 27
type input "180"
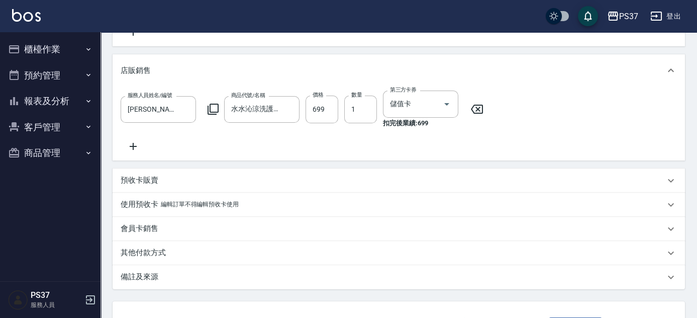
scroll to position [366, 0]
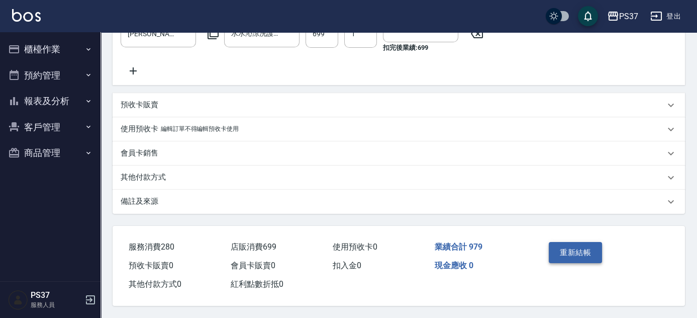
click at [581, 249] on button "重新結帳" at bounding box center [575, 252] width 53 height 21
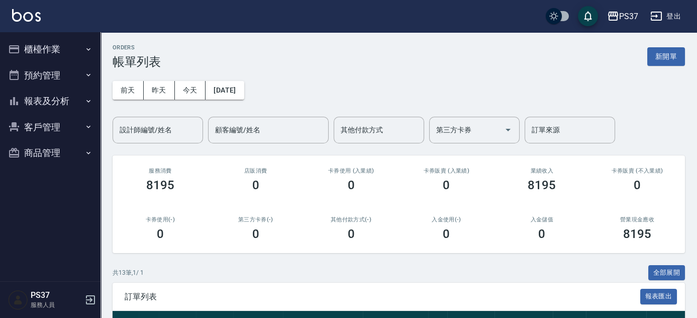
click at [49, 48] on button "櫃檯作業" at bounding box center [50, 49] width 93 height 26
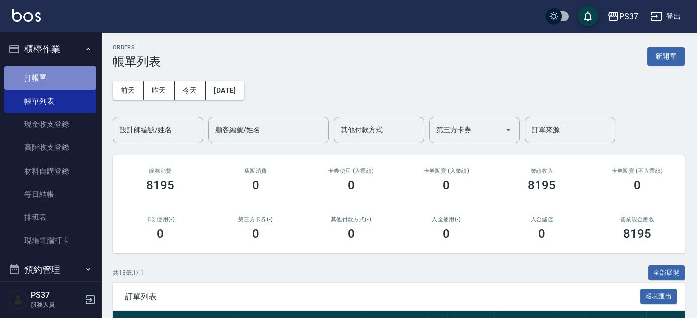
click at [62, 81] on link "打帳單" at bounding box center [50, 77] width 93 height 23
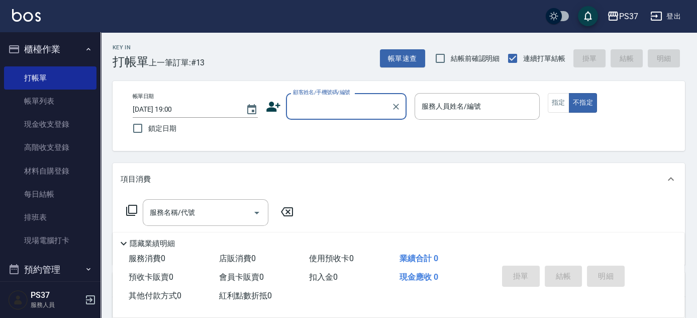
click at [335, 104] on input "顧客姓名/手機號碼/編號" at bounding box center [339, 107] width 97 height 18
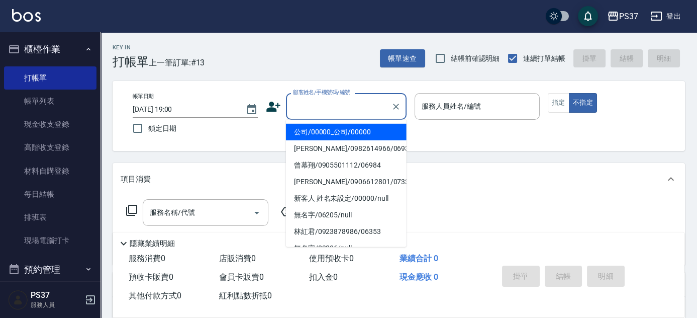
click at [336, 131] on li "公司/00000_公司/00000" at bounding box center [346, 132] width 121 height 17
type input "公司/00000_公司/00000"
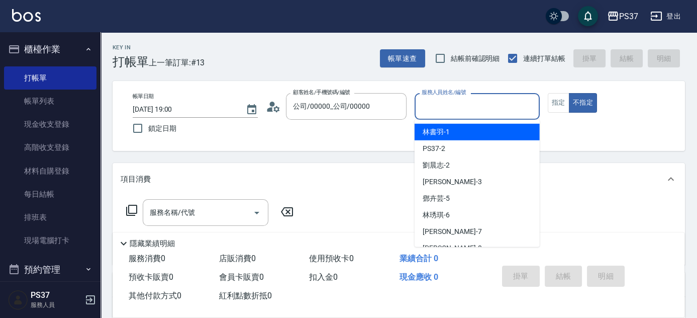
click at [459, 112] on input "服務人員姓名/編號" at bounding box center [477, 107] width 116 height 18
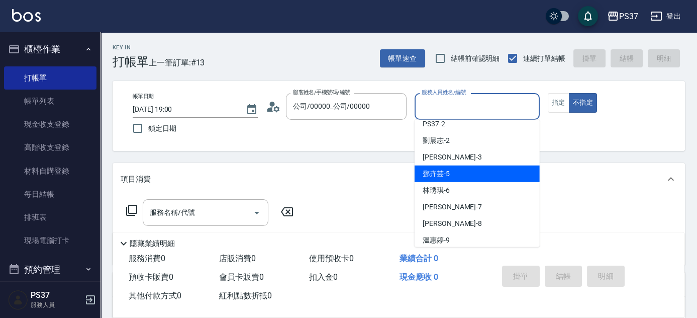
scroll to position [45, 0]
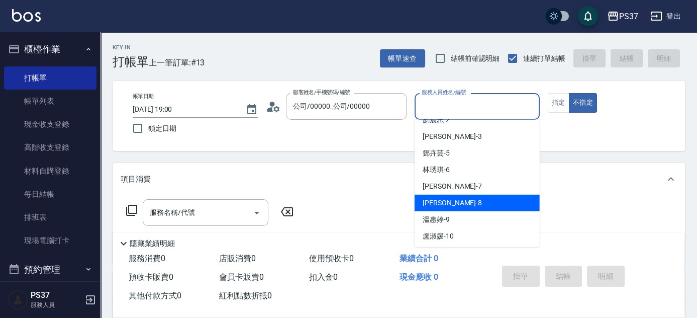
click at [471, 201] on div "[PERSON_NAME]-8" at bounding box center [477, 203] width 125 height 17
type input "[PERSON_NAME]-8"
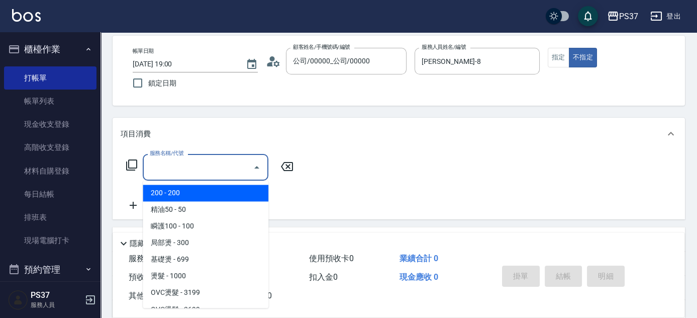
click at [209, 160] on input "服務名稱/代號" at bounding box center [198, 167] width 102 height 18
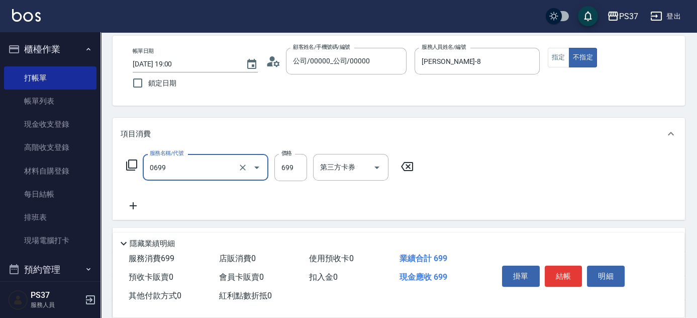
type input "精油SPA(0699)"
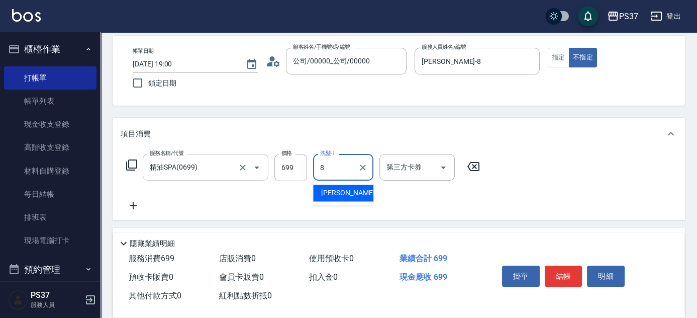
type input "[PERSON_NAME]-8"
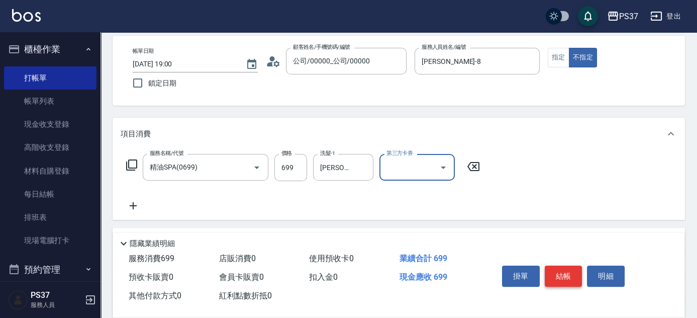
click at [562, 267] on button "結帳" at bounding box center [564, 275] width 38 height 21
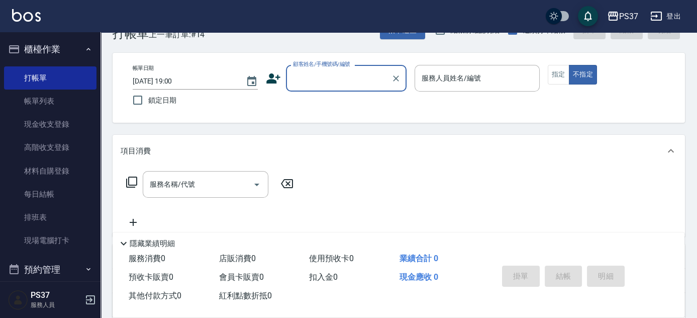
scroll to position [0, 0]
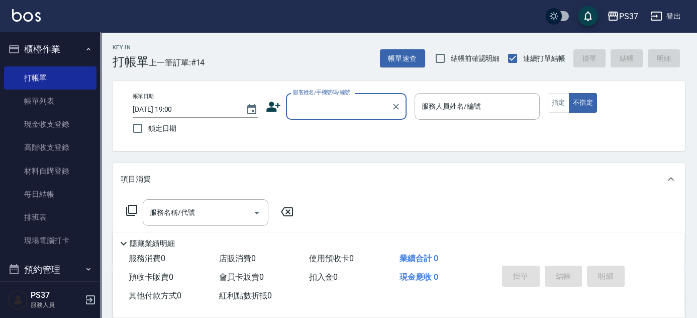
click at [324, 111] on input "顧客姓名/手機號碼/編號" at bounding box center [339, 107] width 97 height 18
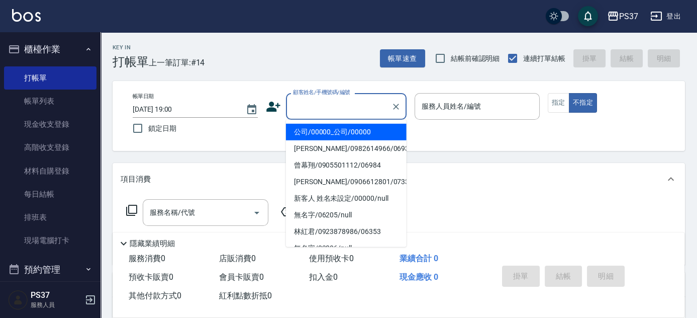
click at [339, 130] on li "公司/00000_公司/00000" at bounding box center [346, 132] width 121 height 17
type input "公司/00000_公司/00000"
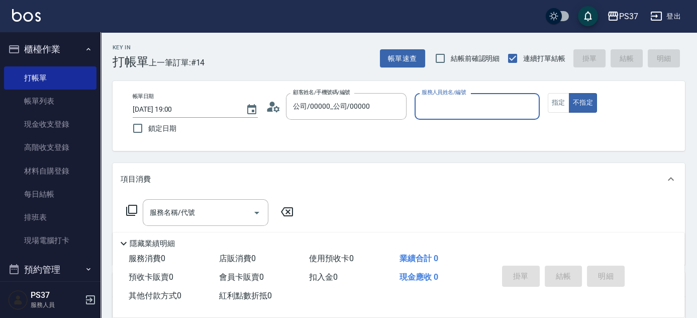
click at [475, 106] on input "服務人員姓名/編號" at bounding box center [477, 107] width 116 height 18
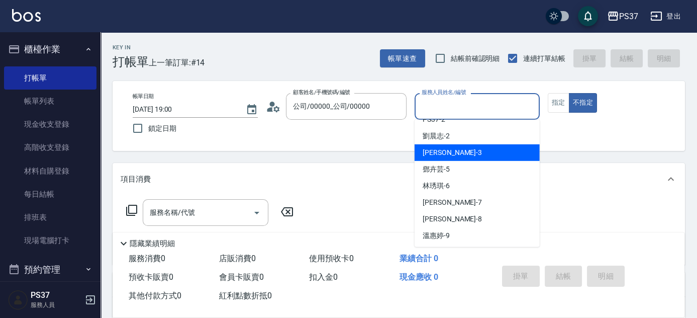
scroll to position [45, 0]
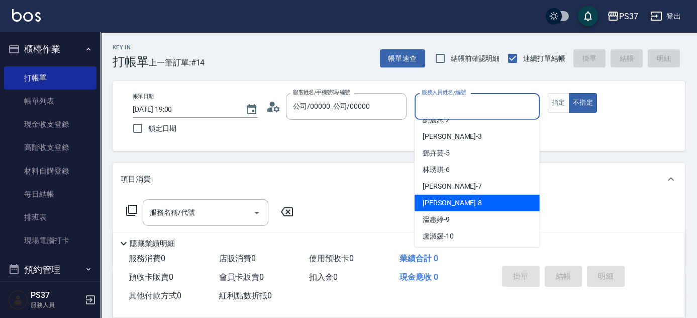
click at [469, 198] on div "[PERSON_NAME]-8" at bounding box center [477, 203] width 125 height 17
type input "[PERSON_NAME]-8"
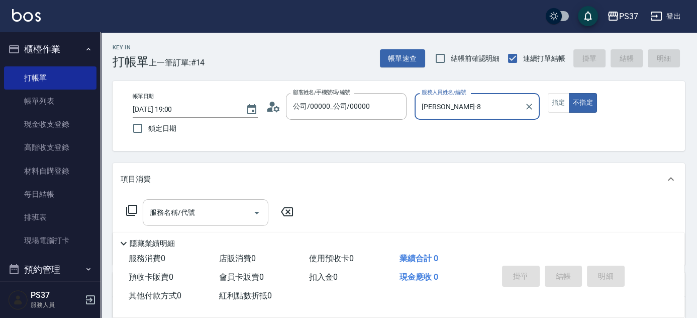
click at [184, 201] on div "服務名稱/代號" at bounding box center [206, 212] width 126 height 27
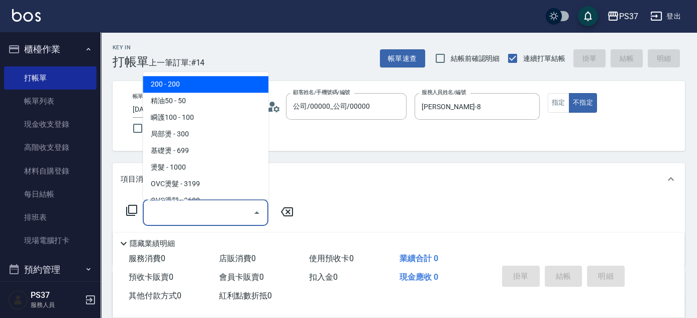
click at [210, 88] on span "200 - 200" at bounding box center [206, 84] width 126 height 17
type input "200(111)"
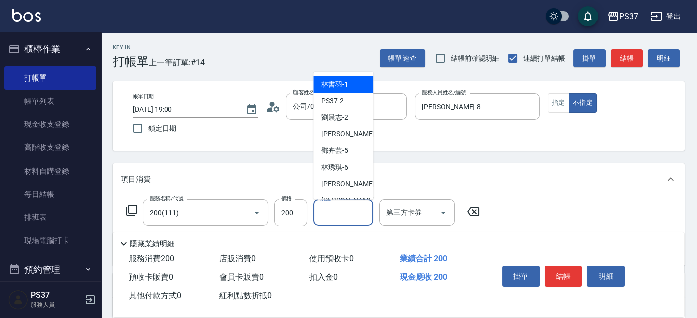
click at [335, 219] on input "洗髮-1" at bounding box center [343, 213] width 51 height 18
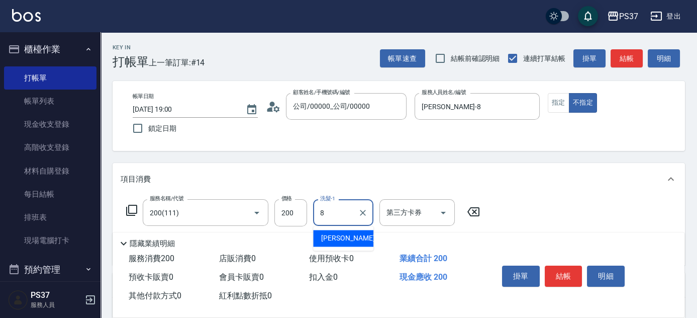
type input "[PERSON_NAME]-8"
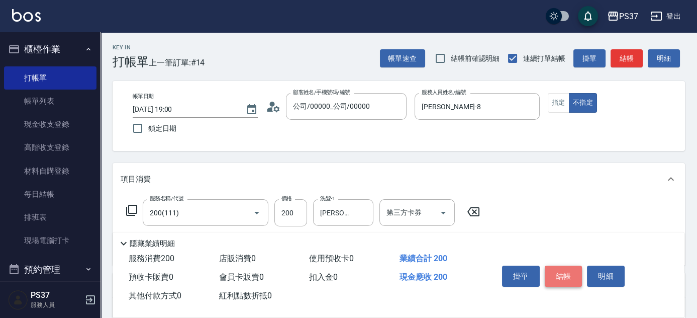
click at [558, 267] on button "結帳" at bounding box center [564, 275] width 38 height 21
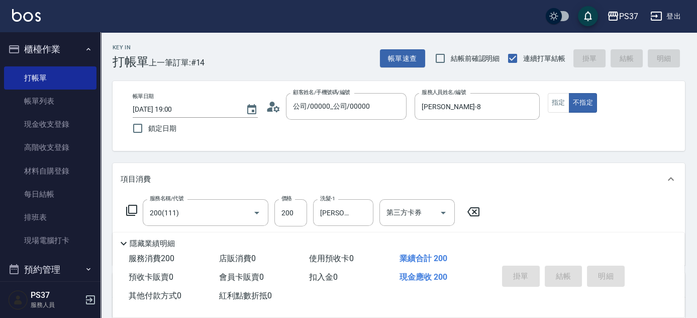
type input "2025/08/20 19:01"
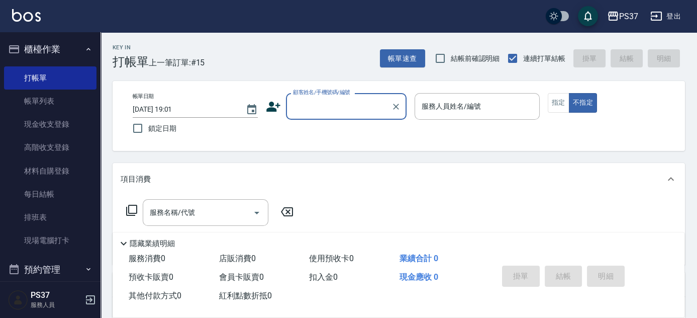
click at [345, 108] on input "顧客姓名/手機號碼/編號" at bounding box center [339, 107] width 97 height 18
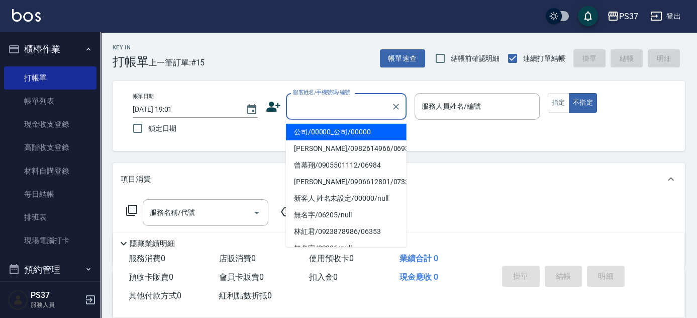
click at [338, 129] on li "公司/00000_公司/00000" at bounding box center [346, 132] width 121 height 17
type input "公司/00000_公司/00000"
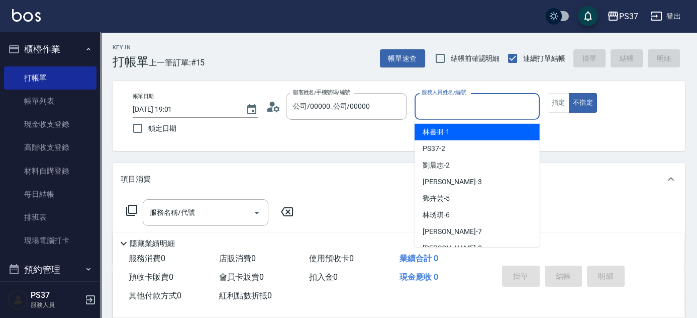
click at [430, 110] on input "服務人員姓名/編號" at bounding box center [477, 107] width 116 height 18
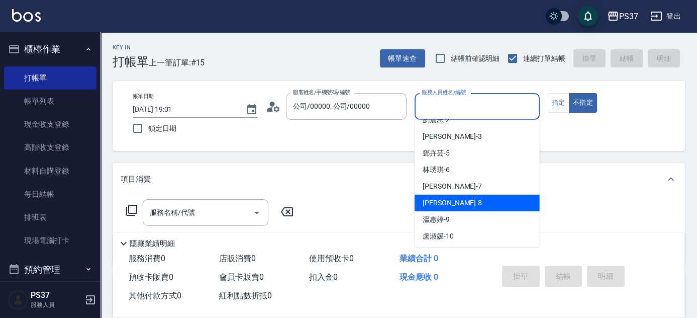
click at [459, 201] on div "[PERSON_NAME]-8" at bounding box center [477, 203] width 125 height 17
type input "[PERSON_NAME]-8"
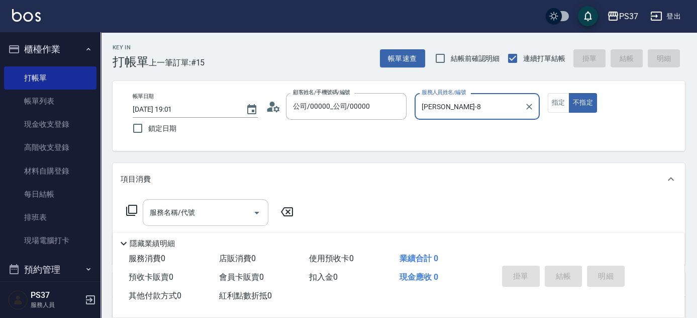
drag, startPoint x: 139, startPoint y: 212, endPoint x: 190, endPoint y: 208, distance: 50.9
click at [166, 208] on div "服務名稱/代號 服務名稱/代號" at bounding box center [210, 212] width 179 height 27
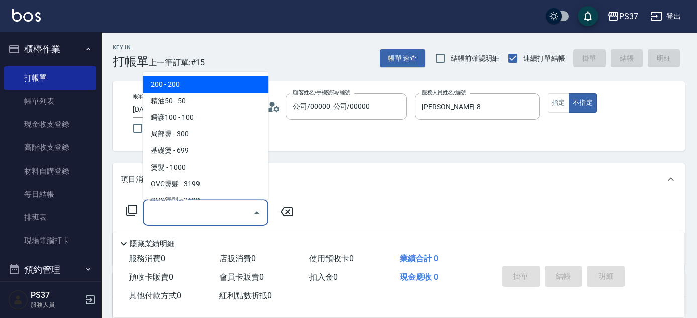
click at [190, 208] on input "服務名稱/代號" at bounding box center [198, 213] width 102 height 18
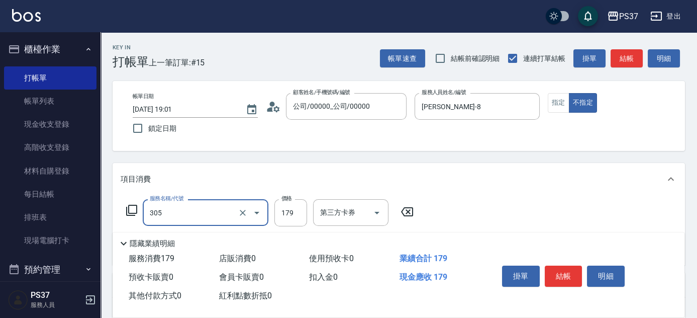
type input "剪髮(305)"
type input "180"
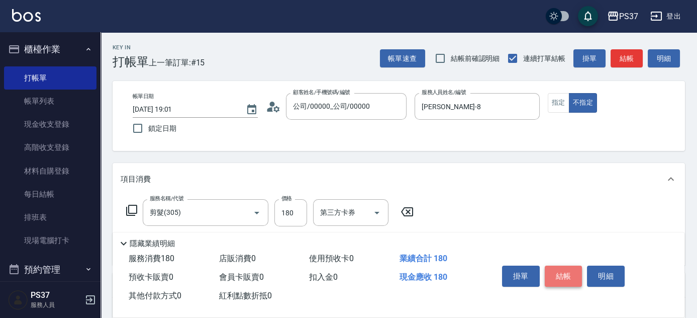
click at [558, 271] on button "結帳" at bounding box center [564, 275] width 38 height 21
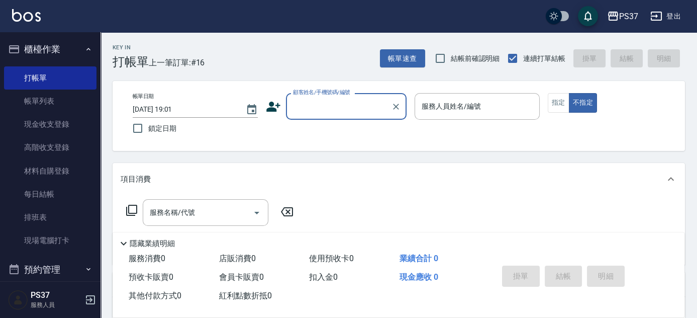
click at [307, 119] on div "顧客姓名/手機號碼/編號" at bounding box center [346, 106] width 121 height 27
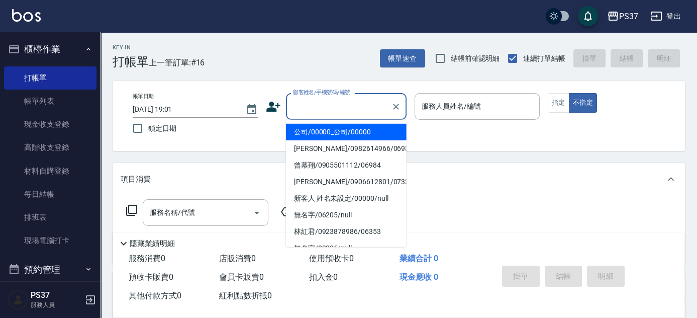
click at [319, 130] on li "公司/00000_公司/00000" at bounding box center [346, 132] width 121 height 17
type input "公司/00000_公司/00000"
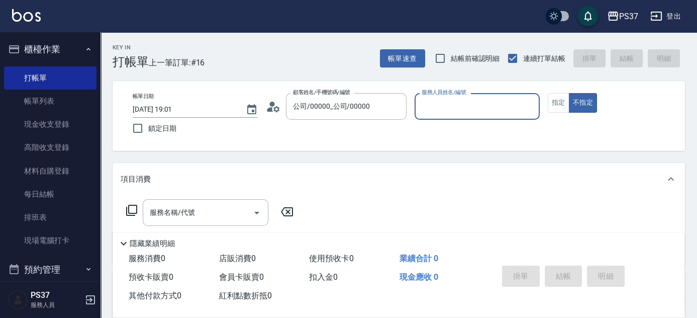
click at [444, 116] on div "服務人員姓名/編號" at bounding box center [477, 106] width 125 height 27
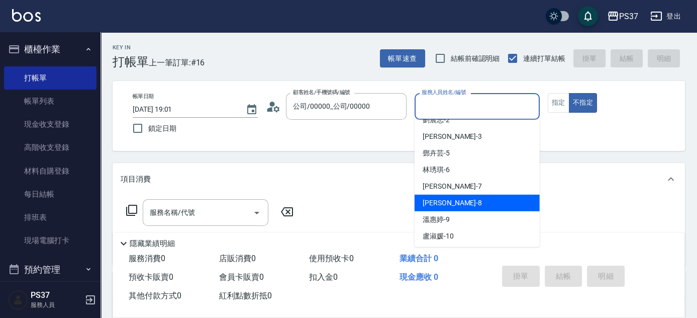
click at [442, 203] on span "[PERSON_NAME]-8" at bounding box center [452, 203] width 59 height 11
type input "[PERSON_NAME]-8"
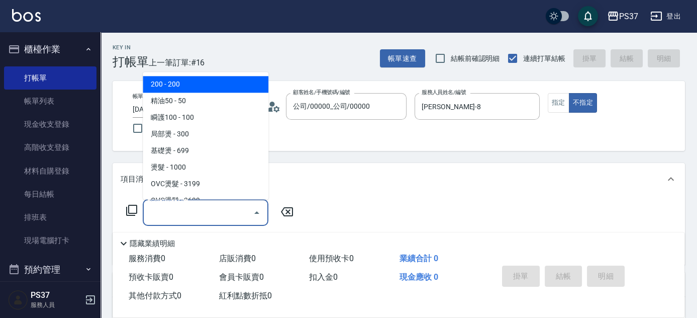
click at [213, 219] on input "服務名稱/代號" at bounding box center [198, 213] width 102 height 18
type input "200(111)"
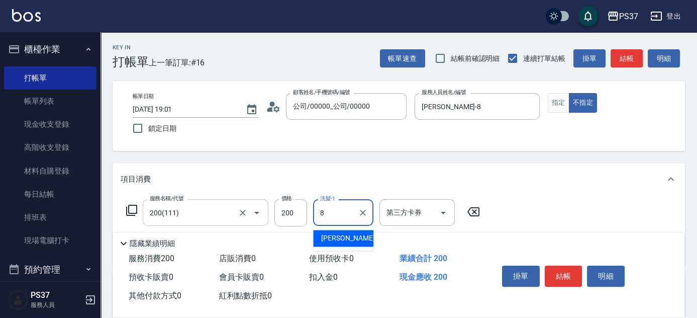
type input "[PERSON_NAME]-8"
type input "精油50(112)"
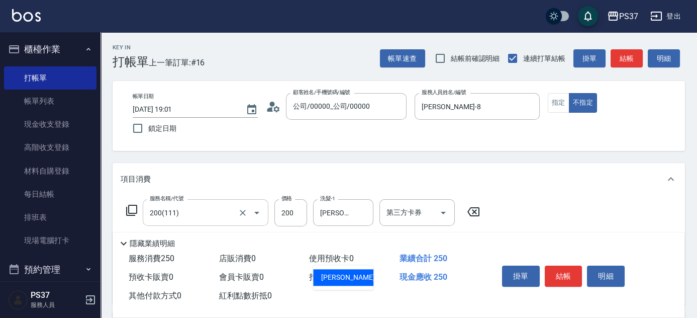
type input "[PERSON_NAME]-8"
click at [566, 275] on button "結帳" at bounding box center [564, 275] width 38 height 21
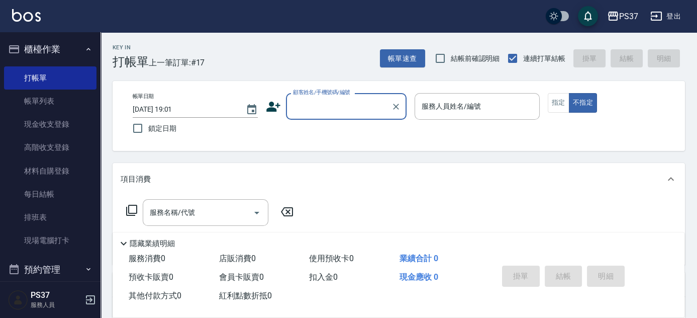
click at [312, 112] on input "顧客姓名/手機號碼/編號" at bounding box center [339, 107] width 97 height 18
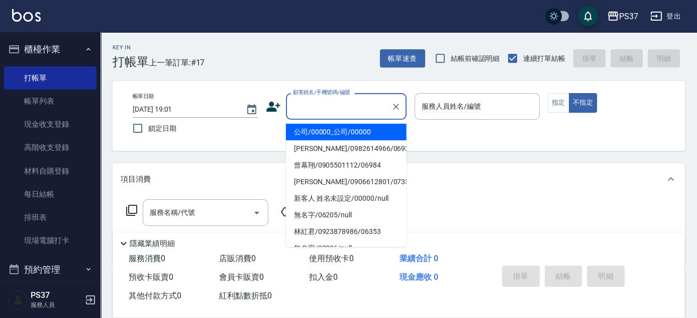
drag, startPoint x: 329, startPoint y: 139, endPoint x: 338, endPoint y: 131, distance: 11.8
click at [330, 138] on li "公司/00000_公司/00000" at bounding box center [346, 132] width 121 height 17
type input "公司/00000_公司/00000"
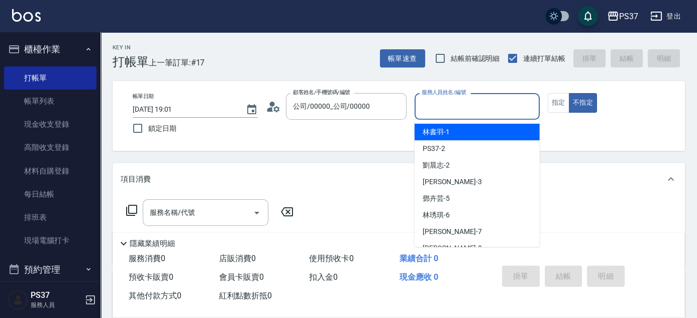
click at [482, 109] on input "服務人員姓名/編號" at bounding box center [477, 107] width 116 height 18
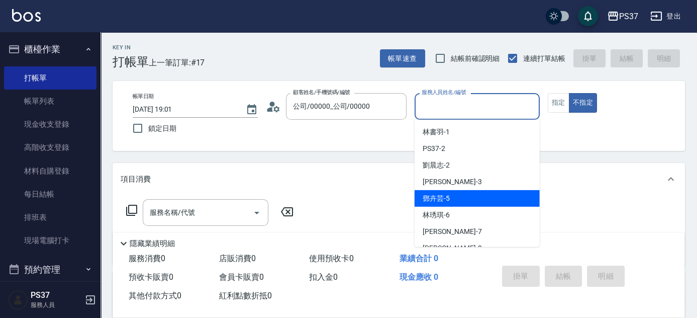
click at [461, 197] on div "[PERSON_NAME]-5" at bounding box center [477, 198] width 125 height 17
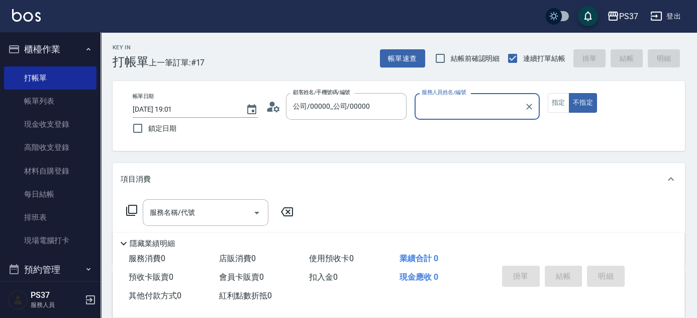
type input "[PERSON_NAME]-5"
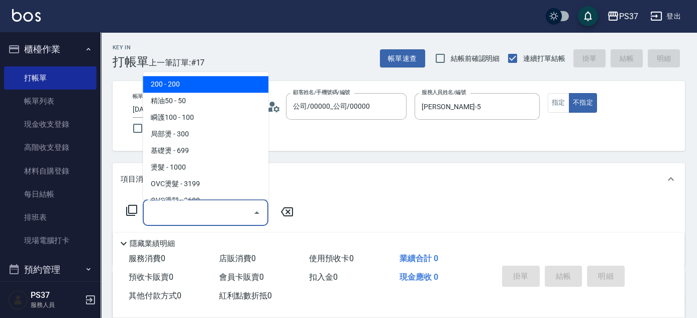
click at [225, 204] on input "服務名稱/代號" at bounding box center [198, 213] width 102 height 18
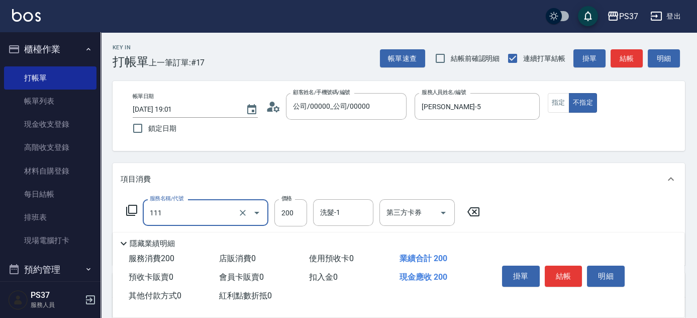
type input "200(111)"
type input "100"
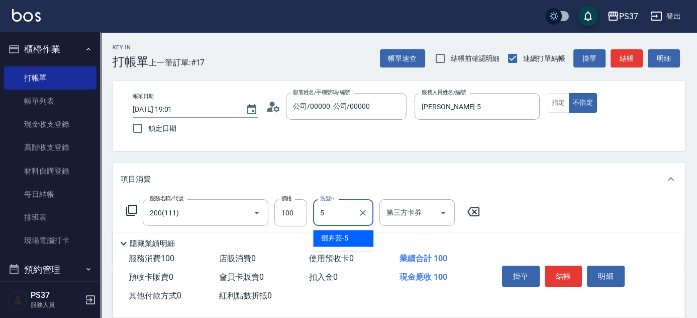
type input "[PERSON_NAME]-5"
type input "剪髮(305)"
type input "180"
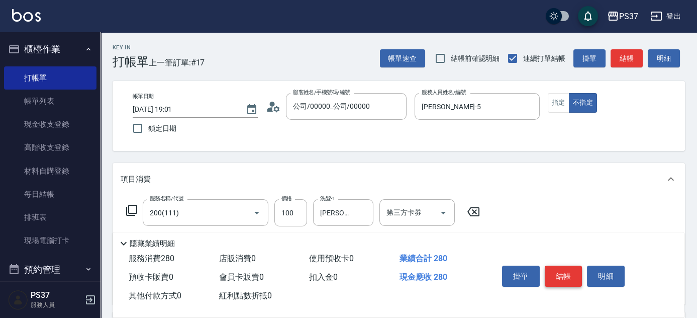
click at [566, 269] on button "結帳" at bounding box center [564, 275] width 38 height 21
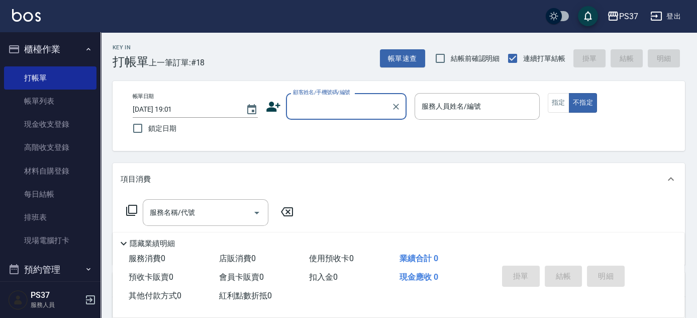
click at [317, 113] on input "顧客姓名/手機號碼/編號" at bounding box center [339, 107] width 97 height 18
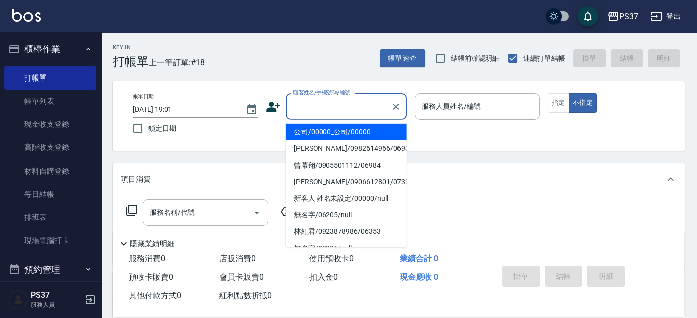
click at [359, 136] on li "公司/00000_公司/00000" at bounding box center [346, 132] width 121 height 17
type input "公司/00000_公司/00000"
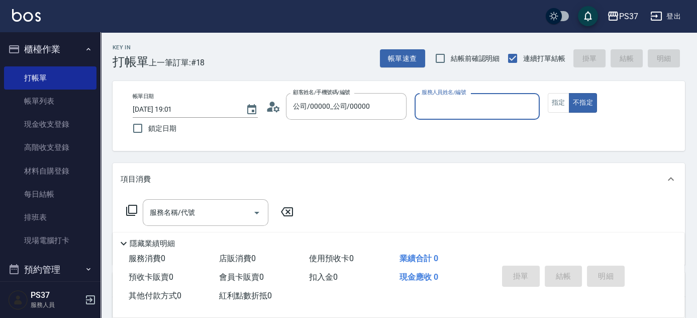
click at [504, 107] on input "服務人員姓名/編號" at bounding box center [477, 107] width 116 height 18
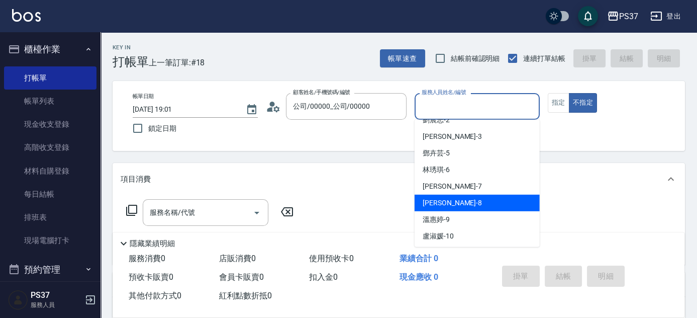
click at [485, 196] on div "[PERSON_NAME]-8" at bounding box center [477, 203] width 125 height 17
type input "[PERSON_NAME]-8"
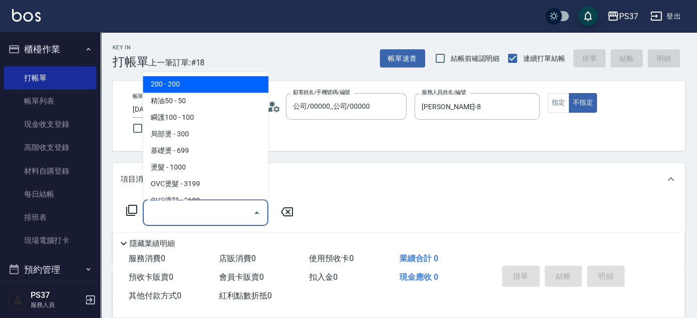
click at [149, 218] on input "服務名稱/代號" at bounding box center [198, 213] width 102 height 18
click at [206, 79] on span "200 - 200" at bounding box center [206, 84] width 126 height 17
type input "200(111)"
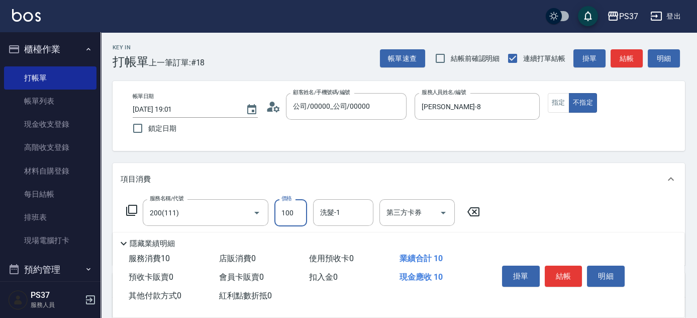
type input "100"
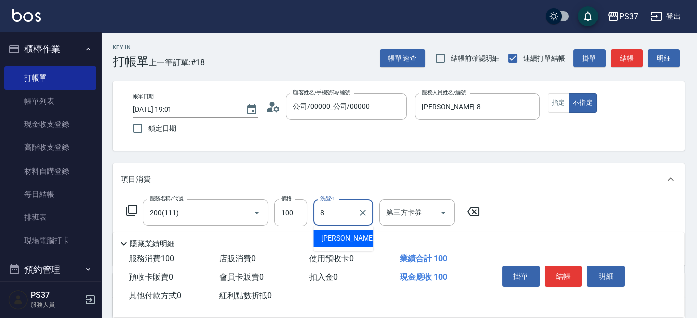
type input "[PERSON_NAME]-8"
type input "剪髮(305)"
type input "180"
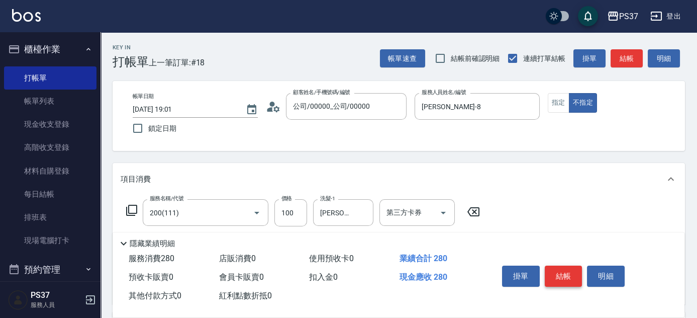
click at [565, 272] on button "結帳" at bounding box center [564, 275] width 38 height 21
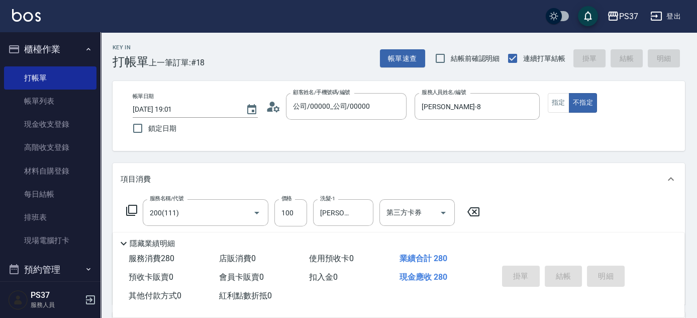
type input "2025/08/20 19:02"
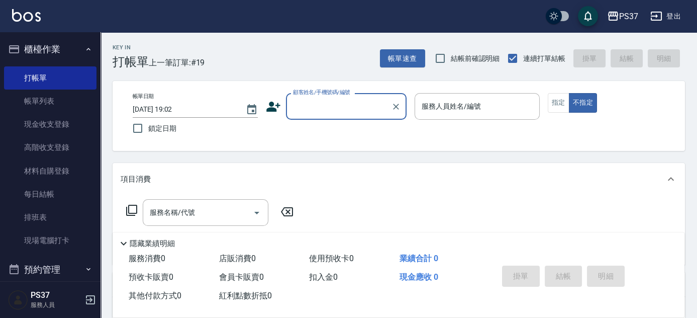
click at [351, 114] on input "顧客姓名/手機號碼/編號" at bounding box center [339, 107] width 97 height 18
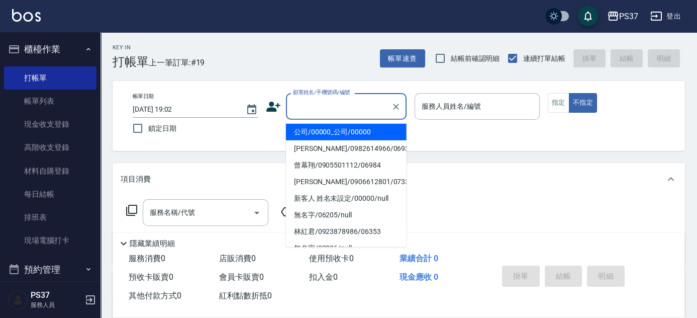
click at [353, 130] on li "公司/00000_公司/00000" at bounding box center [346, 132] width 121 height 17
type input "公司/00000_公司/00000"
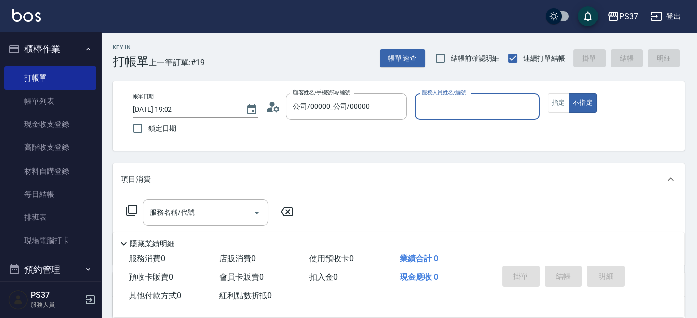
click at [460, 115] on div "服務人員姓名/編號" at bounding box center [477, 106] width 125 height 27
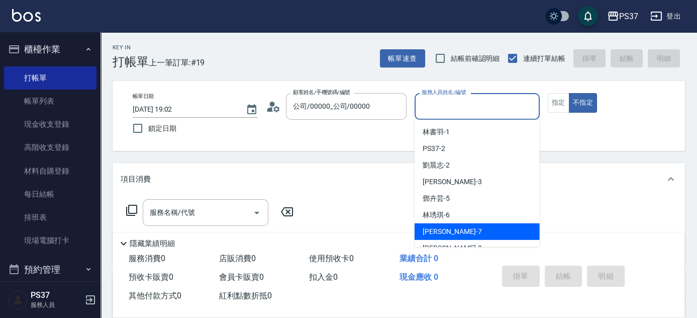
drag, startPoint x: 461, startPoint y: 222, endPoint x: 461, endPoint y: 229, distance: 6.5
click at [461, 229] on ul "林書羽 -1 PS37 -2 劉晨志 -2 徐雅惠 -3 鄧卉芸 -5 林琇琪 -6 黎氏萍 -7 徐雅娟 -8 溫惠婷 -9 盧淑媛 -10 阮氏線 -20…" at bounding box center [477, 183] width 125 height 127
click at [461, 229] on div "[PERSON_NAME] -7" at bounding box center [477, 231] width 125 height 17
type input "[PERSON_NAME]-7"
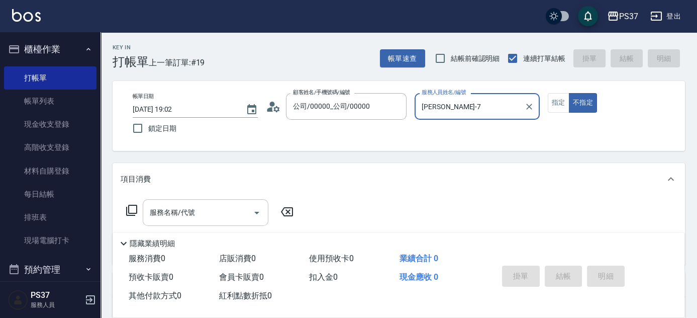
click at [170, 222] on div "服務名稱/代號" at bounding box center [206, 212] width 126 height 27
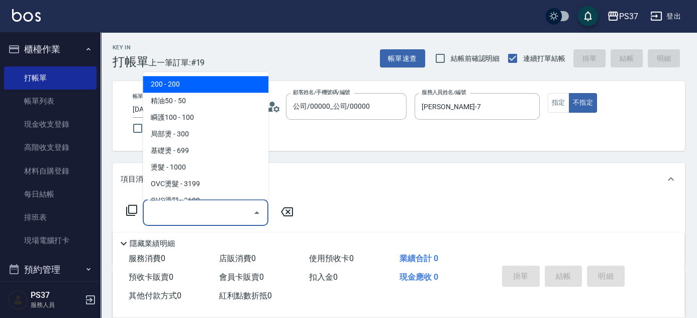
type input "200(111)"
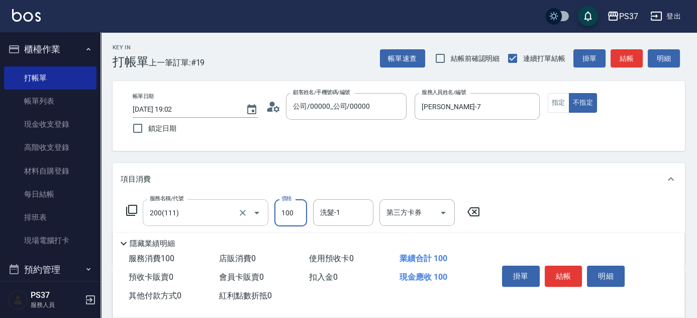
type input "100"
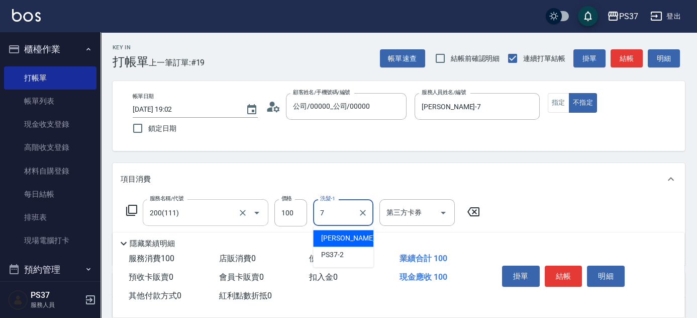
type input "[PERSON_NAME]-7"
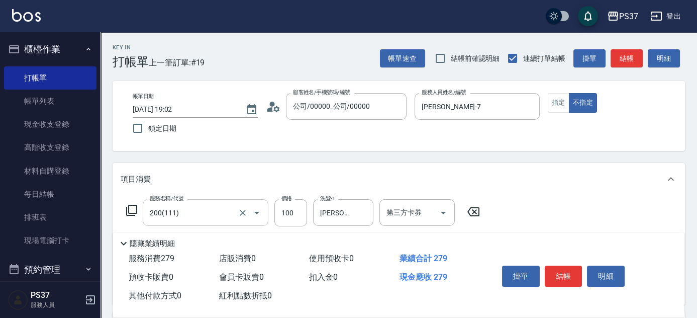
type input "剪髮(305)"
type input "180"
click at [565, 277] on button "結帳" at bounding box center [564, 275] width 38 height 21
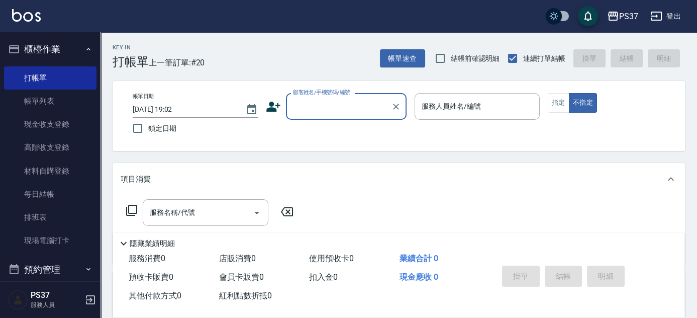
drag, startPoint x: 66, startPoint y: 101, endPoint x: 124, endPoint y: 5, distance: 111.7
click at [66, 101] on link "帳單列表" at bounding box center [50, 100] width 93 height 23
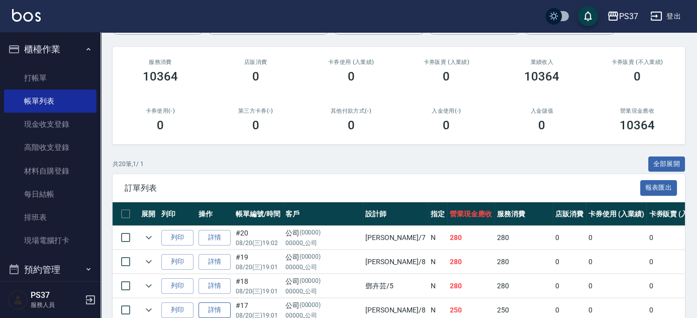
scroll to position [82, 0]
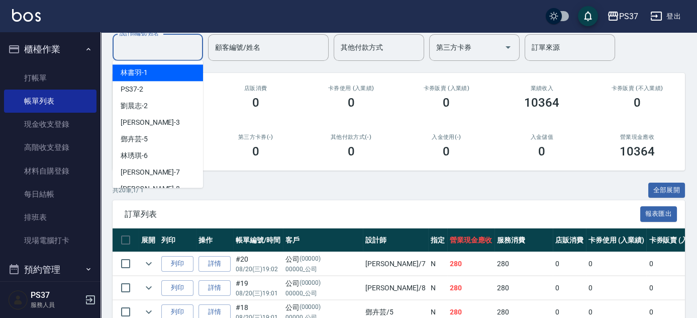
drag, startPoint x: 179, startPoint y: 46, endPoint x: 173, endPoint y: 77, distance: 31.3
click at [178, 48] on input "設計師編號/姓名" at bounding box center [157, 48] width 81 height 18
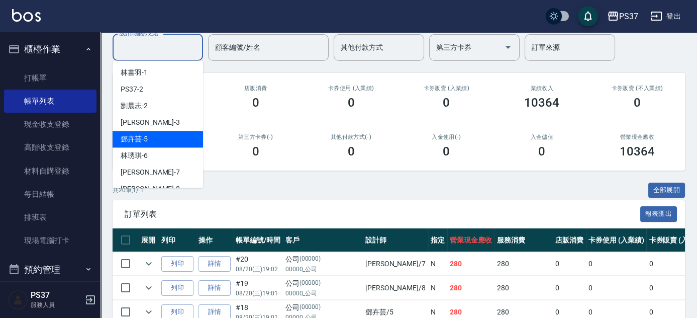
click at [162, 139] on div "[PERSON_NAME]-5" at bounding box center [158, 139] width 91 height 17
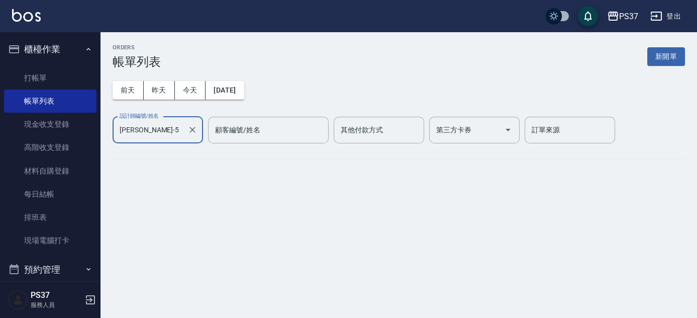
scroll to position [0, 0]
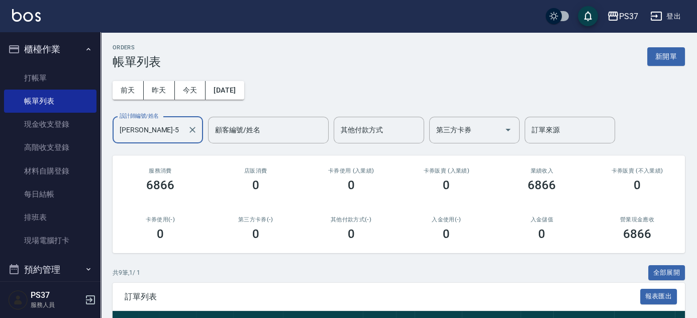
click at [171, 127] on input "[PERSON_NAME]-5" at bounding box center [150, 130] width 66 height 18
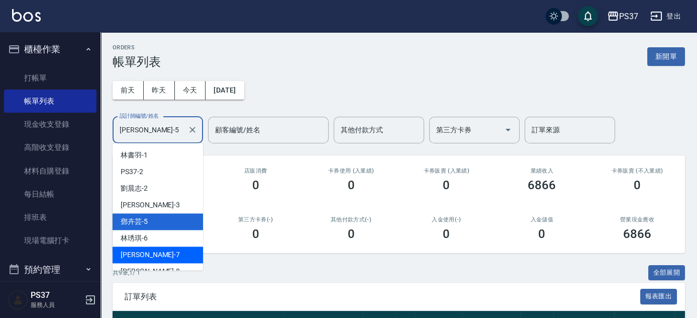
click at [146, 261] on div "[PERSON_NAME] -7" at bounding box center [158, 254] width 91 height 17
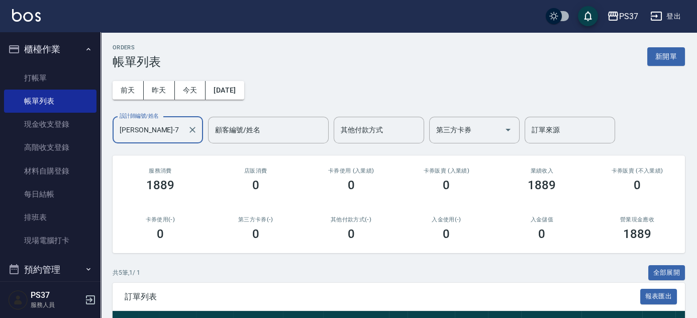
click at [170, 131] on input "[PERSON_NAME]-7" at bounding box center [150, 130] width 66 height 18
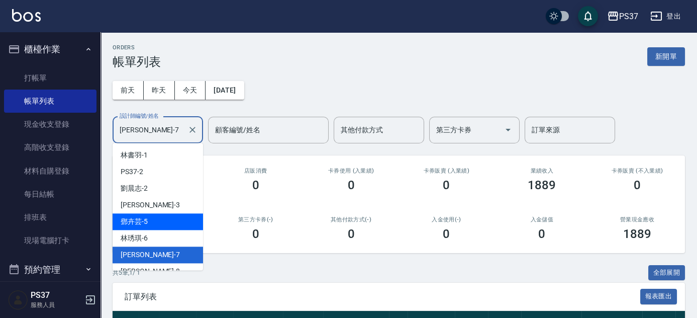
click at [148, 221] on div "[PERSON_NAME]-5" at bounding box center [158, 221] width 91 height 17
type input "[PERSON_NAME]-5"
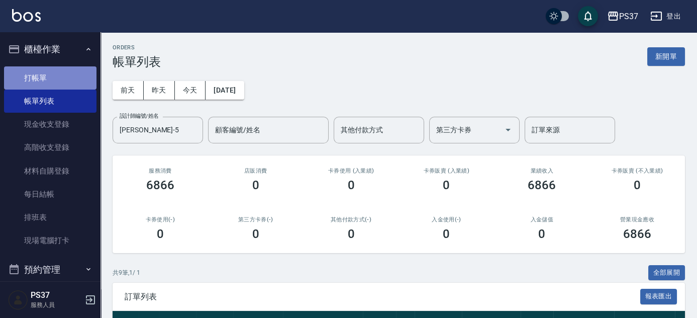
click at [88, 76] on link "打帳單" at bounding box center [50, 77] width 93 height 23
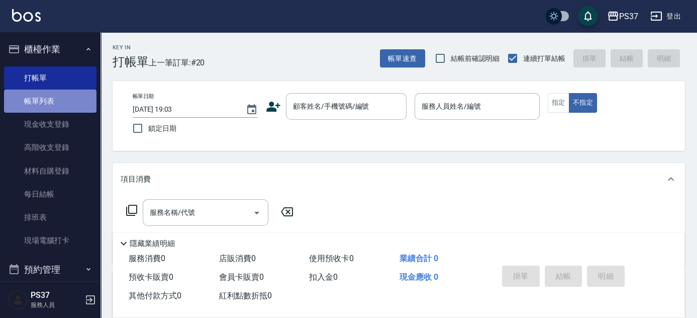
click at [59, 102] on link "帳單列表" at bounding box center [50, 100] width 93 height 23
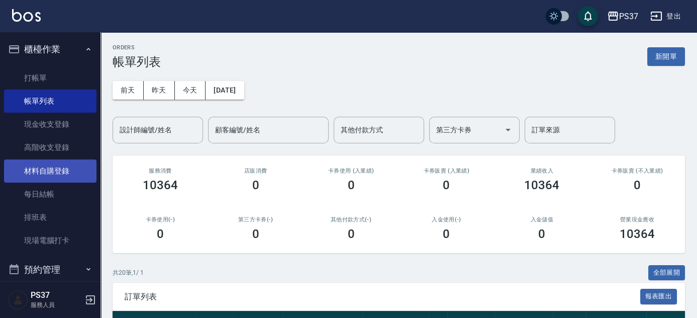
scroll to position [91, 0]
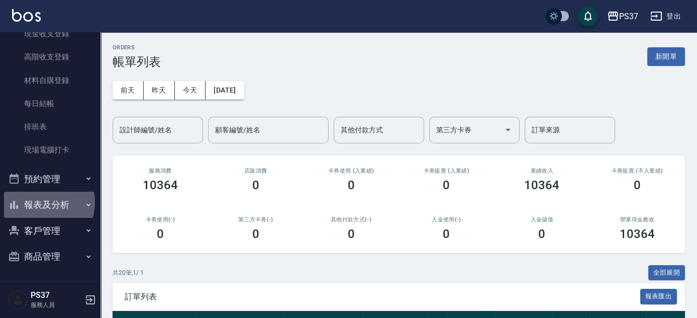
click at [39, 202] on button "報表及分析" at bounding box center [50, 205] width 93 height 26
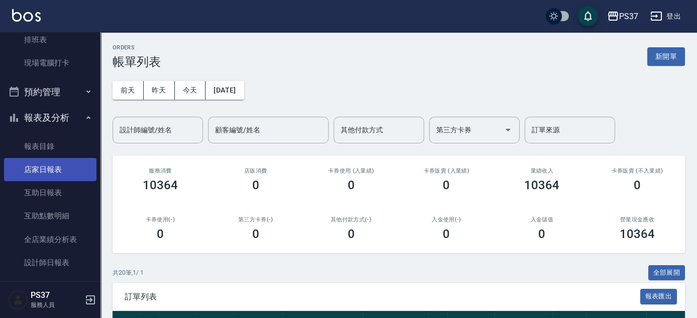
scroll to position [182, 0]
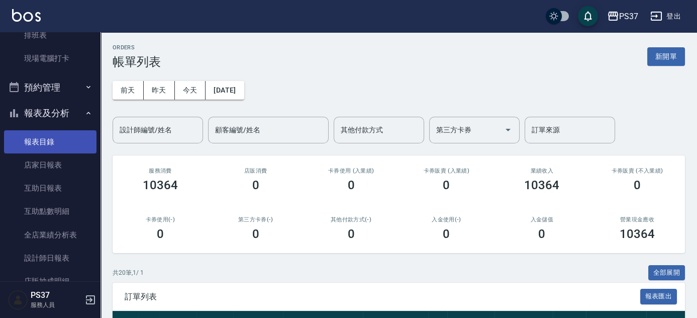
click at [56, 149] on link "報表目錄" at bounding box center [50, 141] width 93 height 23
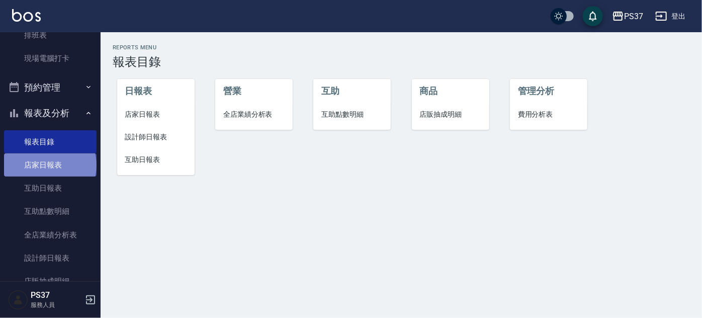
click at [49, 165] on link "店家日報表" at bounding box center [50, 164] width 93 height 23
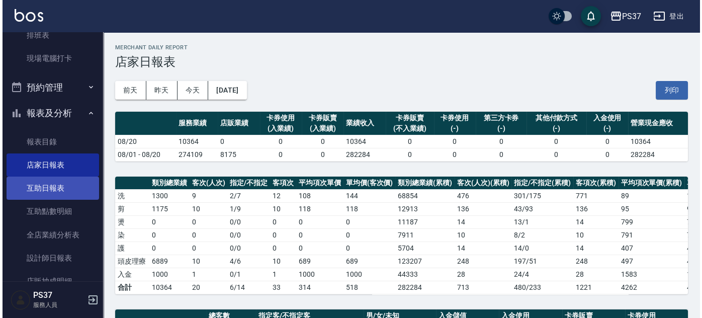
scroll to position [228, 0]
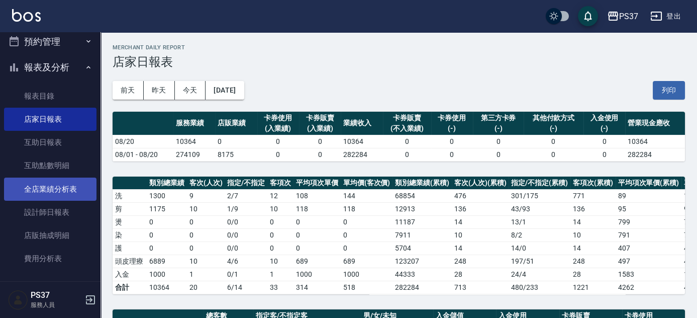
click at [55, 185] on link "全店業績分析表" at bounding box center [50, 188] width 93 height 23
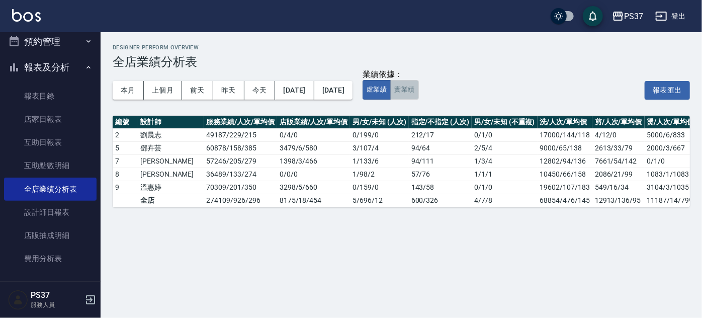
click at [418, 88] on button "實業績" at bounding box center [404, 90] width 28 height 20
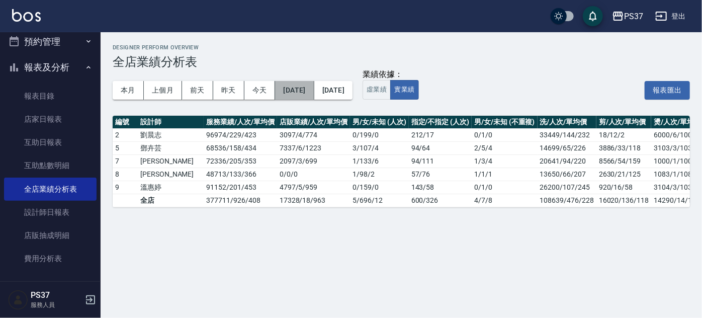
click at [301, 85] on button "[DATE]" at bounding box center [294, 90] width 39 height 19
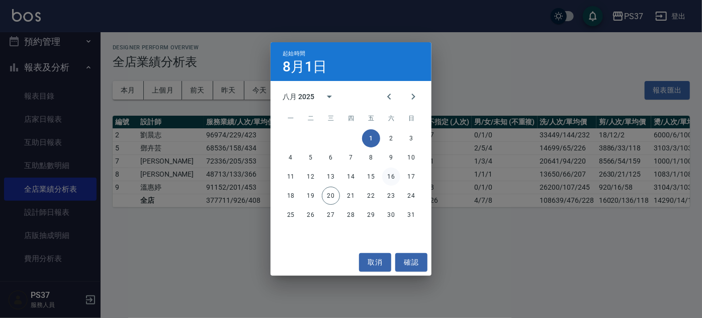
click at [391, 179] on button "16" at bounding box center [391, 176] width 18 height 18
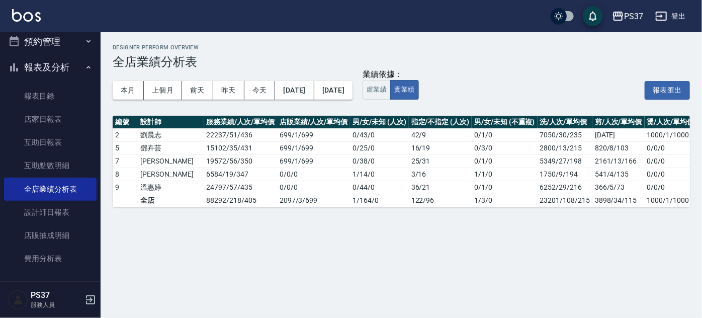
scroll to position [0, 212]
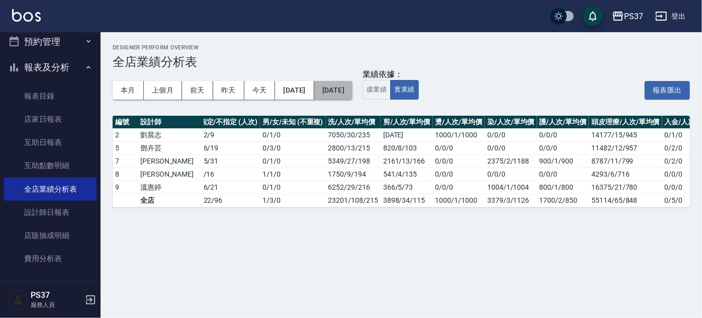
click at [352, 92] on button "[DATE]" at bounding box center [333, 90] width 38 height 19
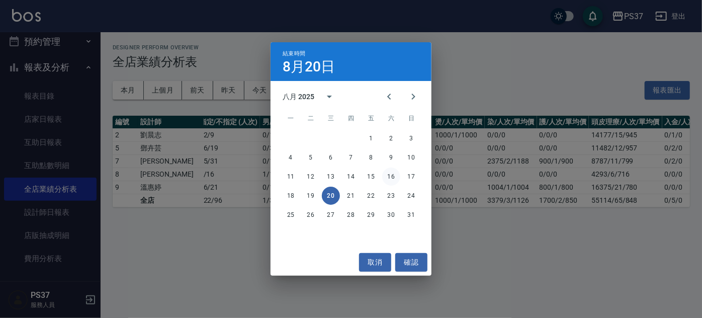
click at [394, 177] on button "16" at bounding box center [391, 176] width 18 height 18
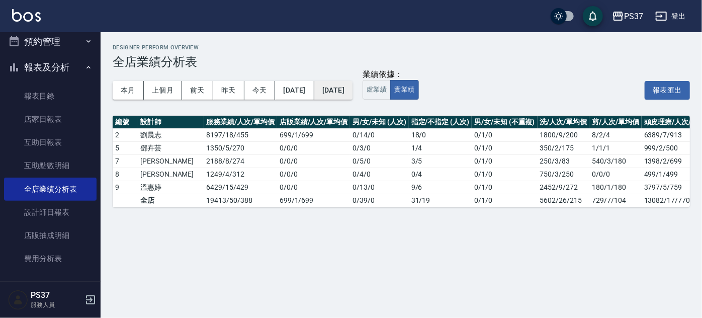
click at [350, 96] on button "[DATE]" at bounding box center [333, 90] width 38 height 19
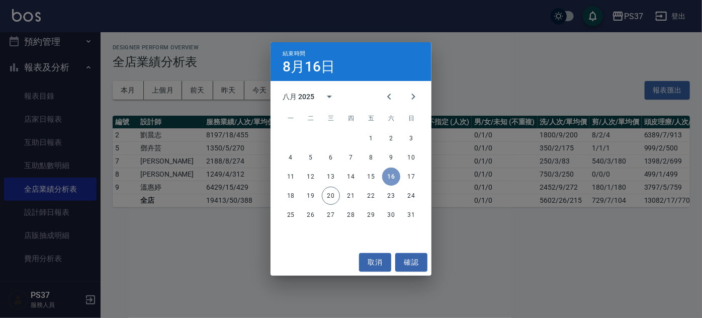
click at [397, 179] on button "16" at bounding box center [391, 176] width 18 height 18
click at [416, 265] on button "確認" at bounding box center [411, 262] width 32 height 19
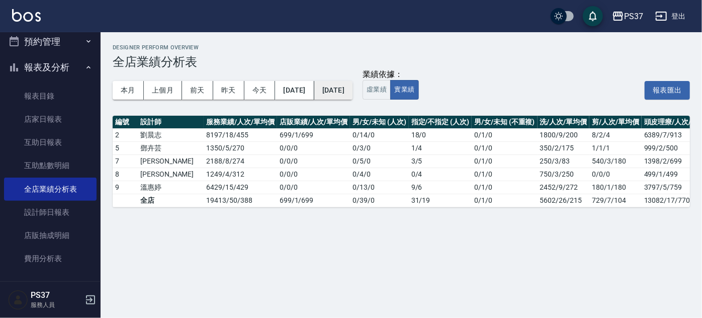
click at [334, 88] on button "[DATE]" at bounding box center [333, 90] width 38 height 19
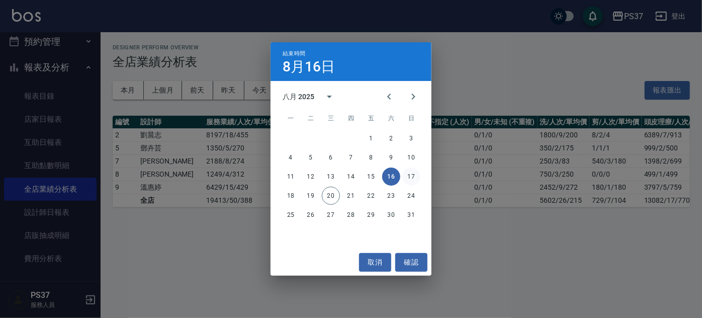
click at [417, 176] on button "17" at bounding box center [411, 176] width 18 height 18
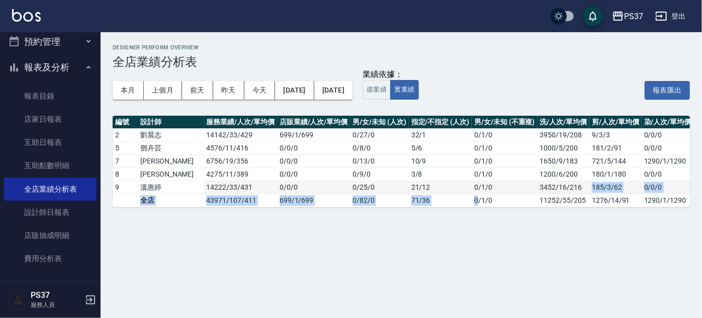
drag, startPoint x: 445, startPoint y: 205, endPoint x: 563, endPoint y: 190, distance: 118.6
click at [563, 190] on tbody "2 劉晨志 14142 / 33 / 429 699 / 1 / 699 0 / 27 / 0 32 / 1 0 / 1 / 0 3950/19/208 9/…" at bounding box center [440, 167] width 654 height 78
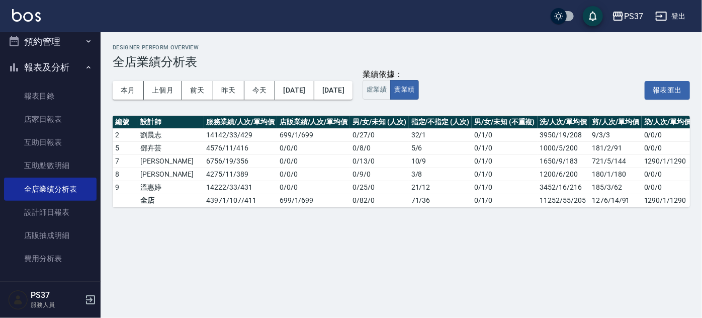
click at [549, 226] on div "Designer Perform Overview 全店業績分析表 本月 上個月 前天 昨天 今天 2025/08/16 2025/08/17 業績依據： 虛…" at bounding box center [351, 159] width 702 height 318
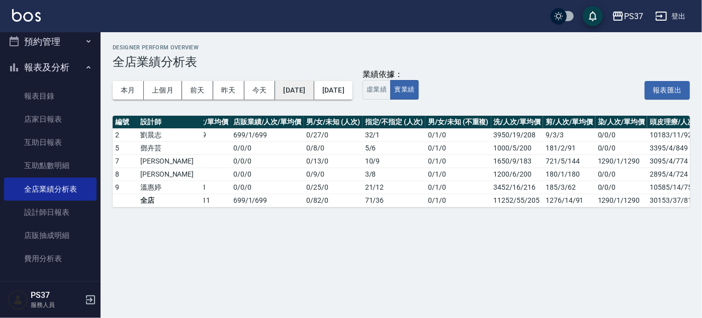
click at [314, 92] on button "[DATE]" at bounding box center [294, 90] width 39 height 19
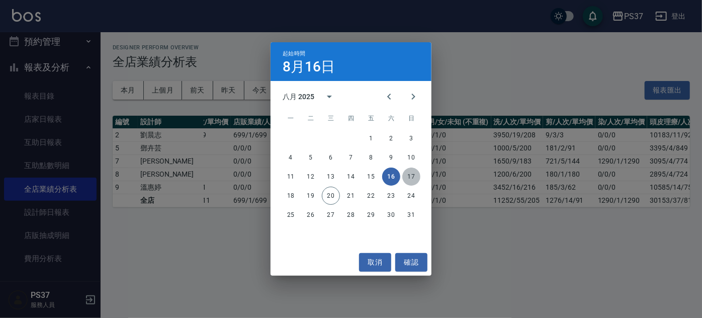
click at [410, 179] on button "17" at bounding box center [411, 176] width 18 height 18
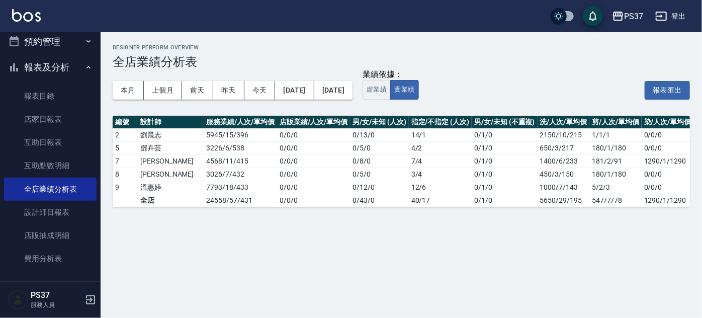
scroll to position [0, 46]
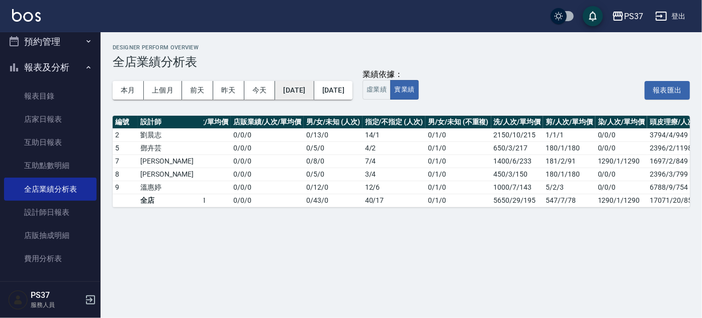
click at [312, 90] on button "[DATE]" at bounding box center [294, 90] width 39 height 19
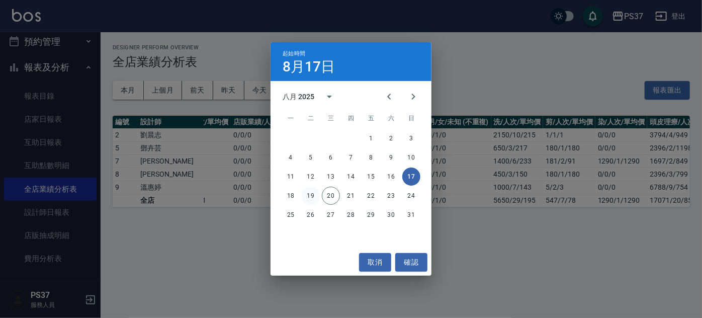
click at [312, 197] on button "19" at bounding box center [311, 196] width 18 height 18
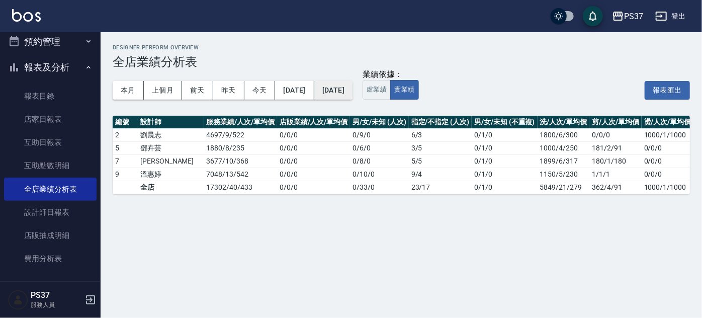
click at [343, 91] on button "[DATE]" at bounding box center [333, 90] width 38 height 19
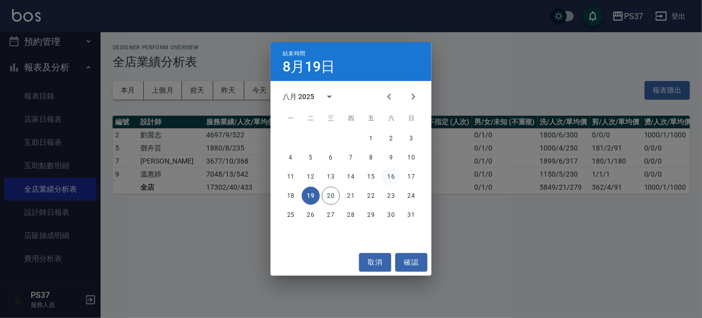
click at [385, 171] on button "16" at bounding box center [391, 176] width 18 height 18
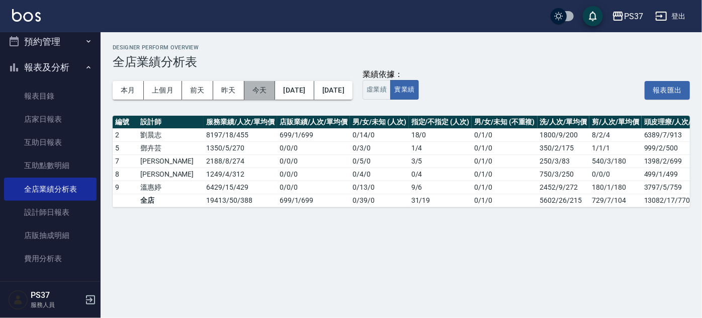
click at [262, 87] on button "今天" at bounding box center [259, 90] width 31 height 19
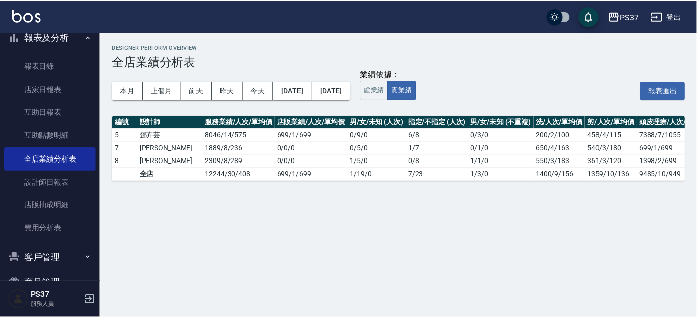
scroll to position [285, 0]
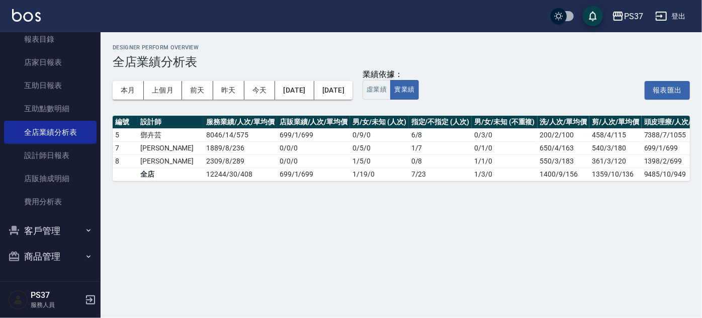
click at [39, 232] on button "客戶管理" at bounding box center [50, 231] width 93 height 26
click at [54, 255] on link "客戶列表" at bounding box center [50, 258] width 93 height 23
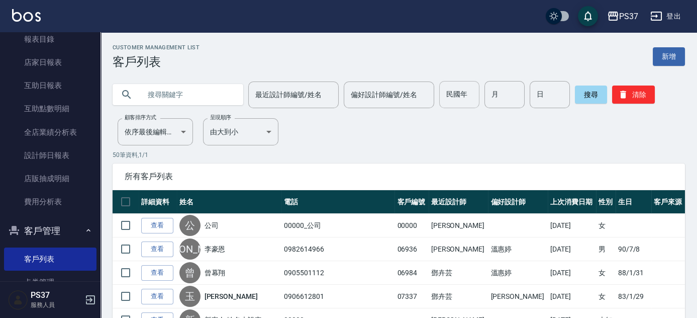
click at [457, 91] on input "民國年" at bounding box center [459, 94] width 40 height 27
type input "88"
type input "6"
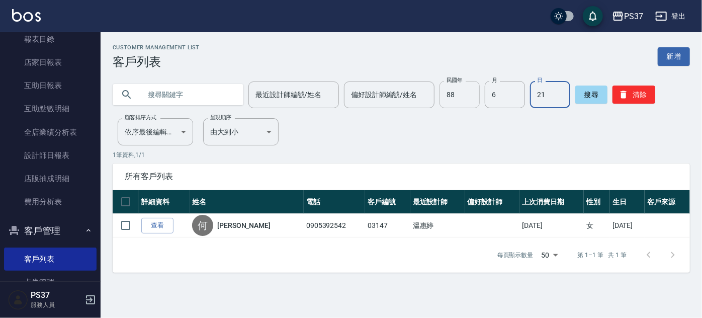
type input "21"
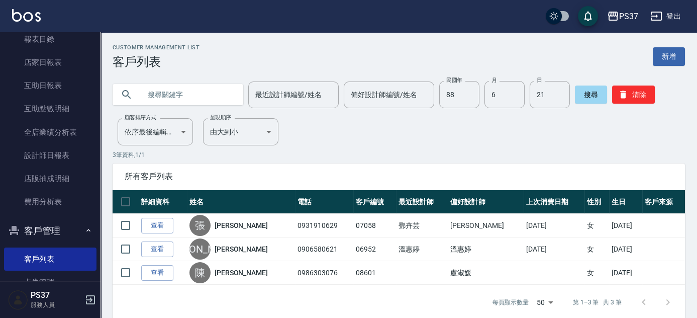
click at [451, 130] on div "Customer Management List 客戶列表 新增 最近設計師編號/姓名 最近設計師編號/姓名 偏好設計師編號/姓名 偏好設計師編號/姓名 民國…" at bounding box center [399, 182] width 597 height 276
click at [638, 101] on button "清除" at bounding box center [633, 94] width 43 height 18
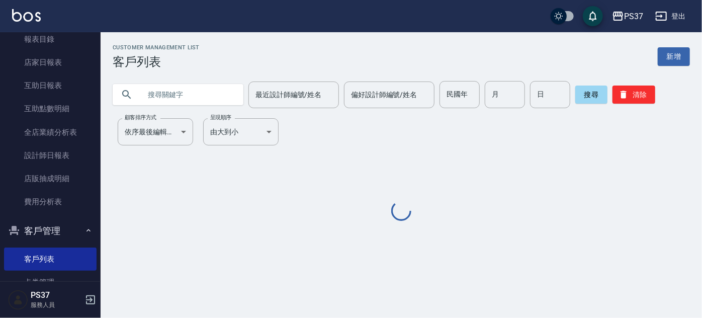
click at [446, 92] on input "民國年" at bounding box center [459, 94] width 40 height 27
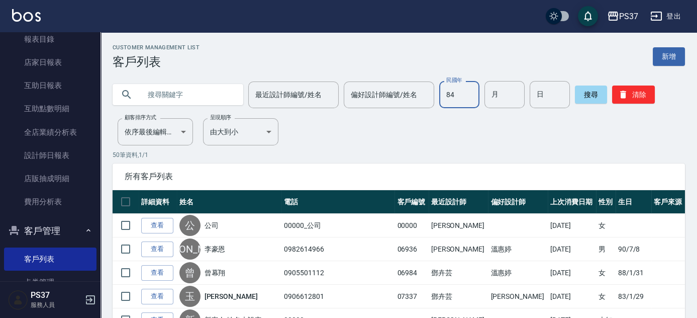
type input "84"
type input "12"
type input "20"
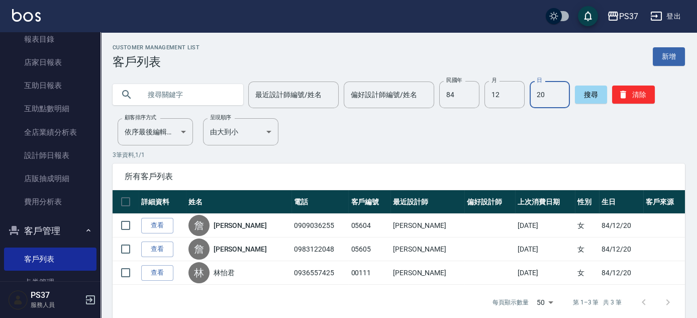
click at [416, 136] on div "Customer Management List 客戶列表 新增 最近設計師編號/姓名 最近設計師編號/姓名 偏好設計師編號/姓名 偏好設計師編號/姓名 民國…" at bounding box center [399, 182] width 597 height 276
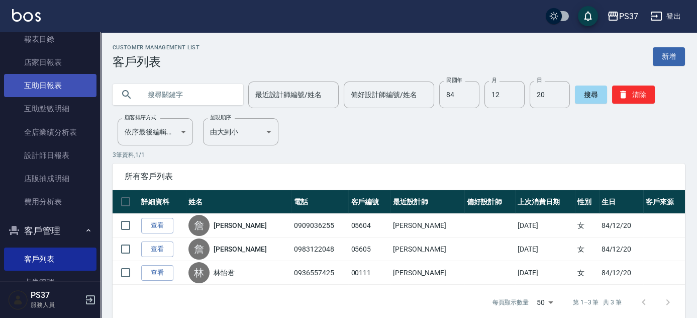
click at [53, 86] on link "互助日報表" at bounding box center [50, 85] width 93 height 23
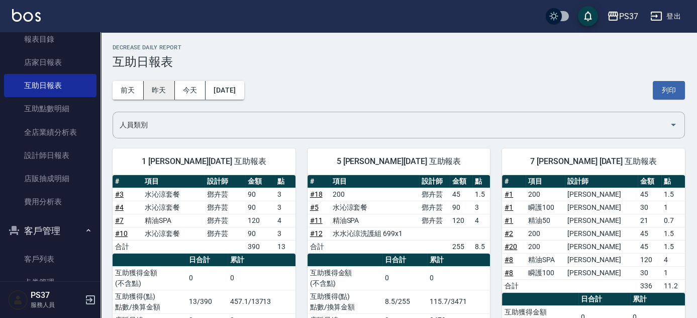
click at [158, 95] on button "昨天" at bounding box center [159, 90] width 31 height 19
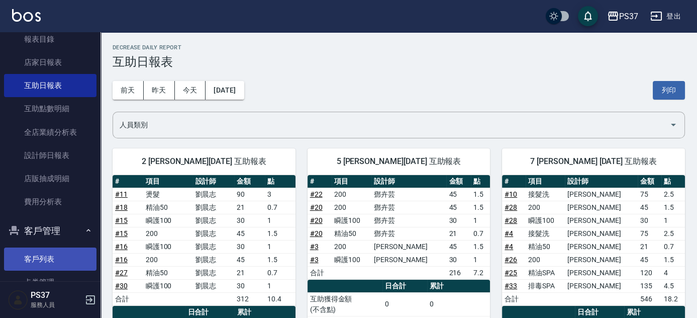
click at [40, 254] on link "客戶列表" at bounding box center [50, 258] width 93 height 23
